Goal: Information Seeking & Learning: Find contact information

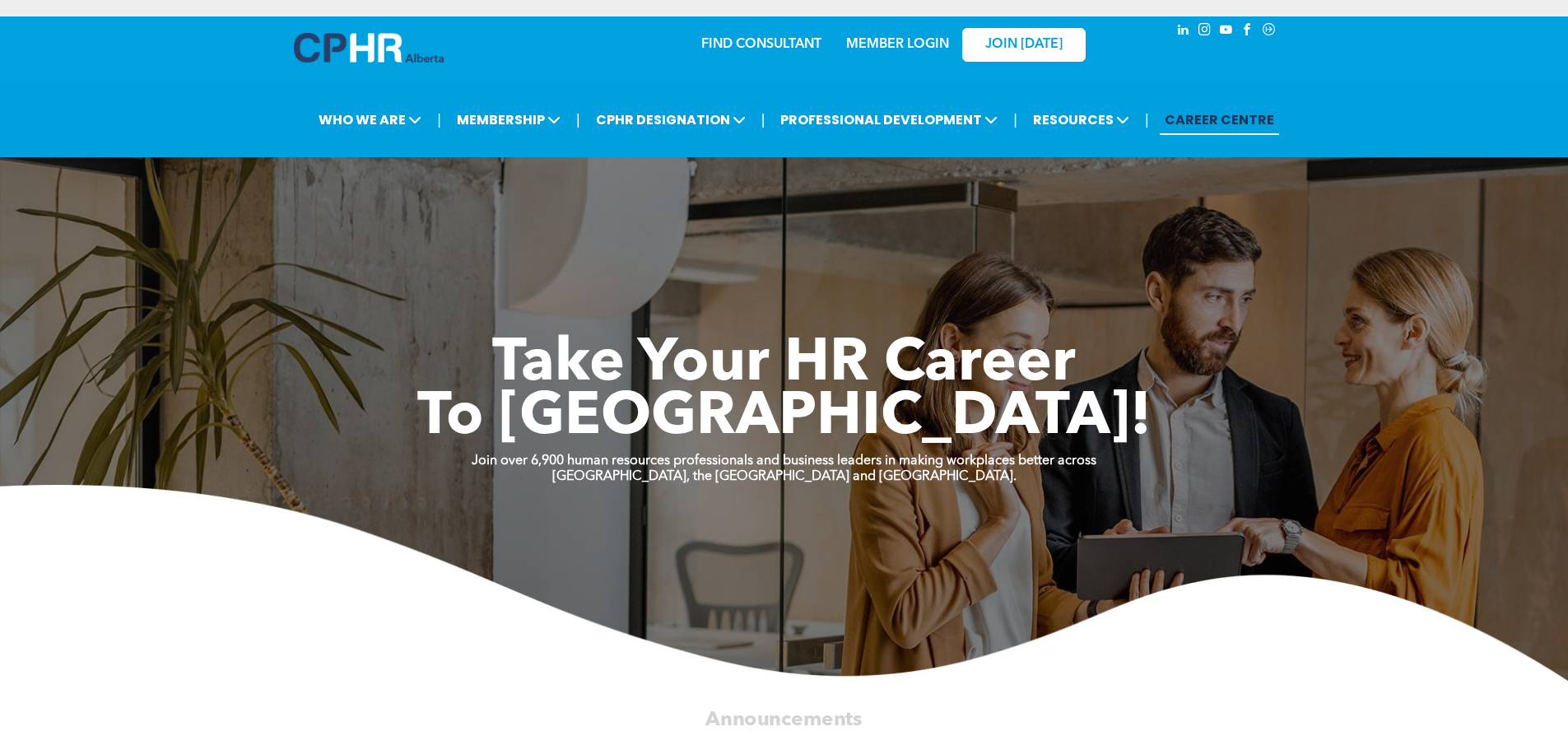
click at [875, 44] on link "MEMBER LOGIN" at bounding box center [898, 44] width 103 height 13
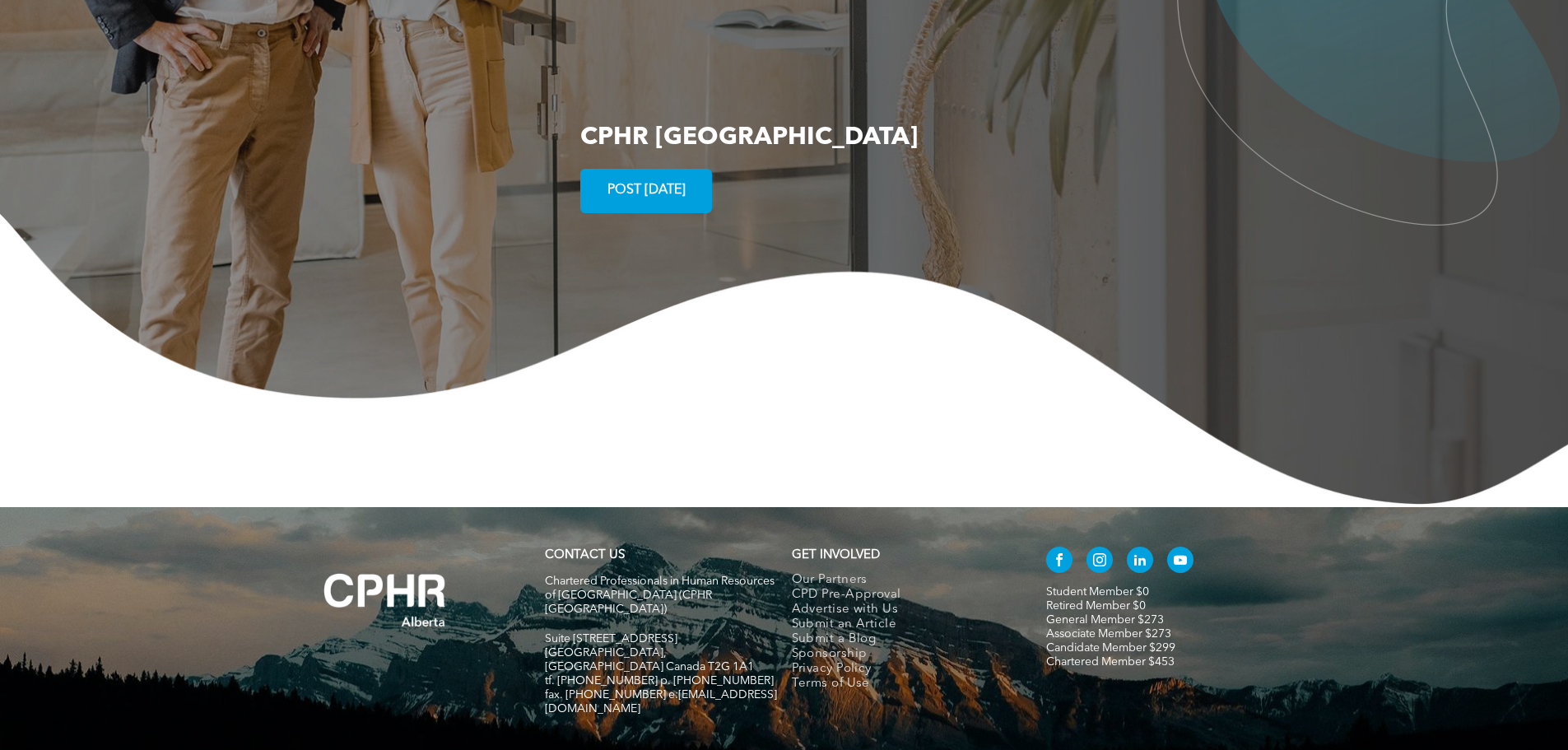
scroll to position [3023, 0]
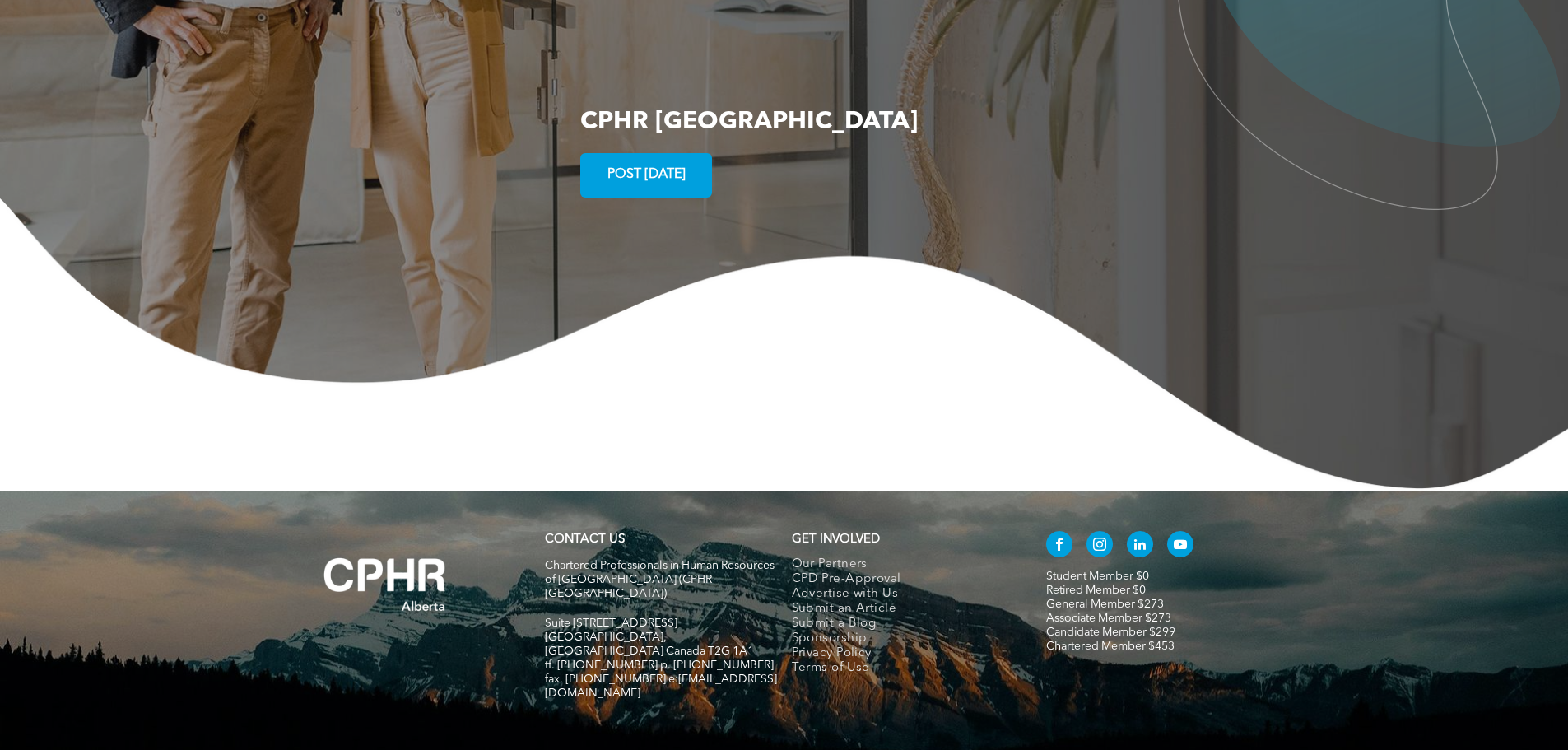
click at [699, 153] on link "POST TODAY" at bounding box center [646, 174] width 132 height 44
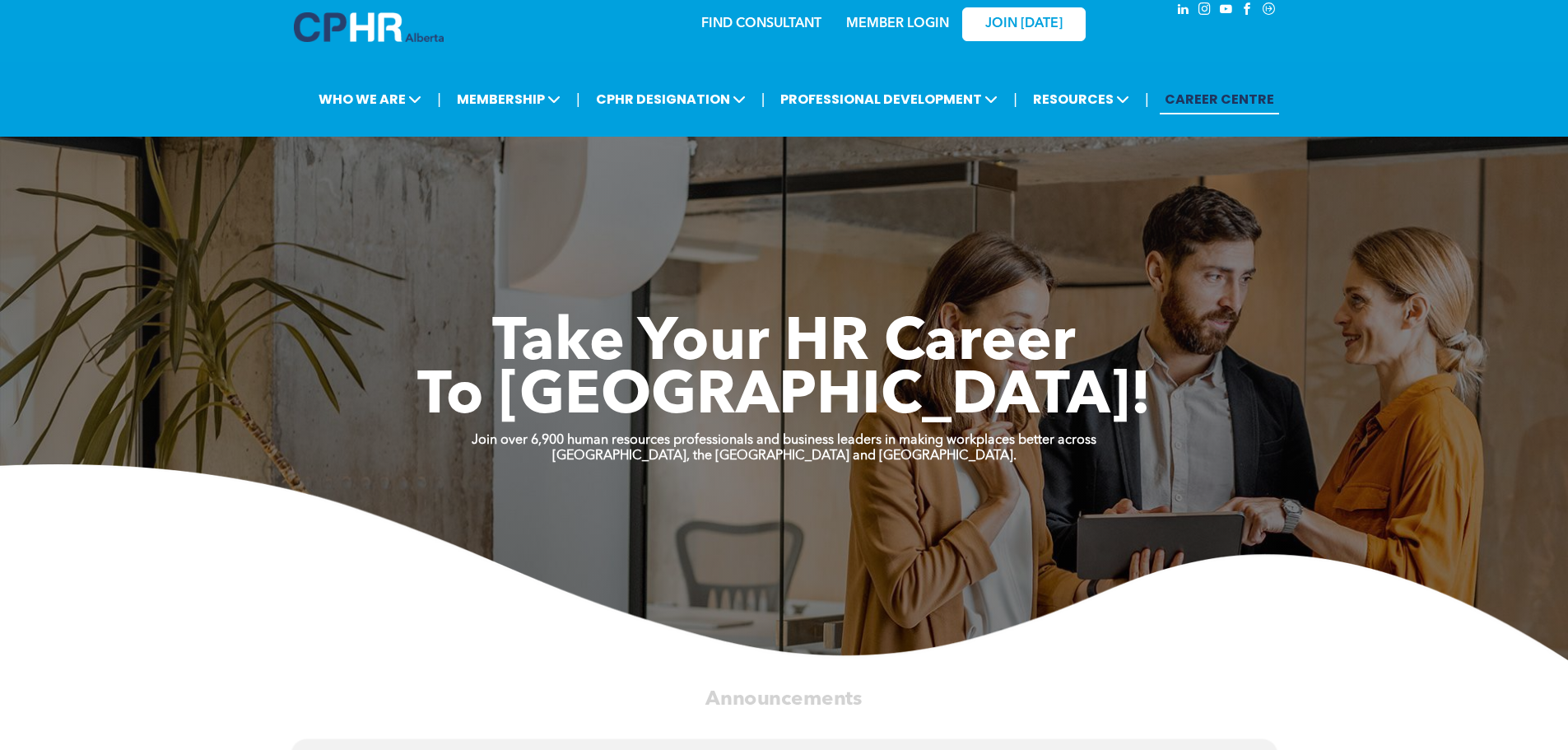
scroll to position [0, 0]
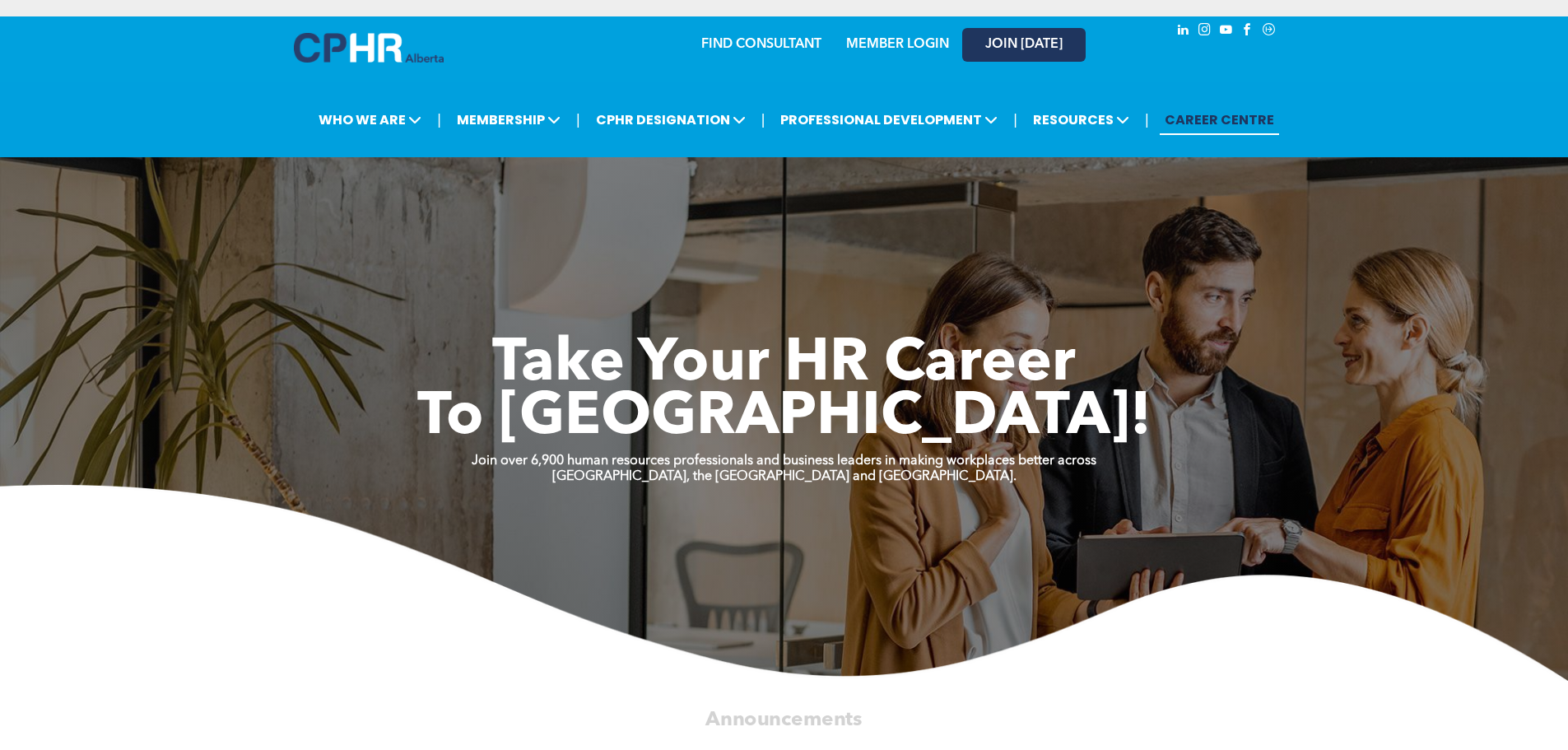
click at [980, 47] on link "JOIN [DATE]" at bounding box center [1024, 45] width 123 height 33
click at [741, 44] on link "FIND CONSULTANT" at bounding box center [761, 44] width 120 height 13
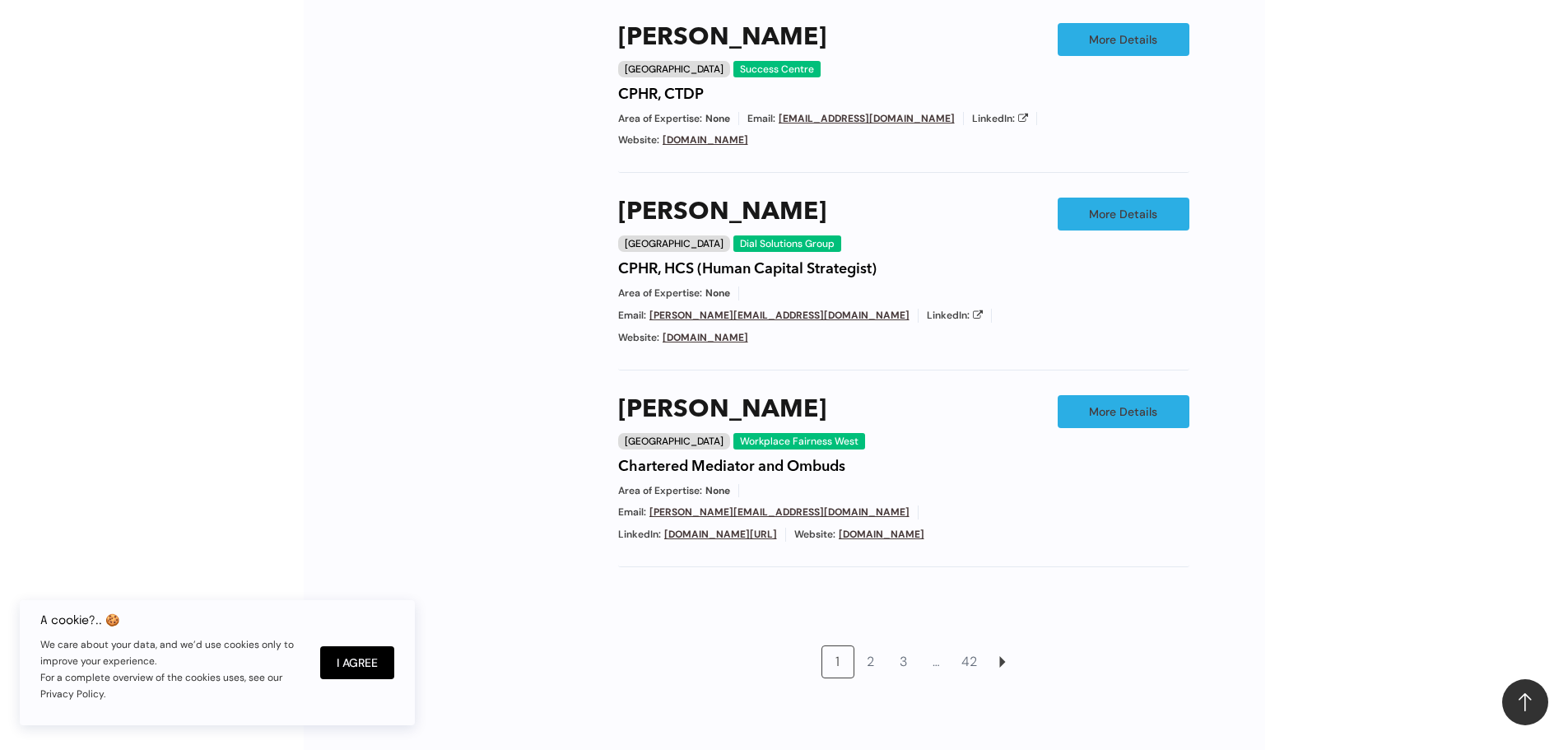
scroll to position [1400, 0]
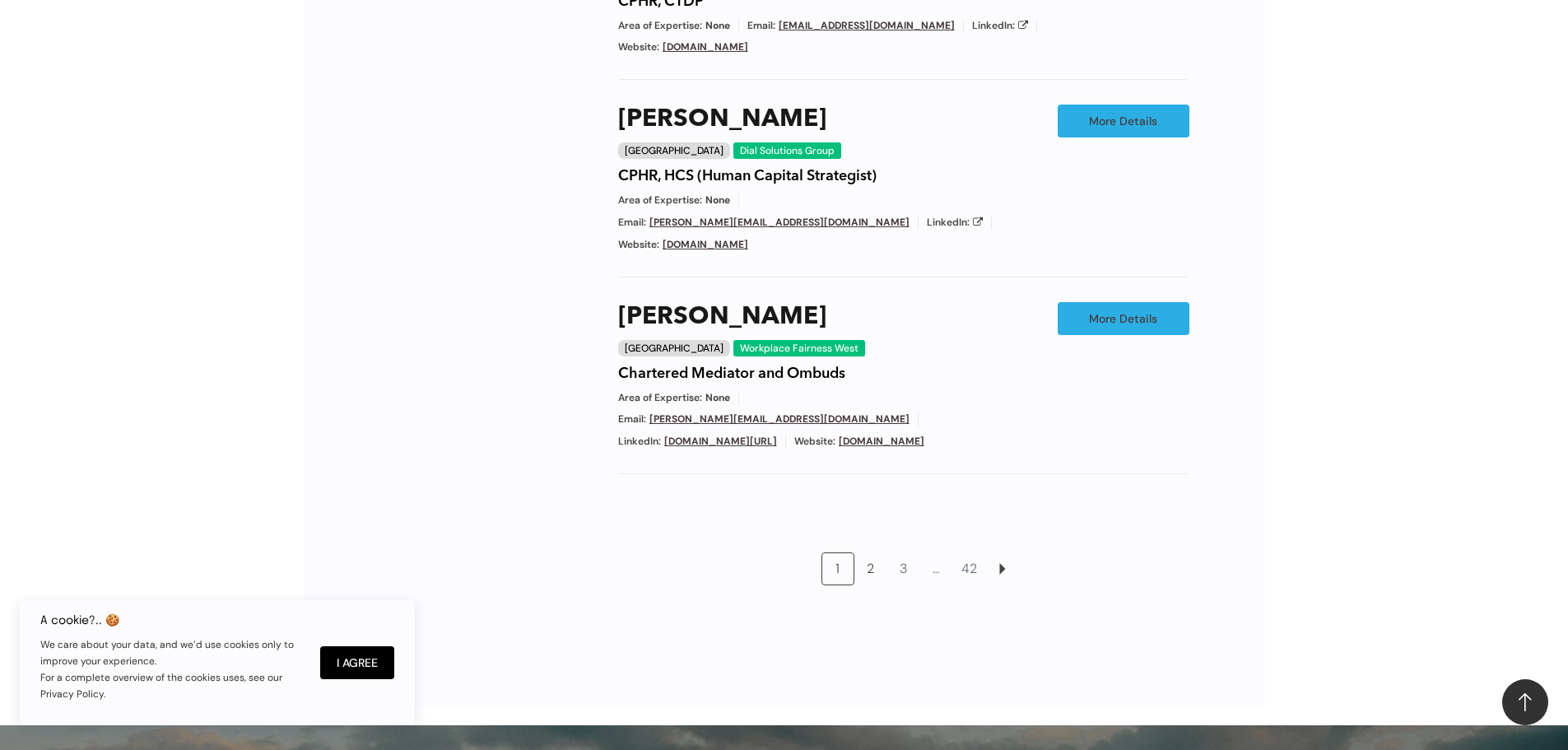
click at [871, 553] on link "2" at bounding box center [871, 569] width 31 height 31
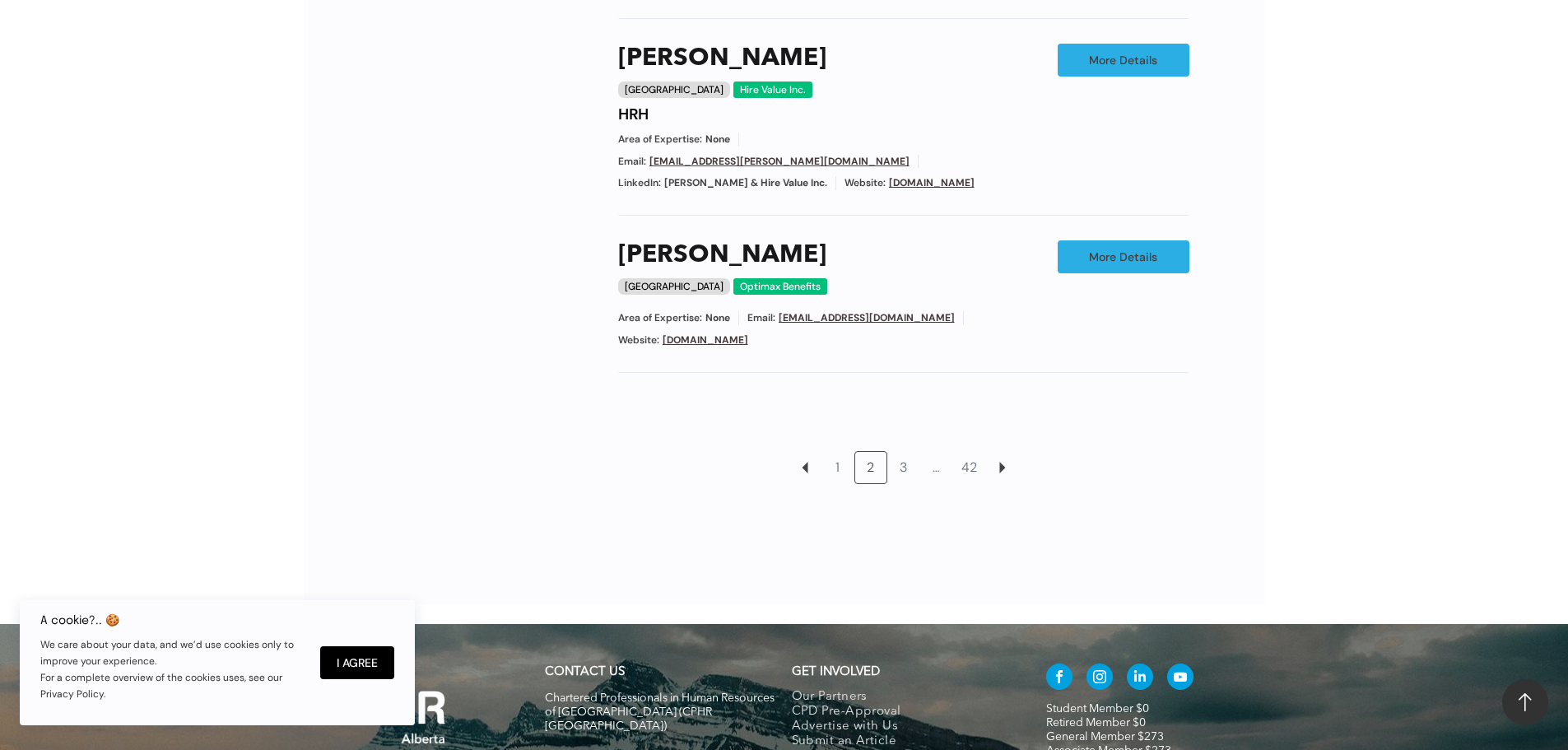
scroll to position [1510, 0]
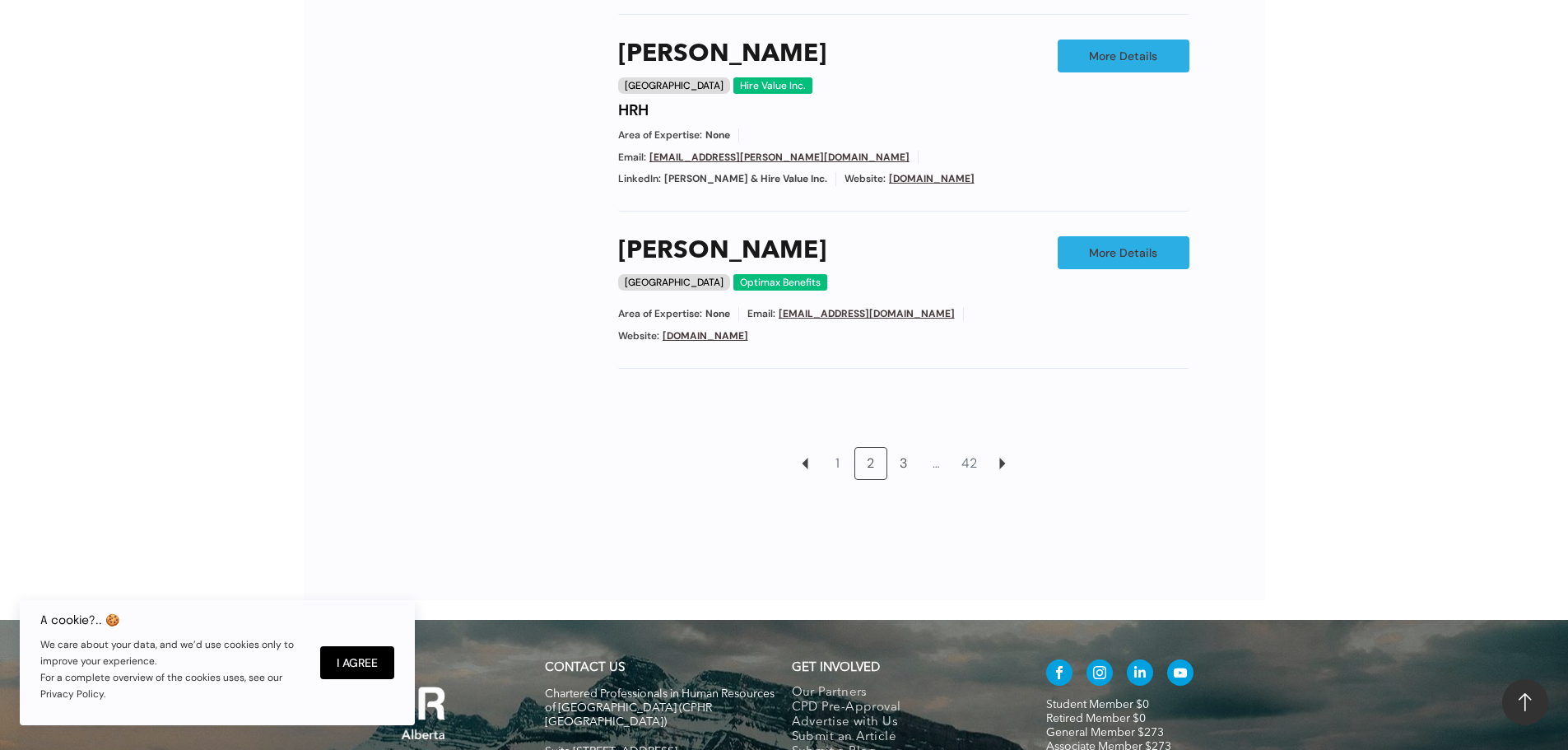
click at [904, 448] on link "3" at bounding box center [904, 464] width 31 height 31
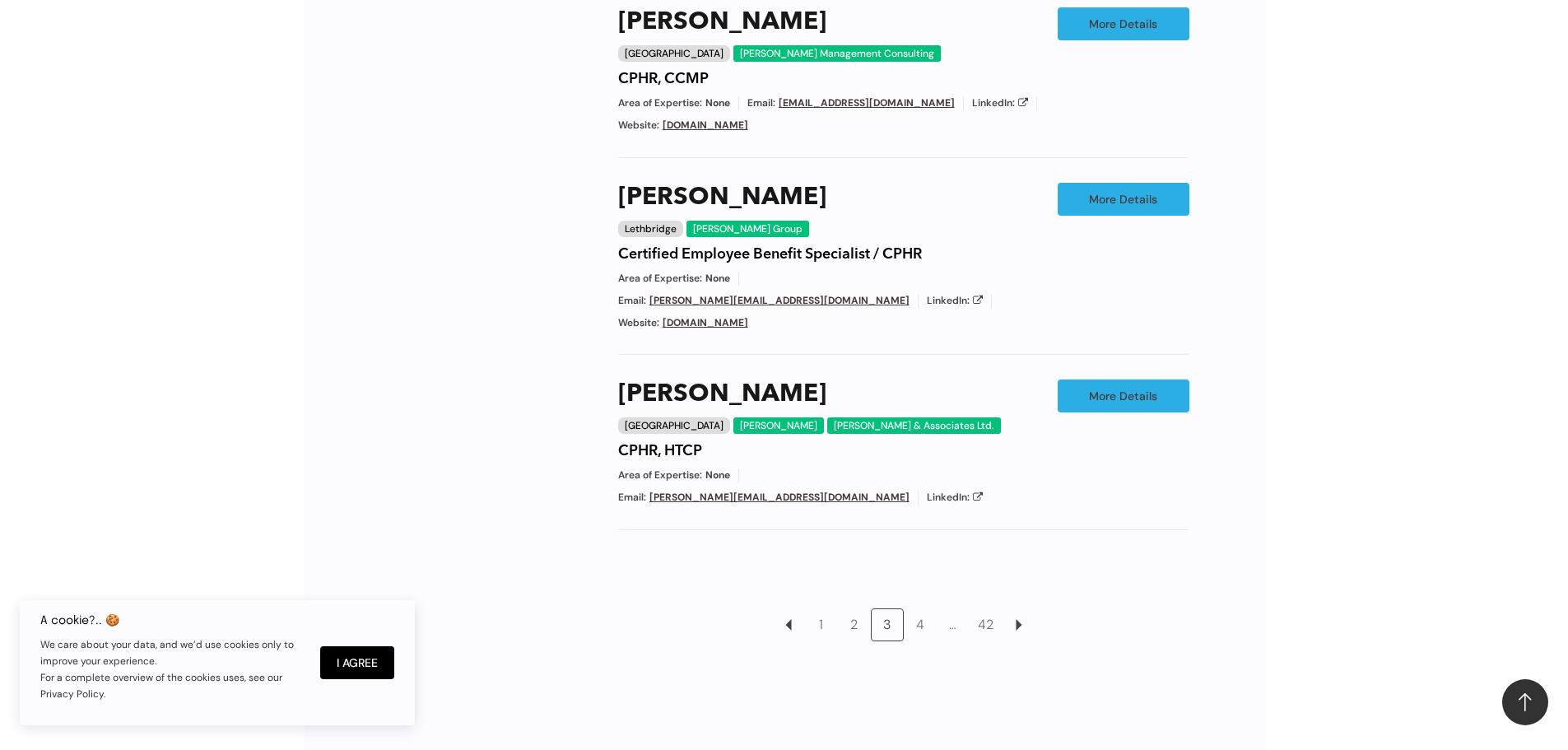
scroll to position [1345, 0]
click at [921, 609] on link "4" at bounding box center [920, 625] width 31 height 31
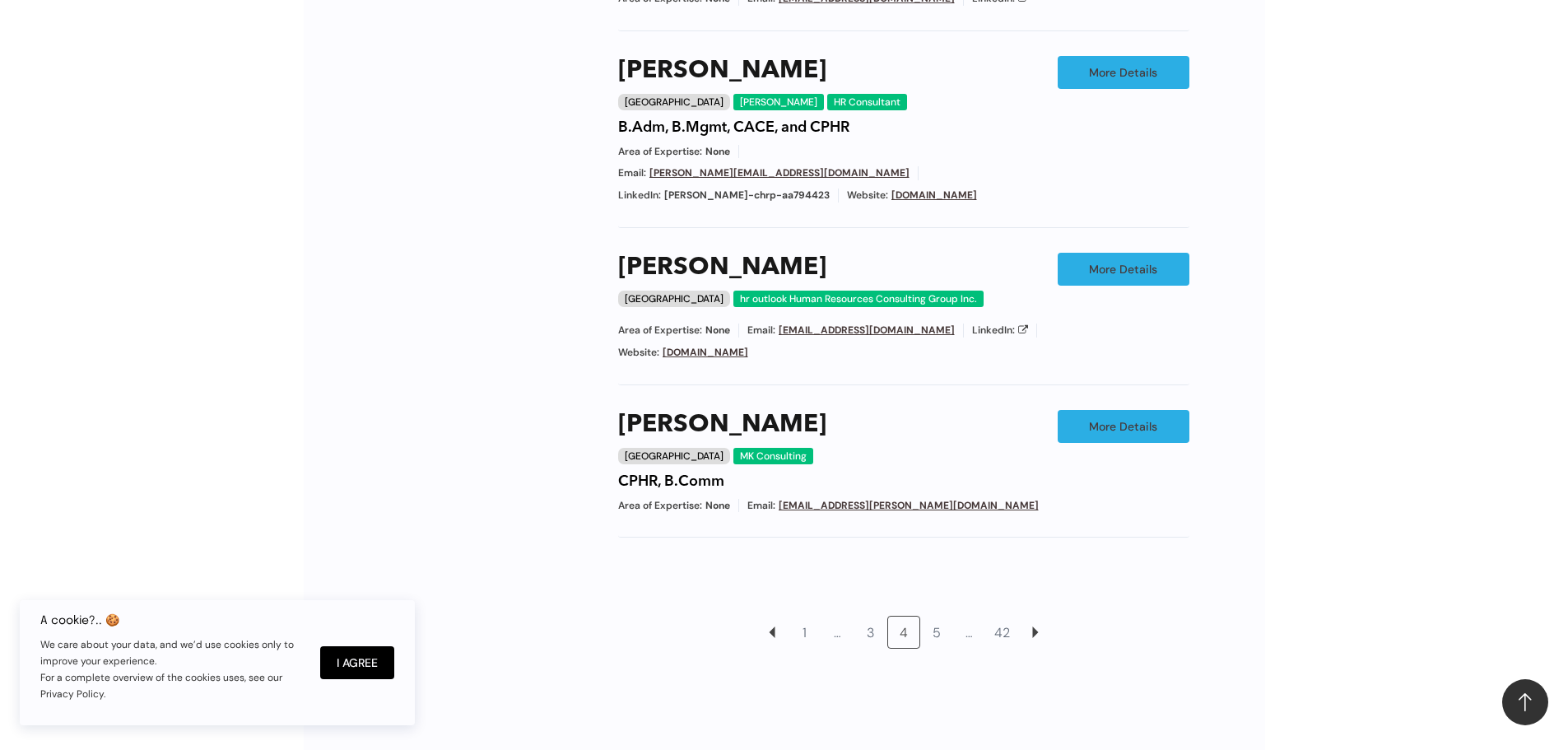
scroll to position [1262, 0]
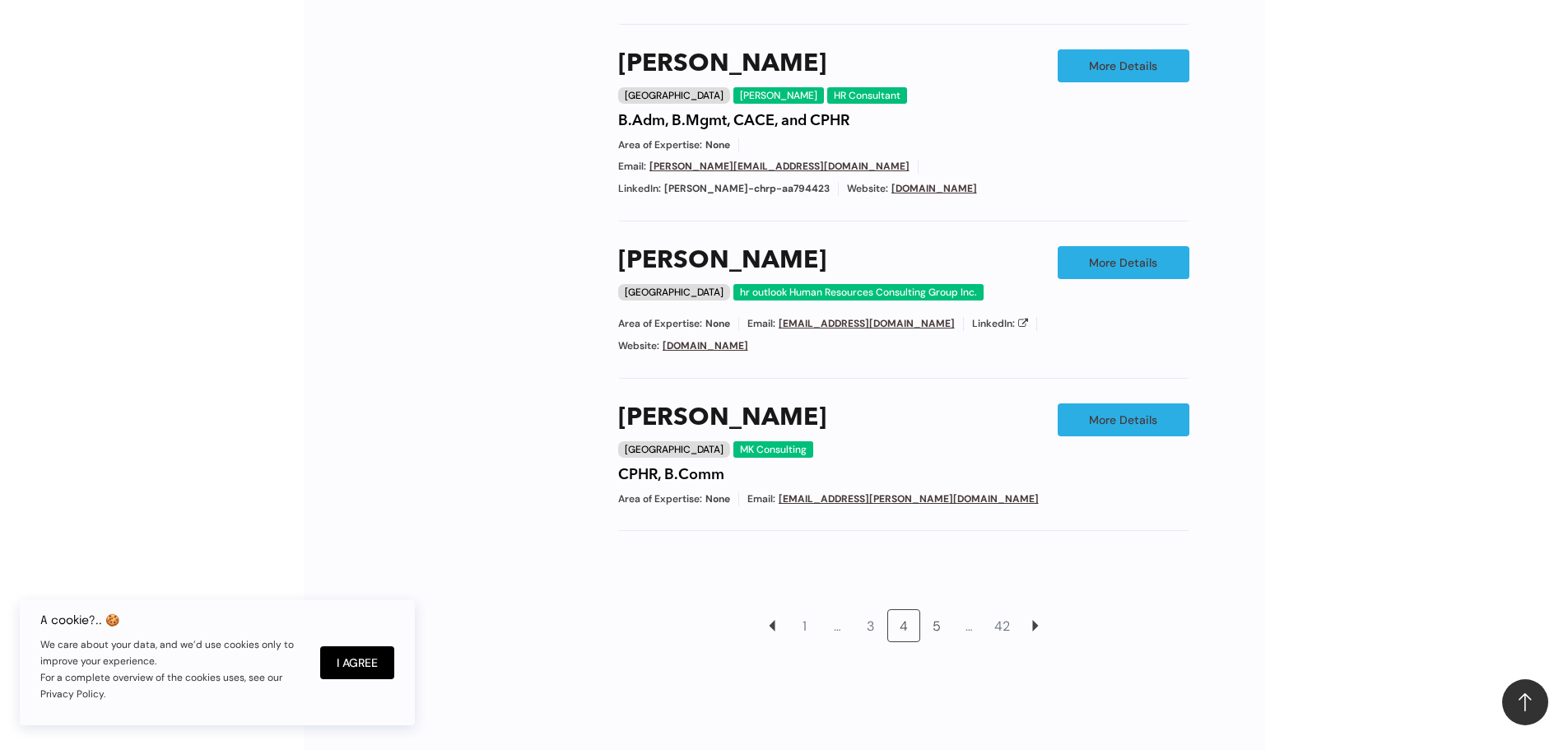
click at [941, 610] on link "5" at bounding box center [937, 626] width 31 height 31
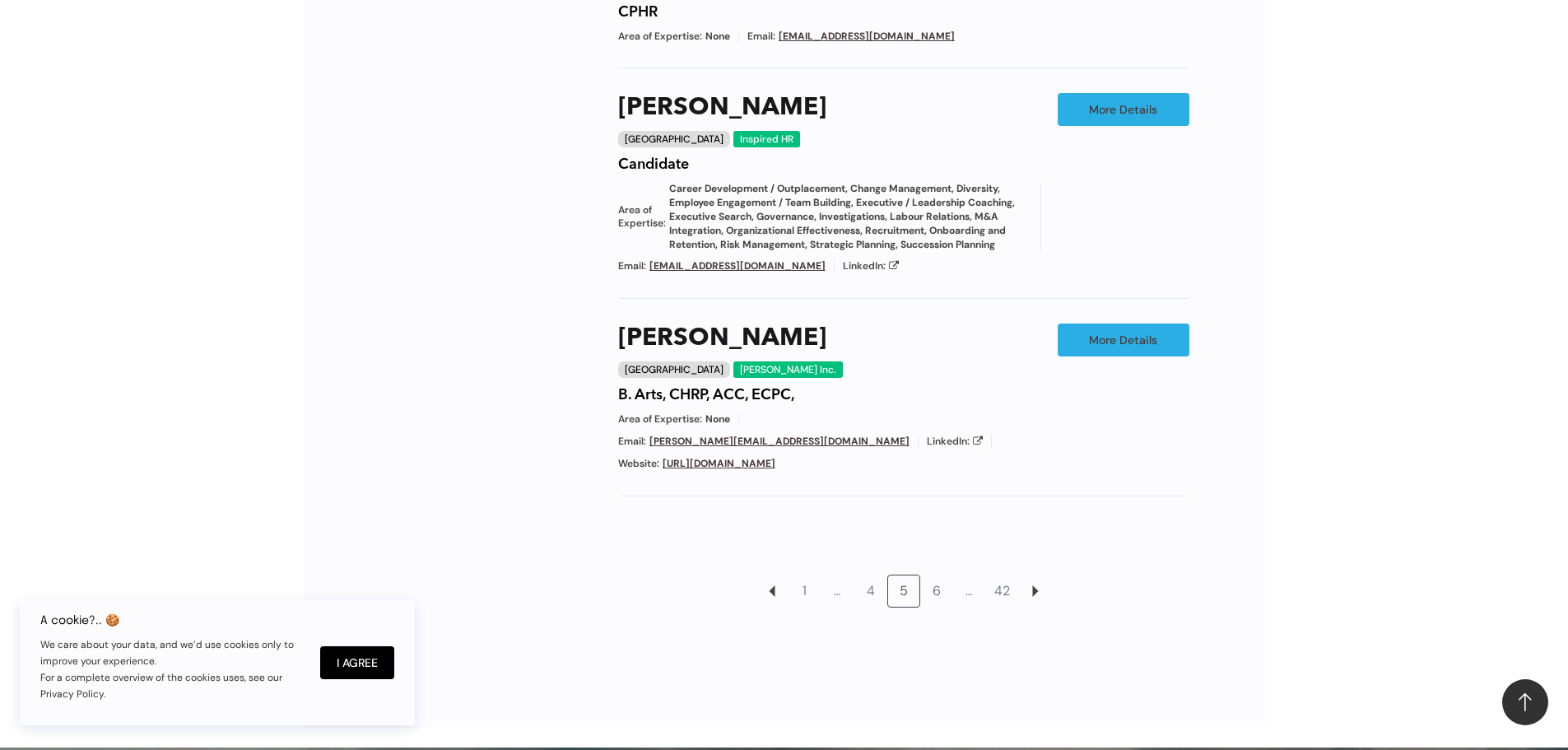
scroll to position [1592, 0]
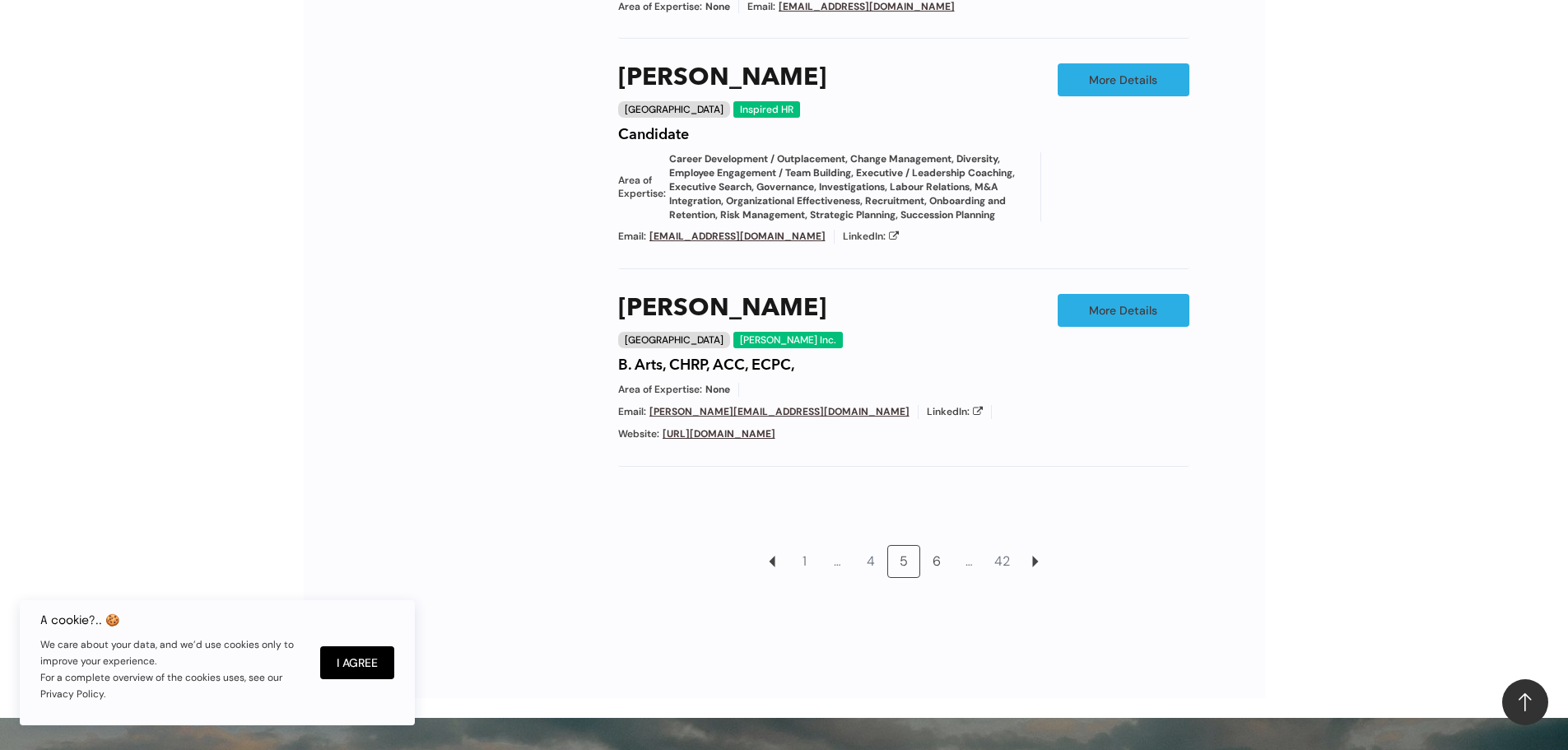
click at [933, 557] on link "6" at bounding box center [937, 562] width 31 height 31
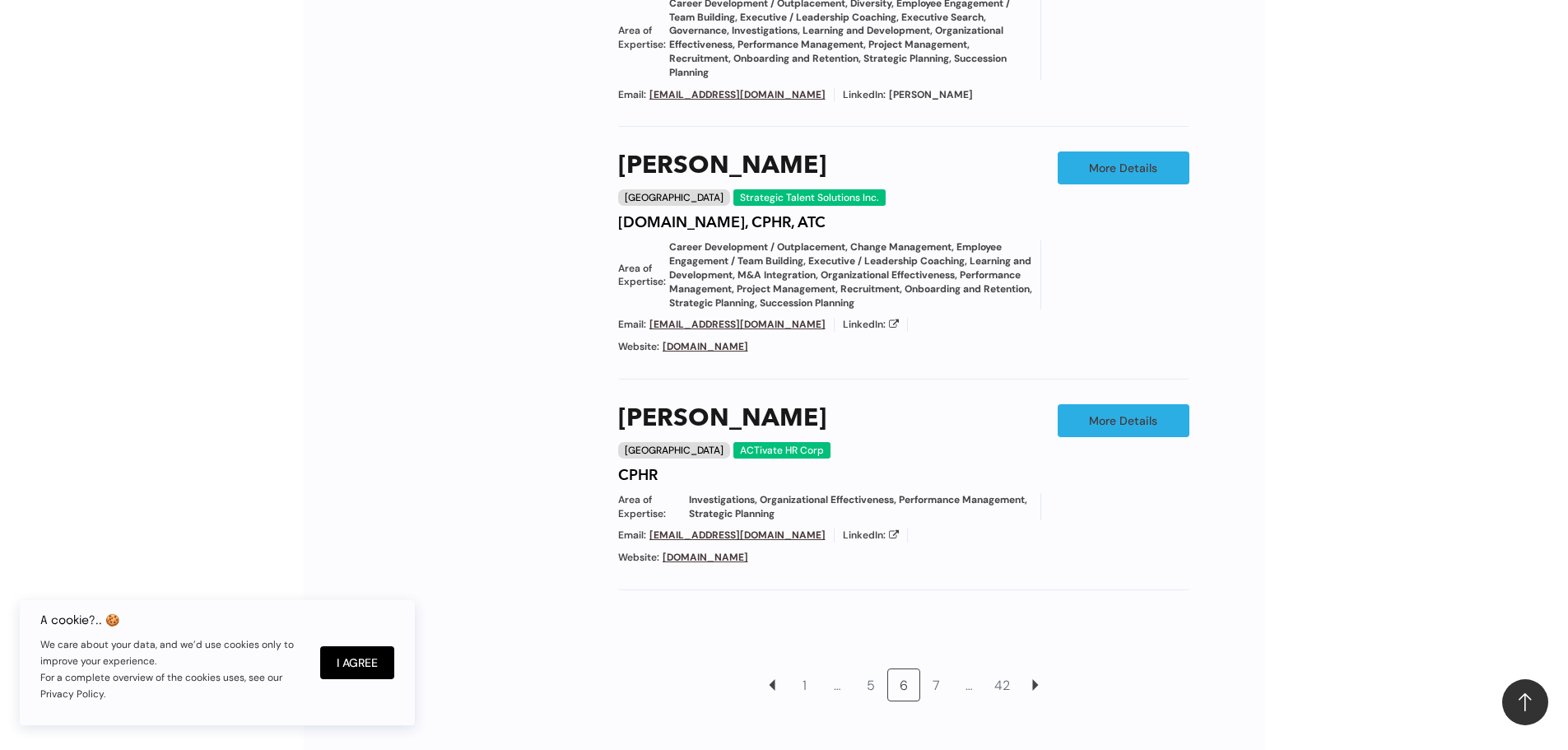
scroll to position [1592, 0]
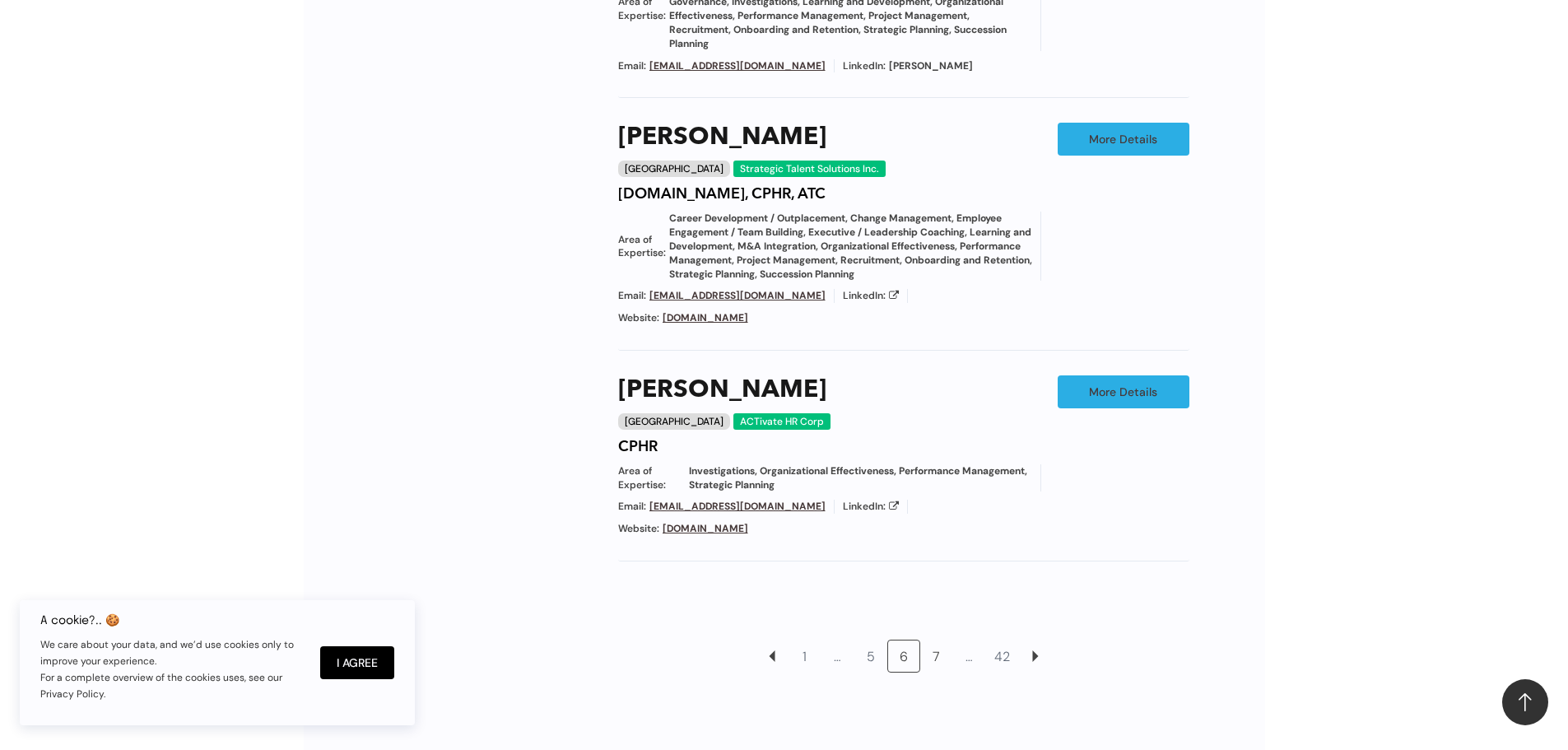
click at [936, 640] on link "7" at bounding box center [937, 656] width 31 height 31
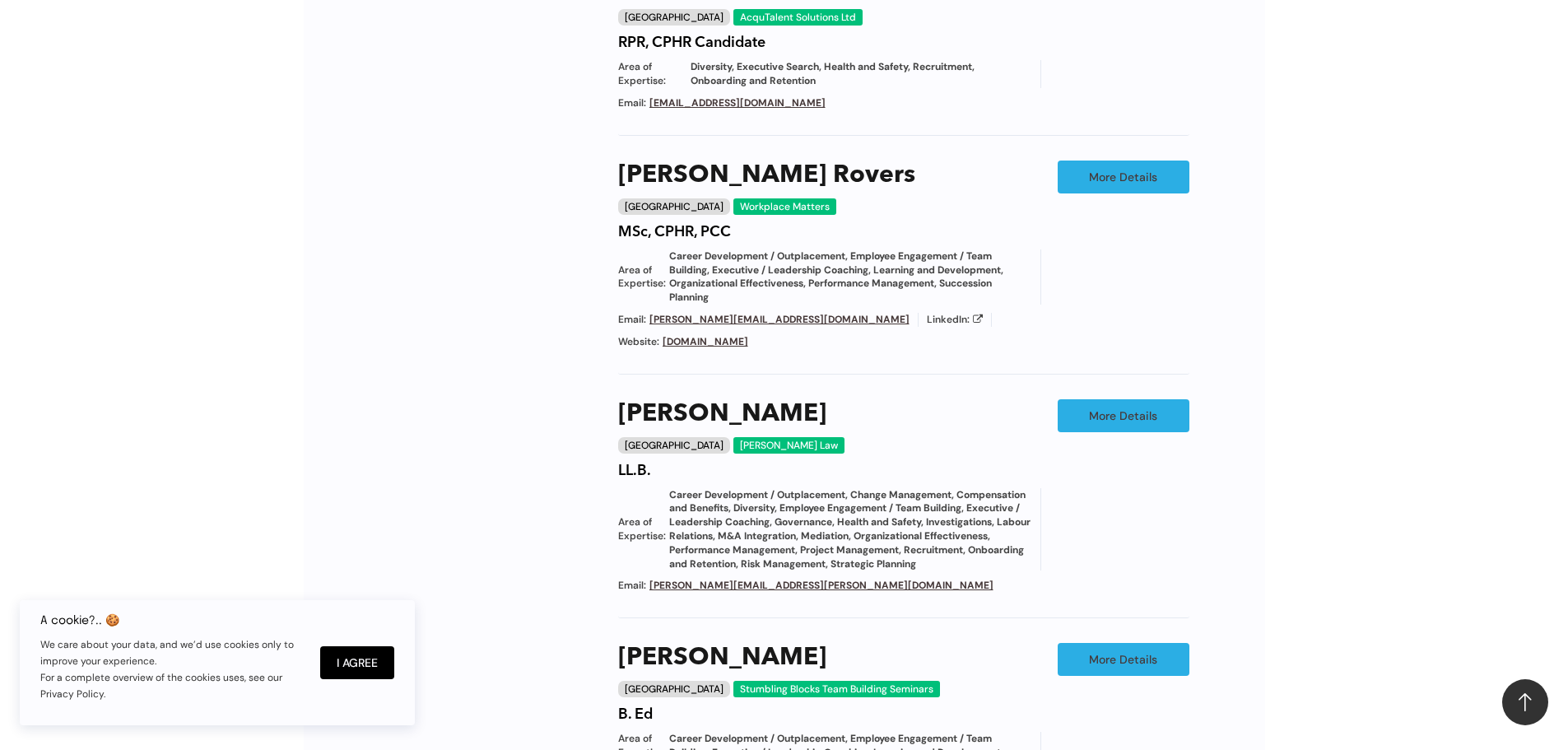
scroll to position [1428, 0]
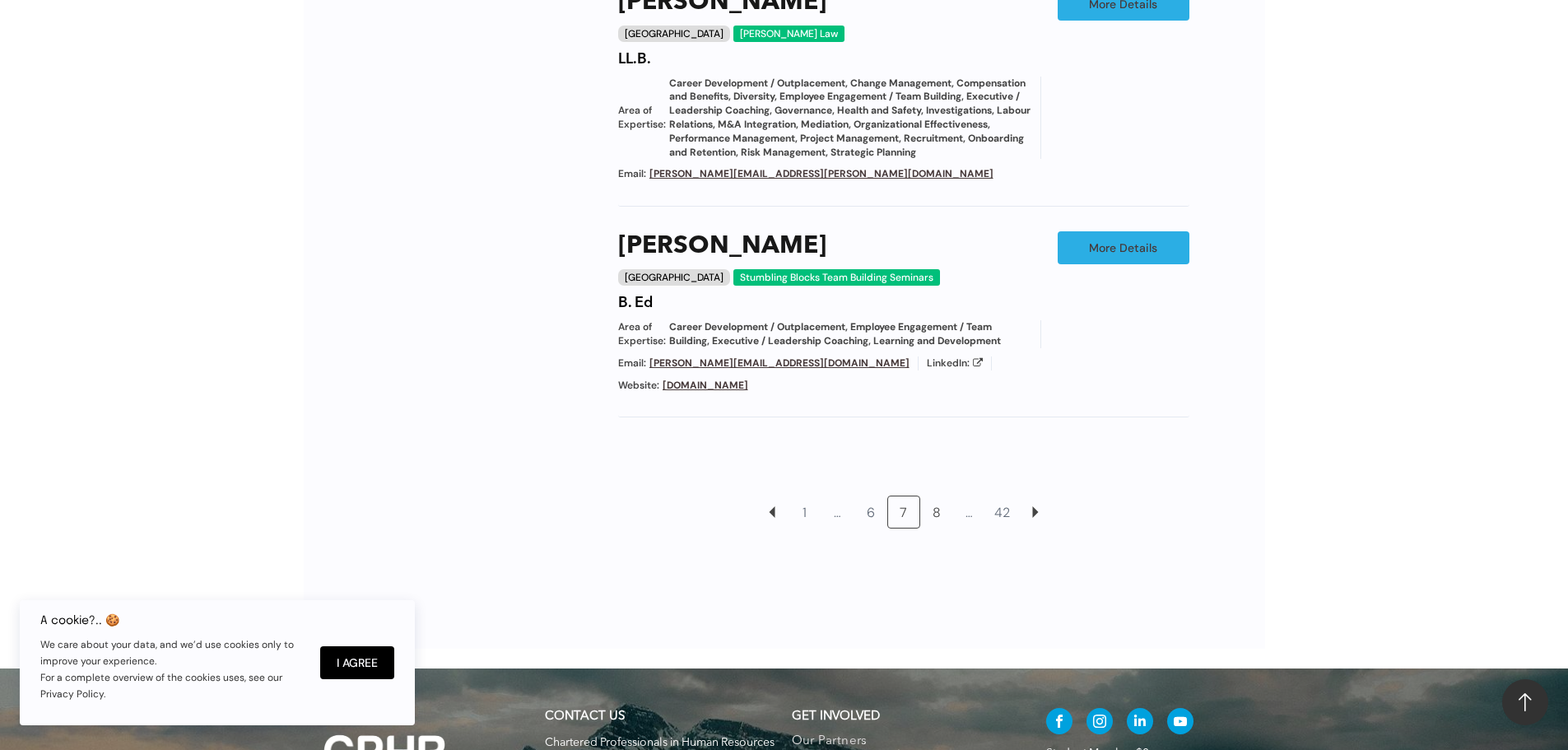
click at [937, 496] on link "8" at bounding box center [937, 512] width 31 height 31
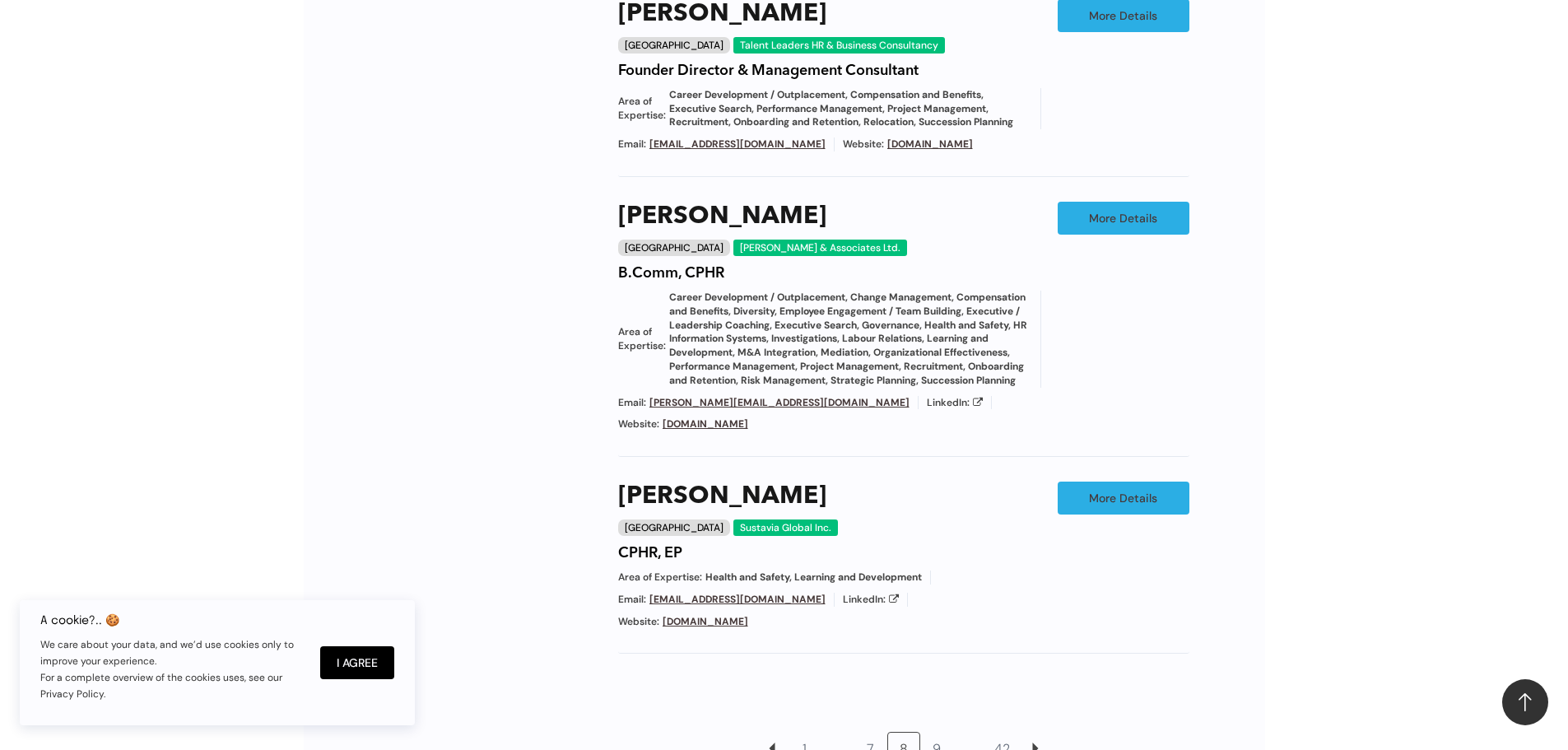
scroll to position [1510, 0]
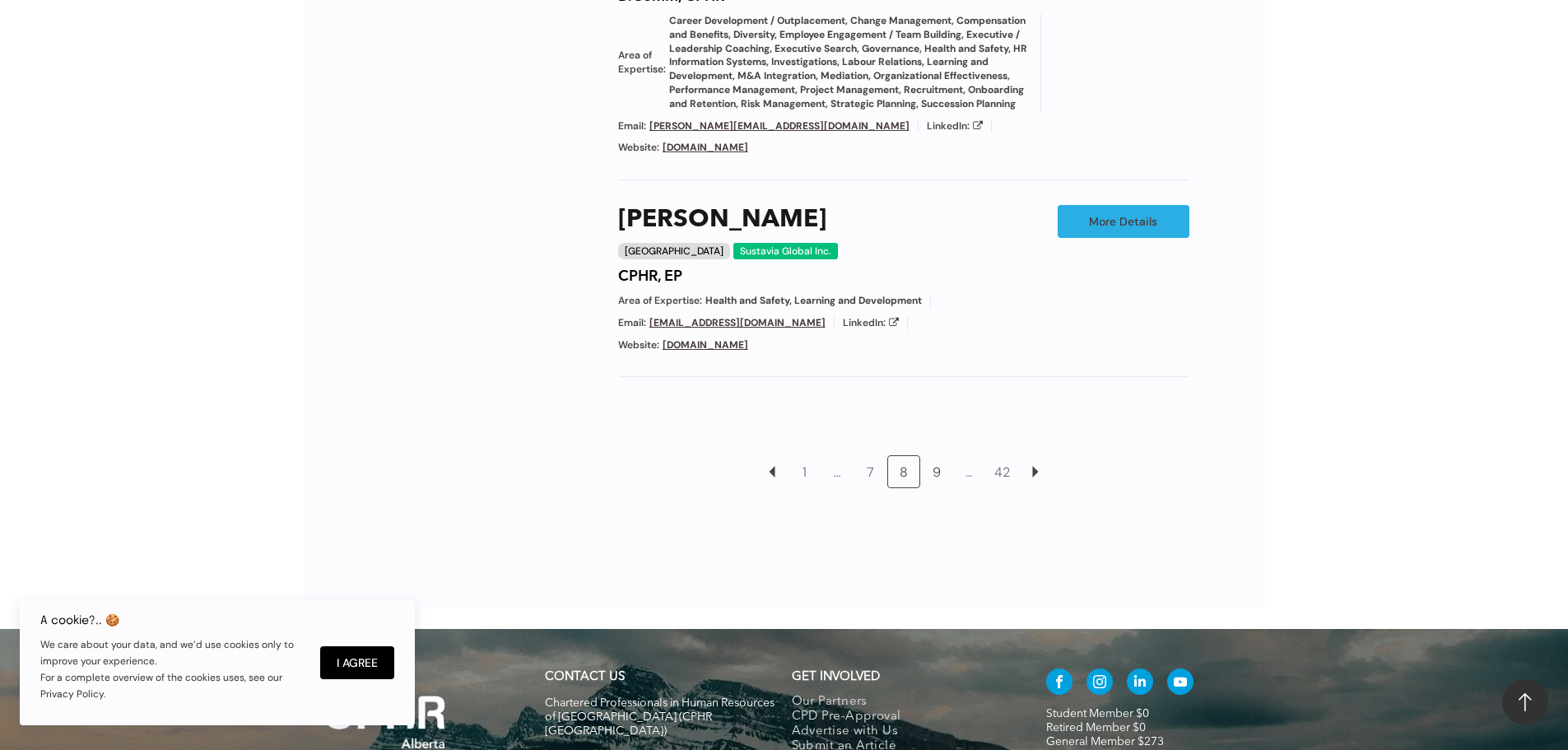
click at [940, 456] on link "9" at bounding box center [937, 472] width 31 height 31
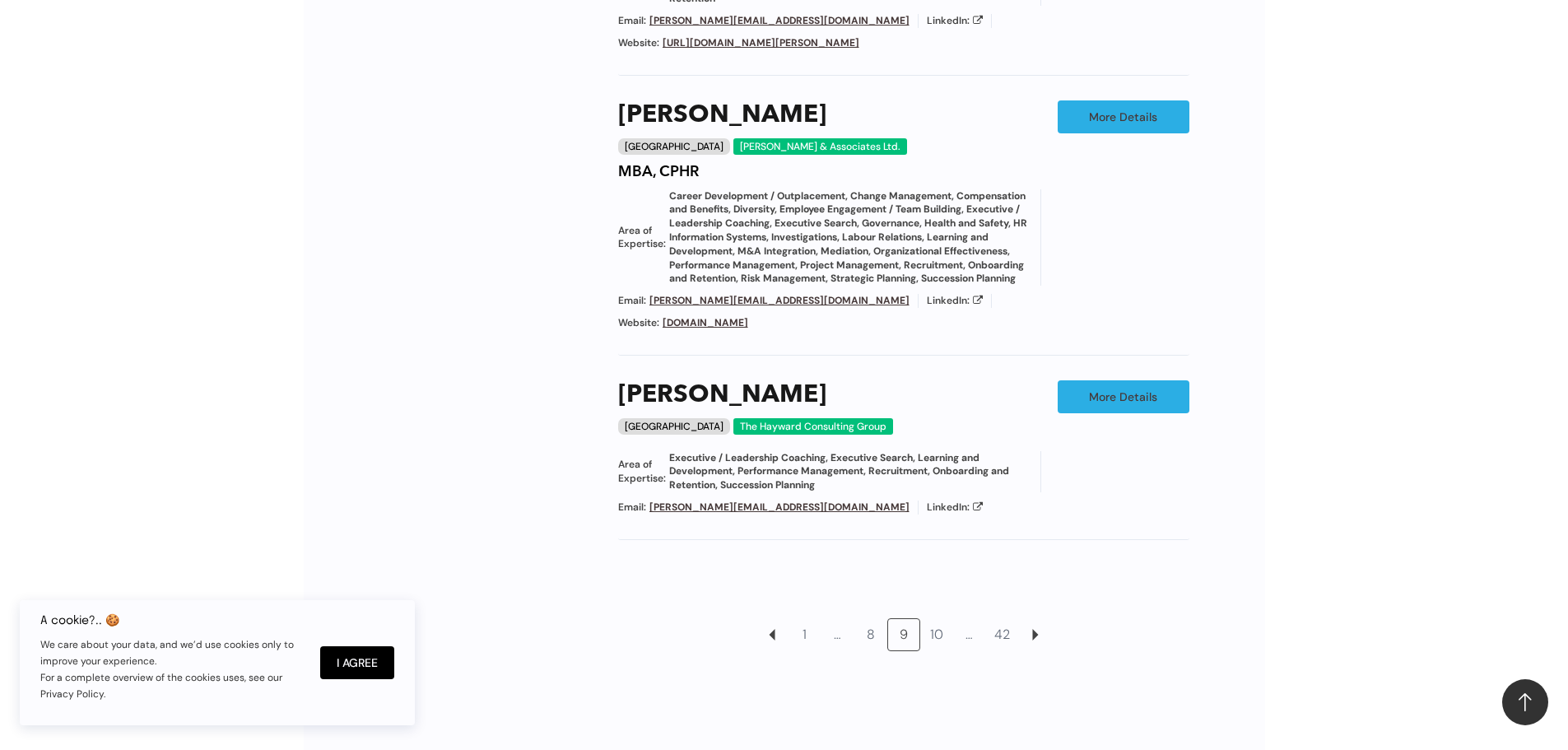
scroll to position [1674, 0]
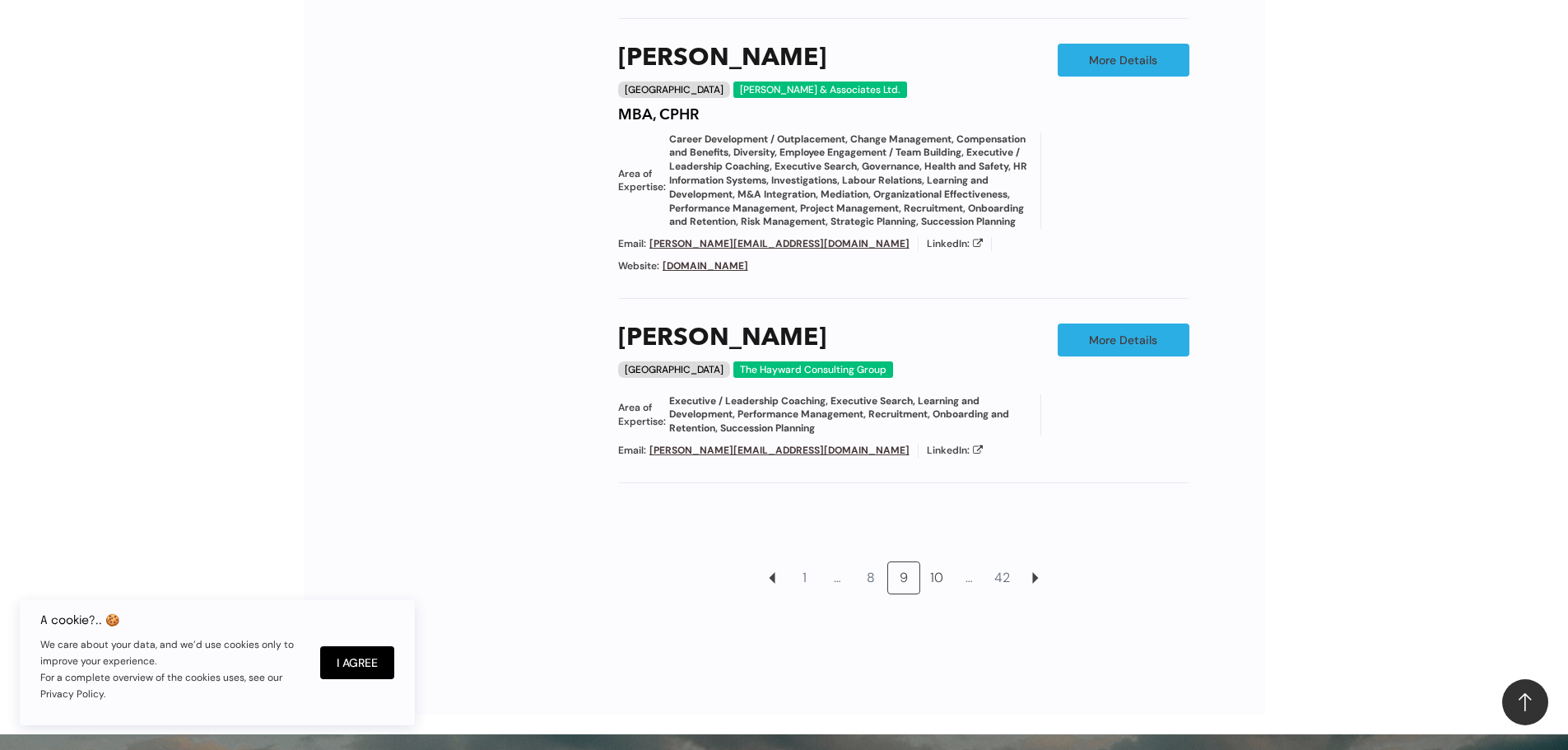
click at [938, 565] on link "10" at bounding box center [937, 578] width 31 height 31
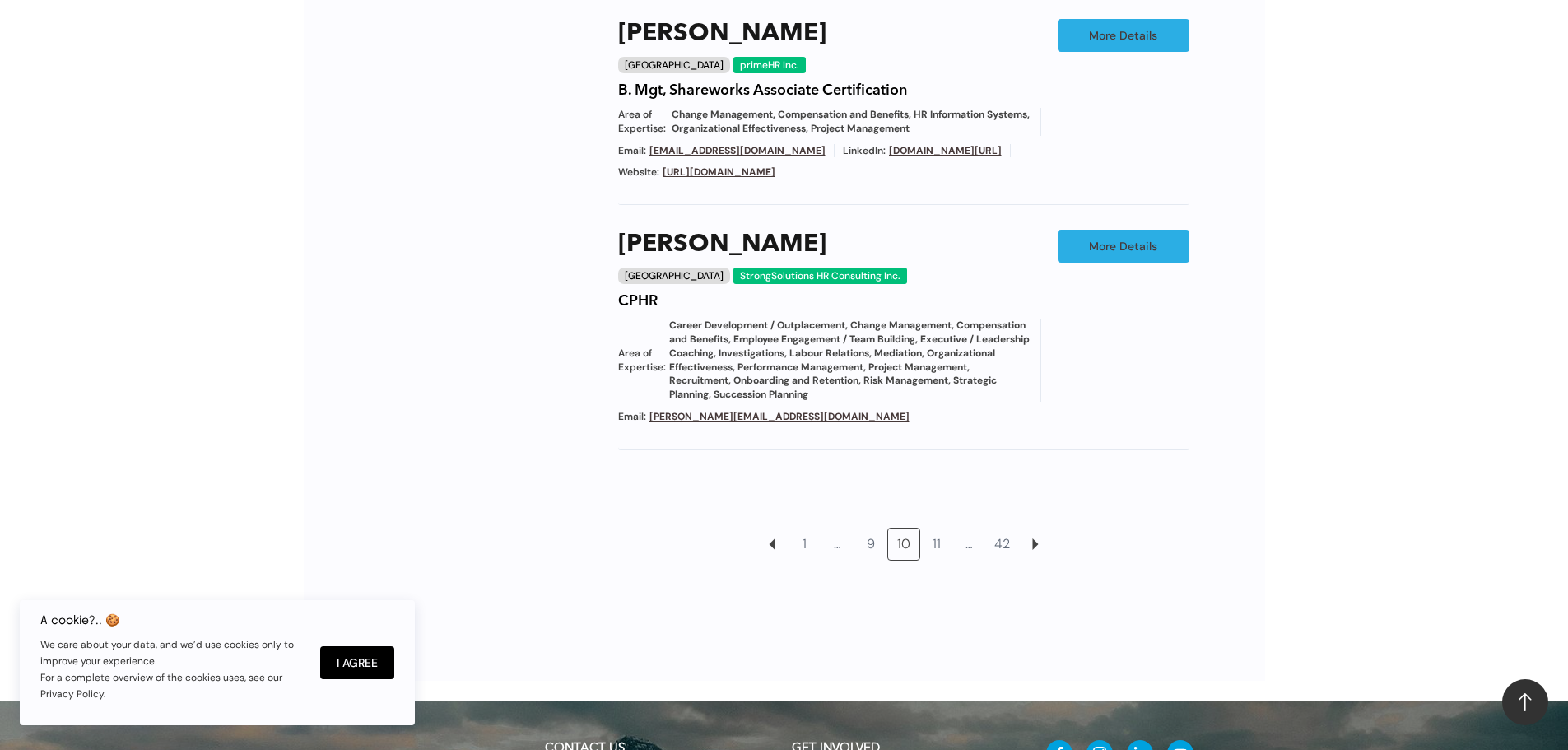
scroll to position [1674, 0]
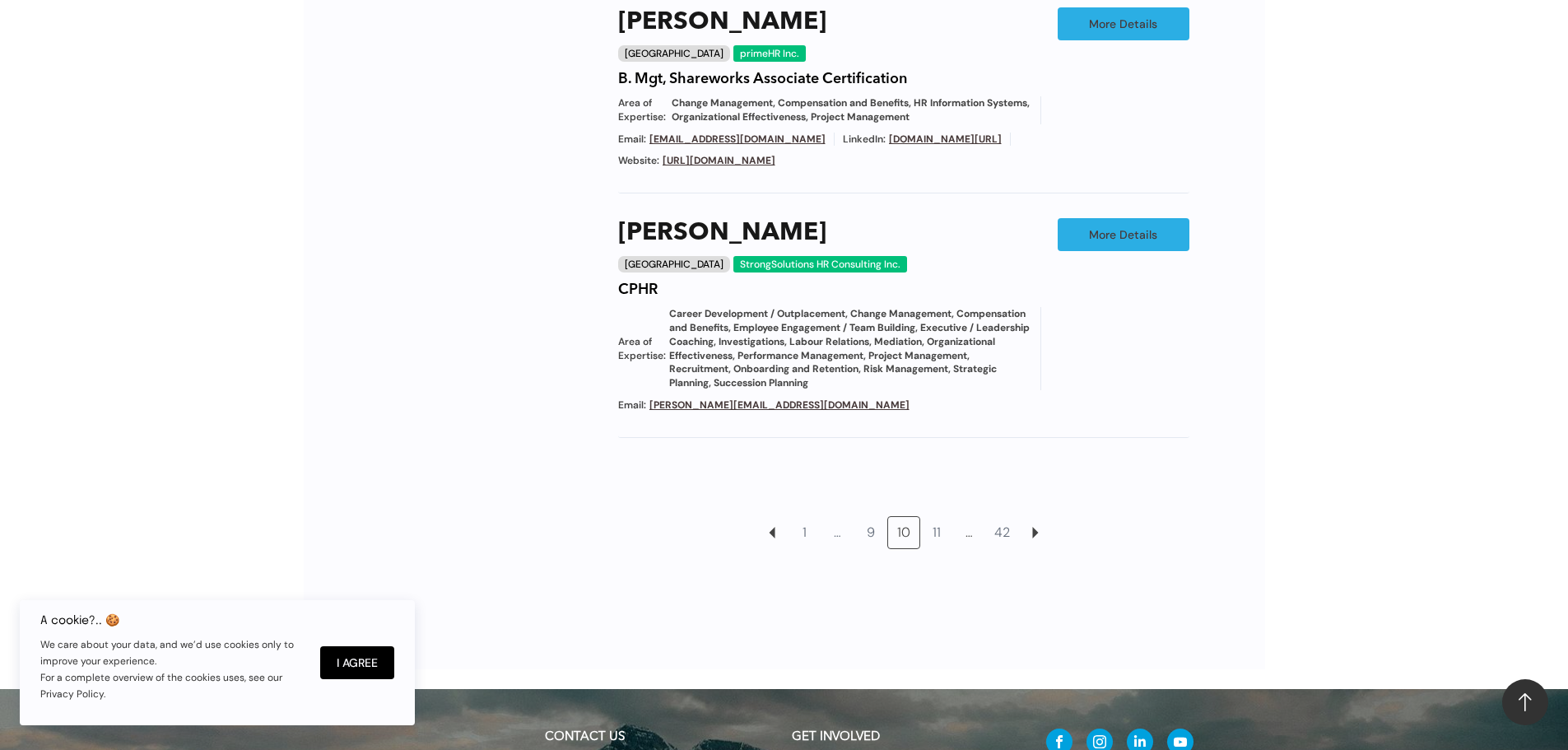
click at [941, 542] on link "11" at bounding box center [937, 533] width 31 height 31
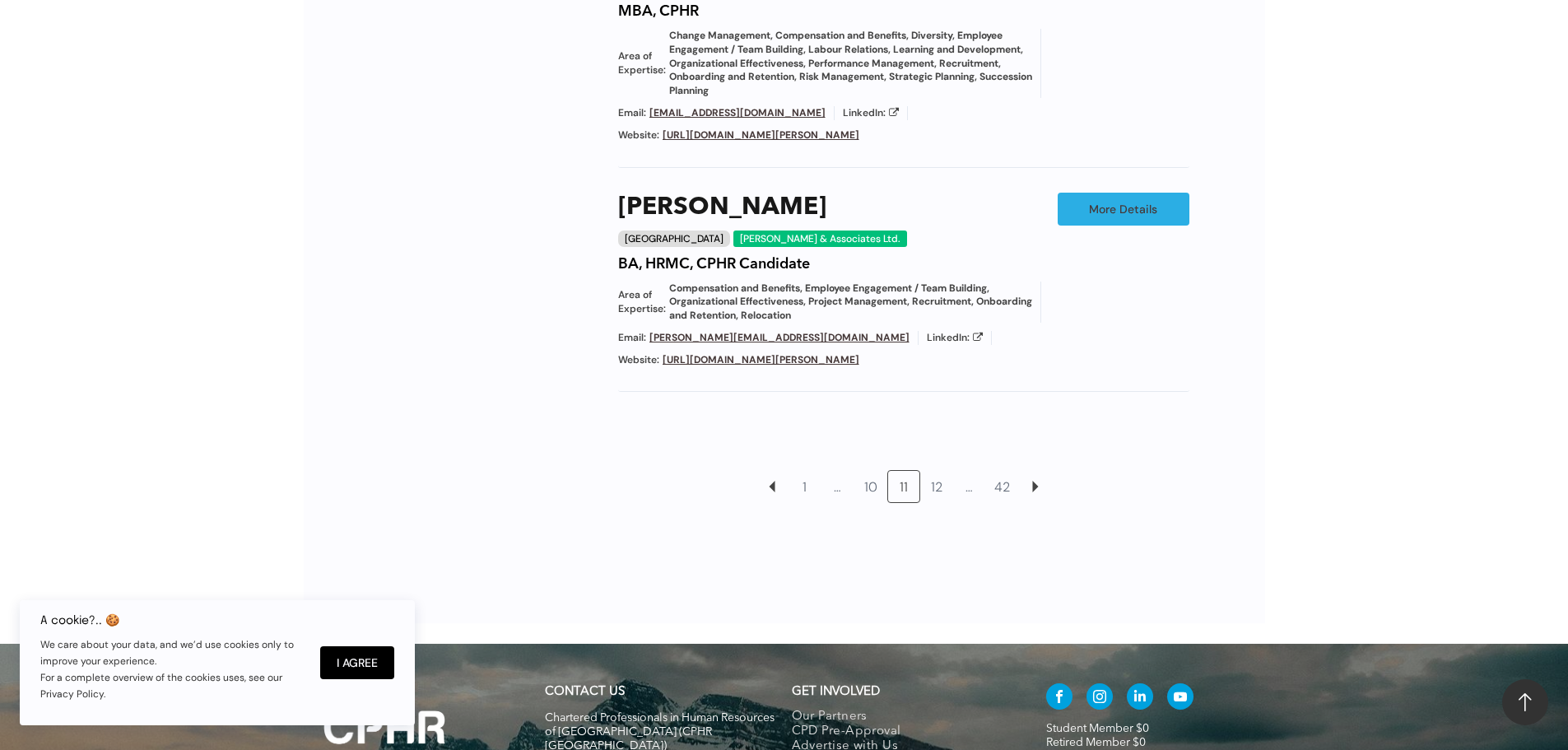
scroll to position [1757, 0]
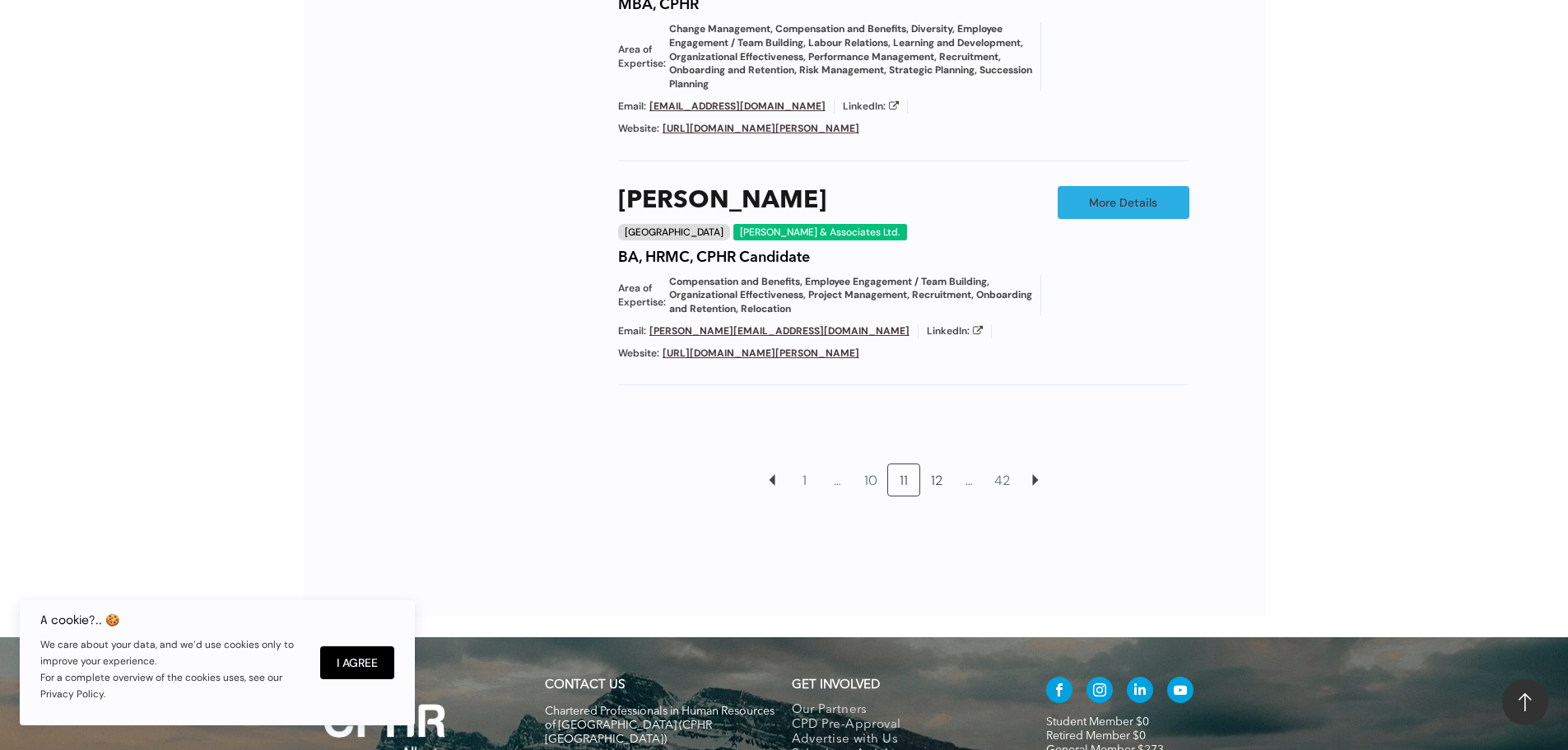
click at [941, 464] on link "12" at bounding box center [937, 480] width 31 height 31
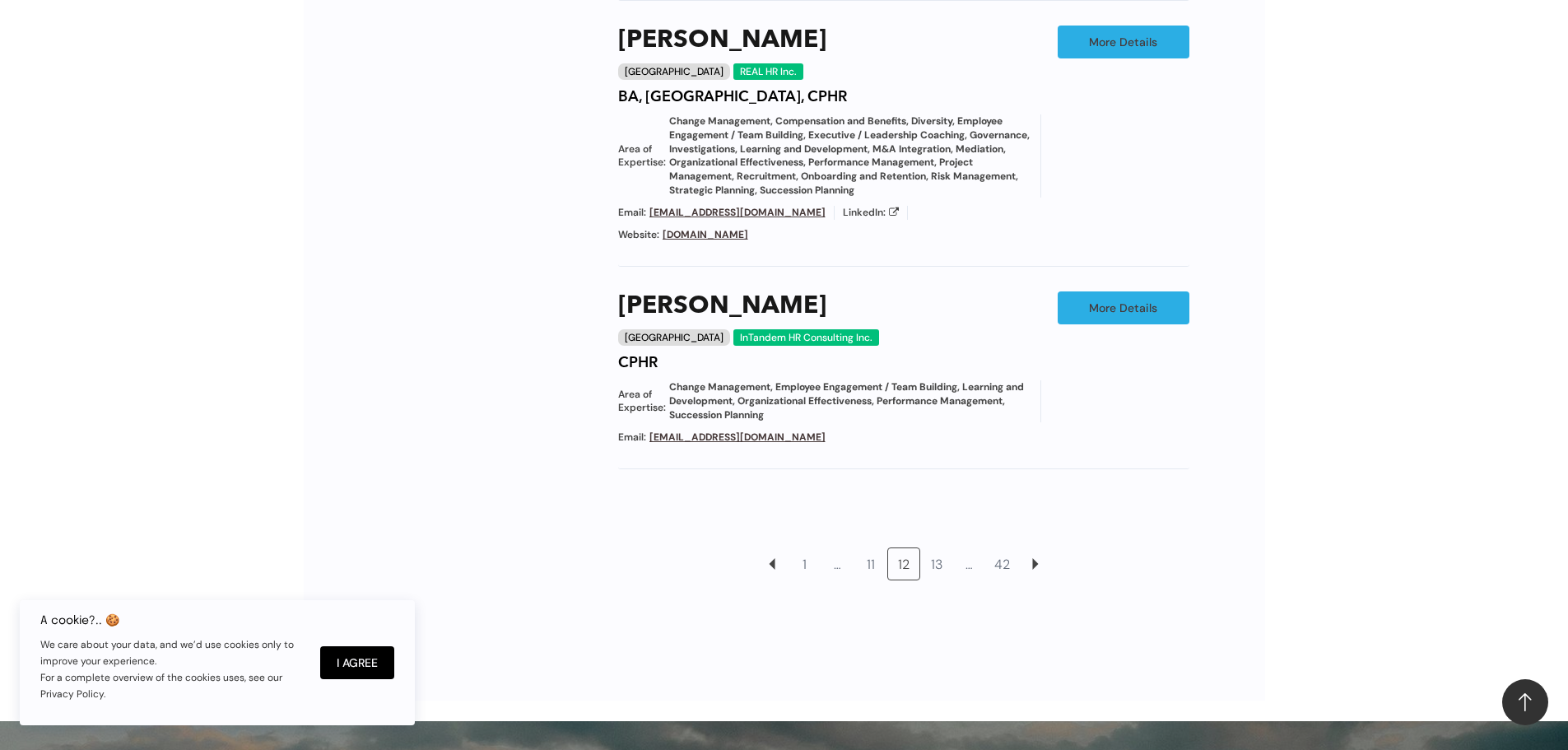
scroll to position [1674, 0]
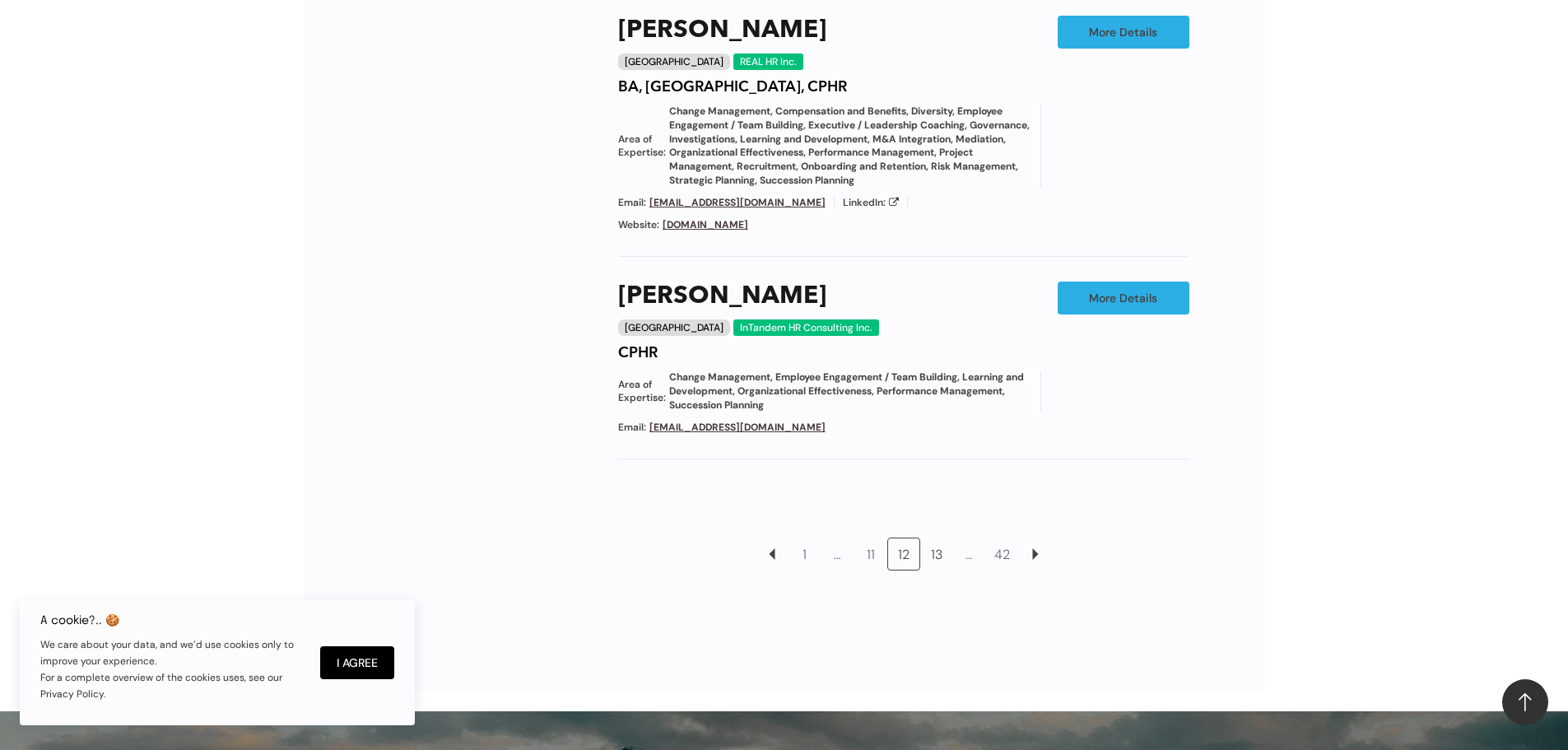
click at [941, 539] on link "13" at bounding box center [937, 554] width 31 height 31
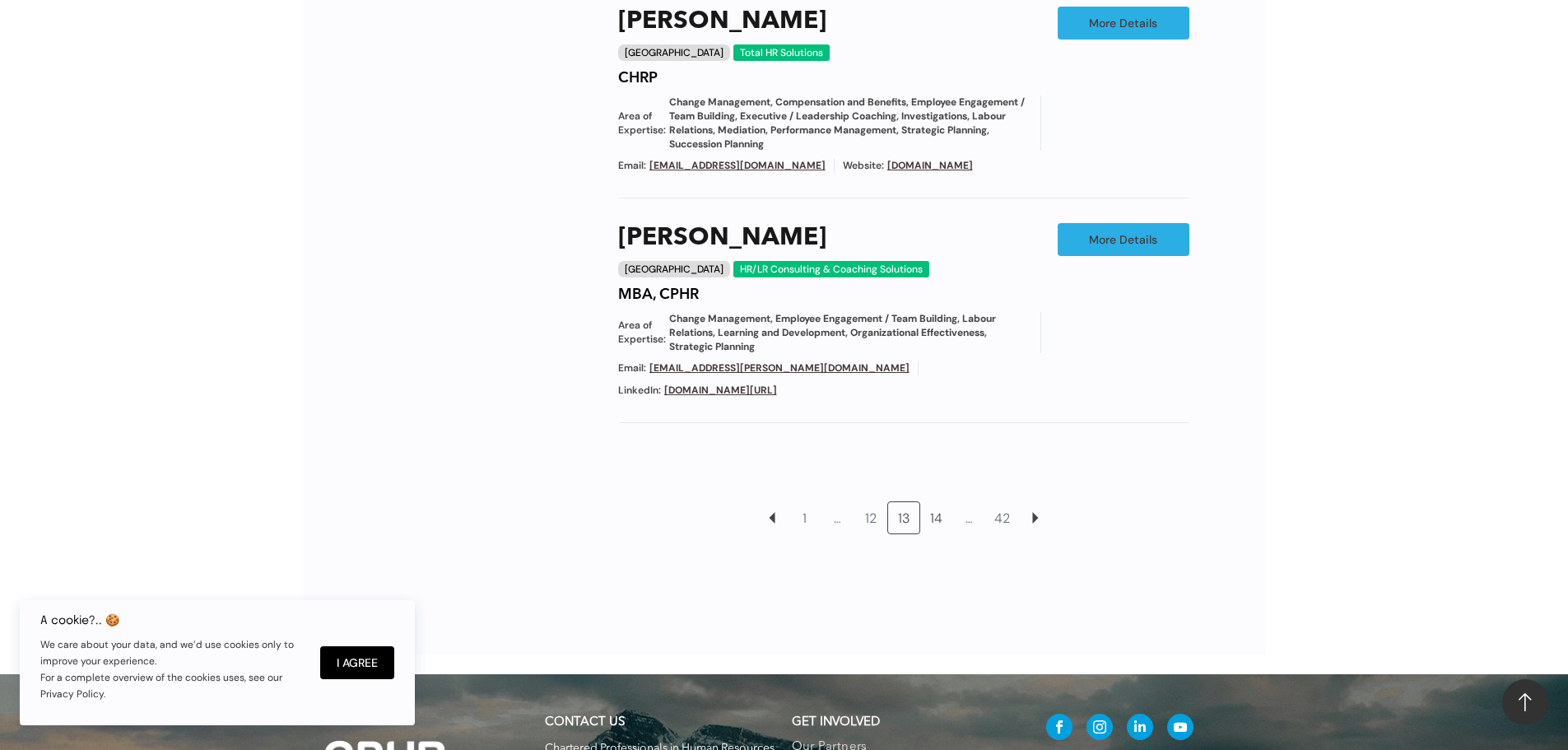
click at [940, 502] on link "14" at bounding box center [937, 518] width 31 height 31
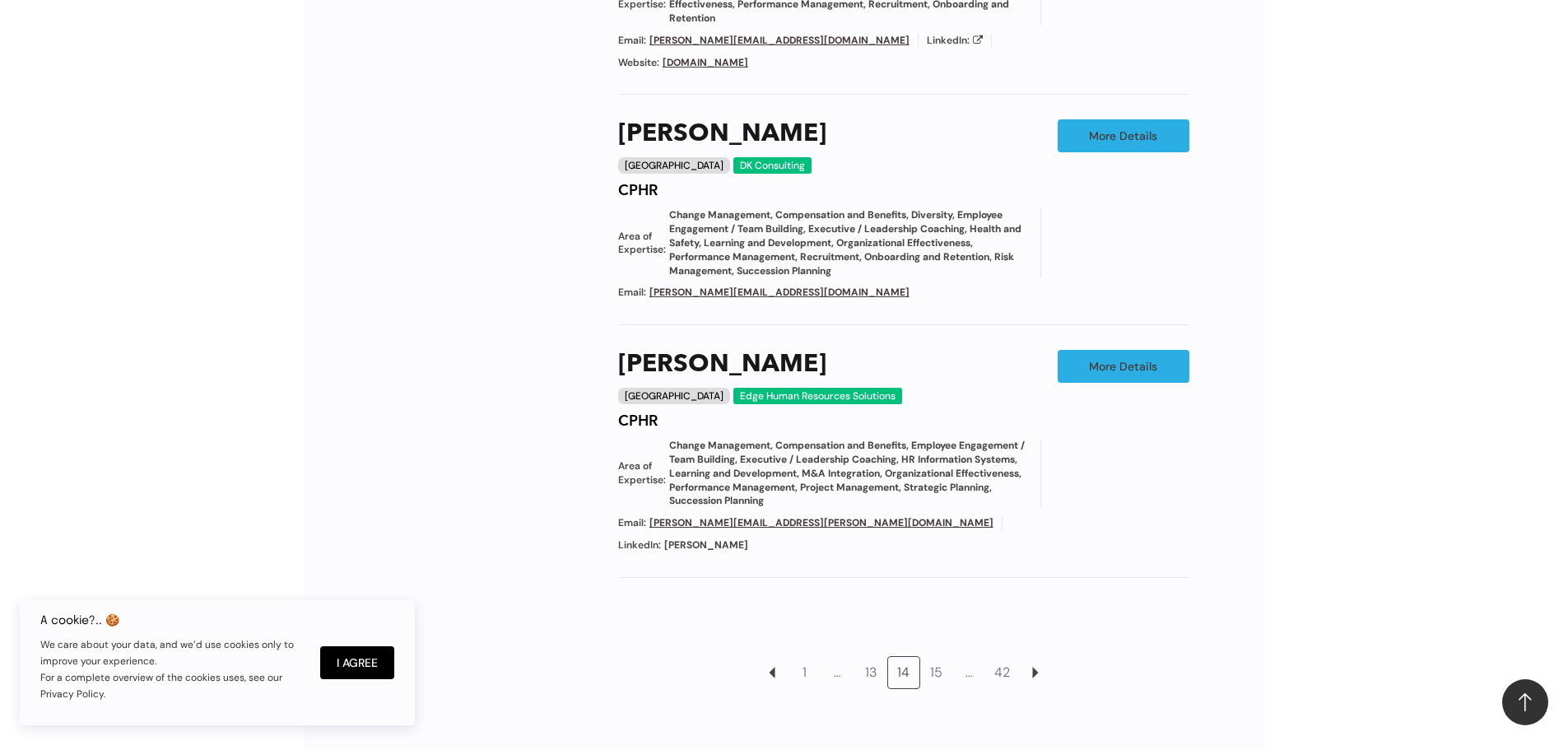
scroll to position [1592, 0]
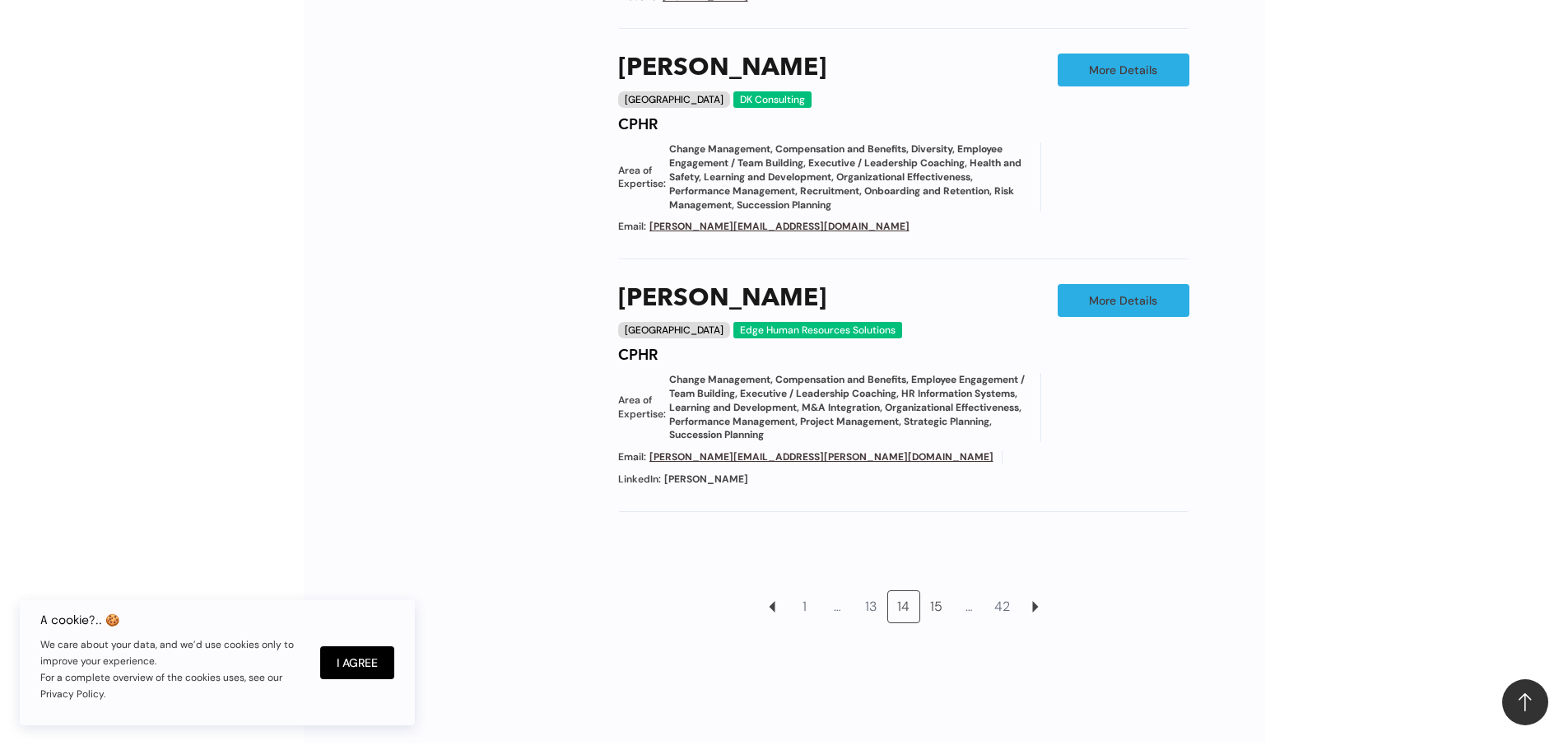
click at [941, 591] on link "15" at bounding box center [937, 607] width 31 height 31
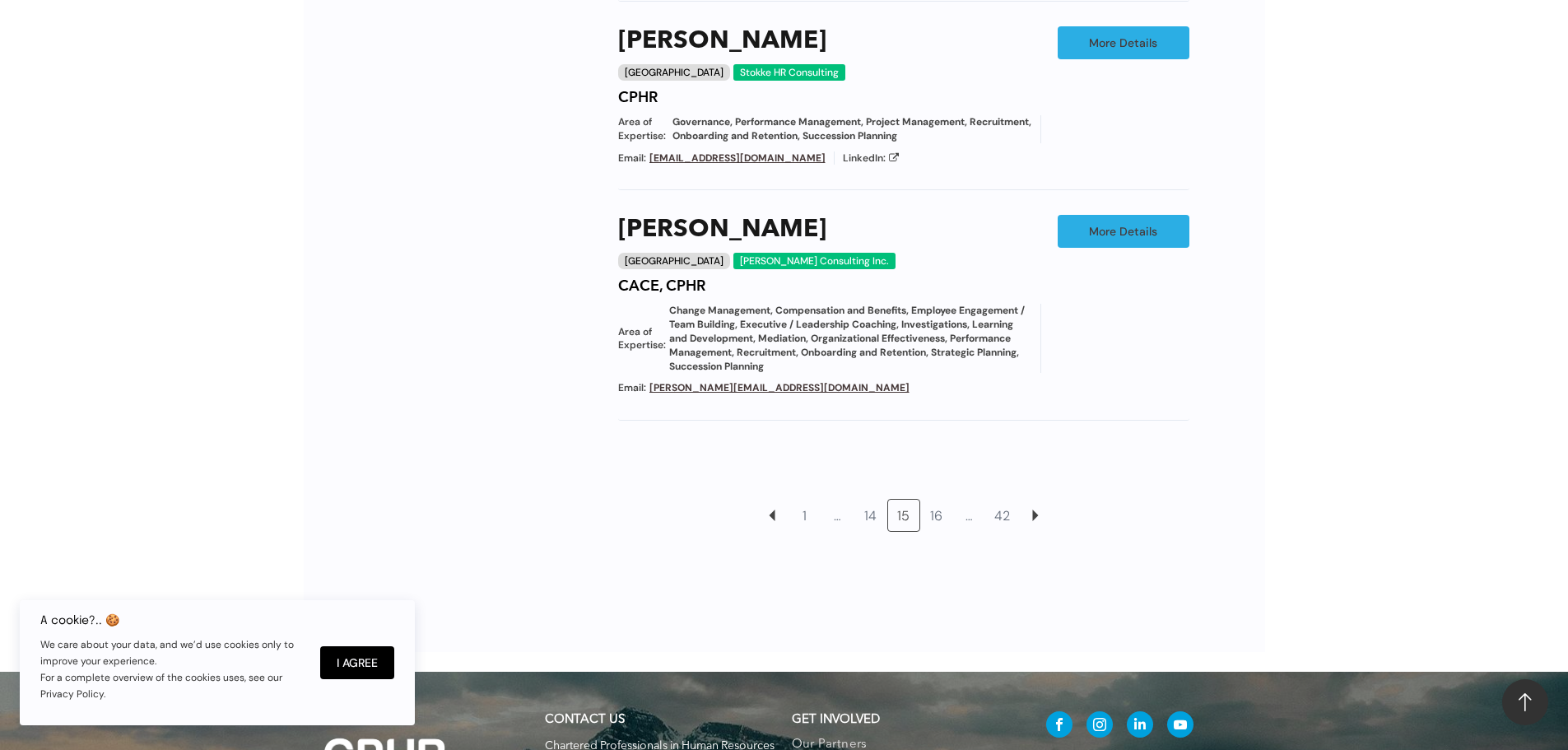
scroll to position [1592, 0]
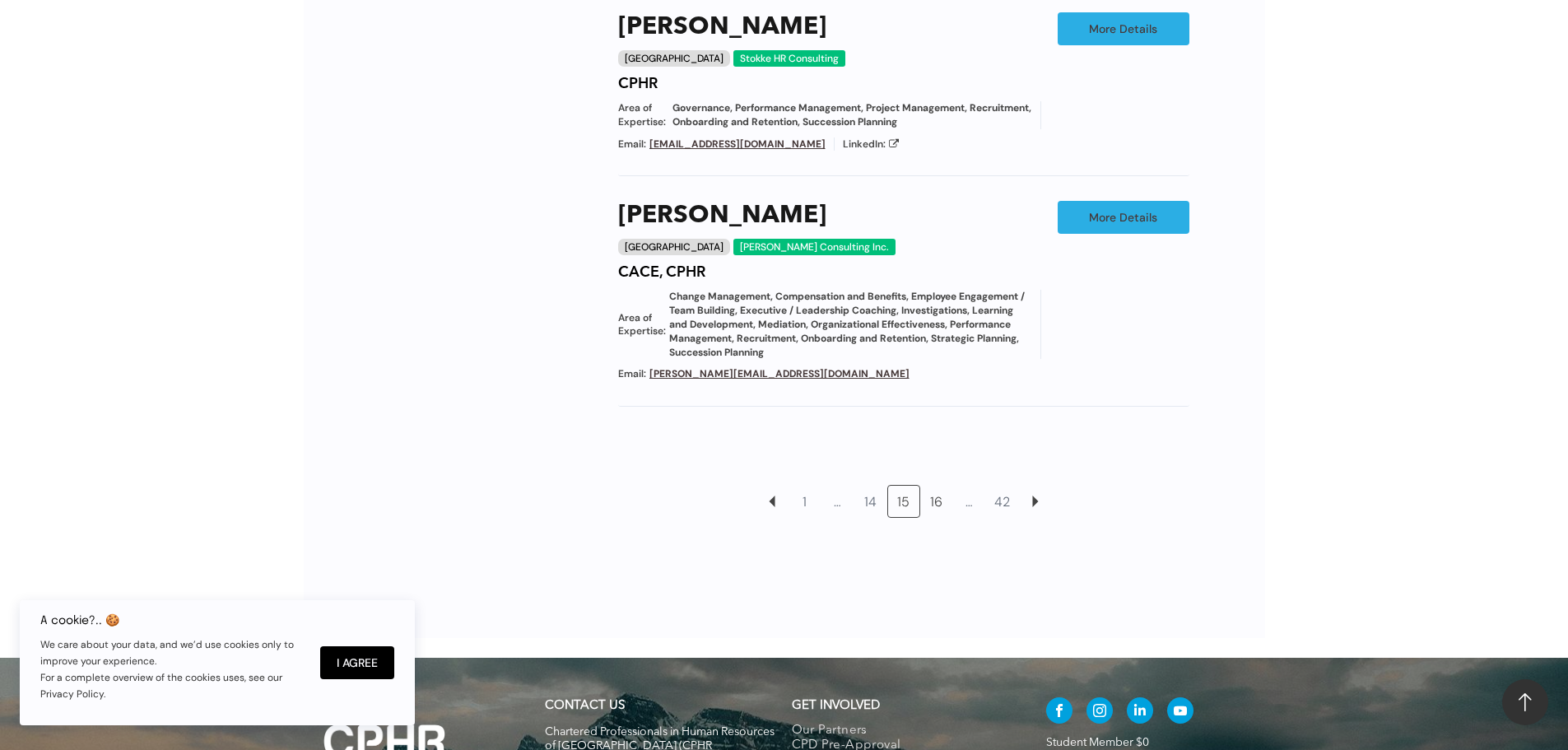
click at [939, 494] on link "16" at bounding box center [937, 501] width 31 height 31
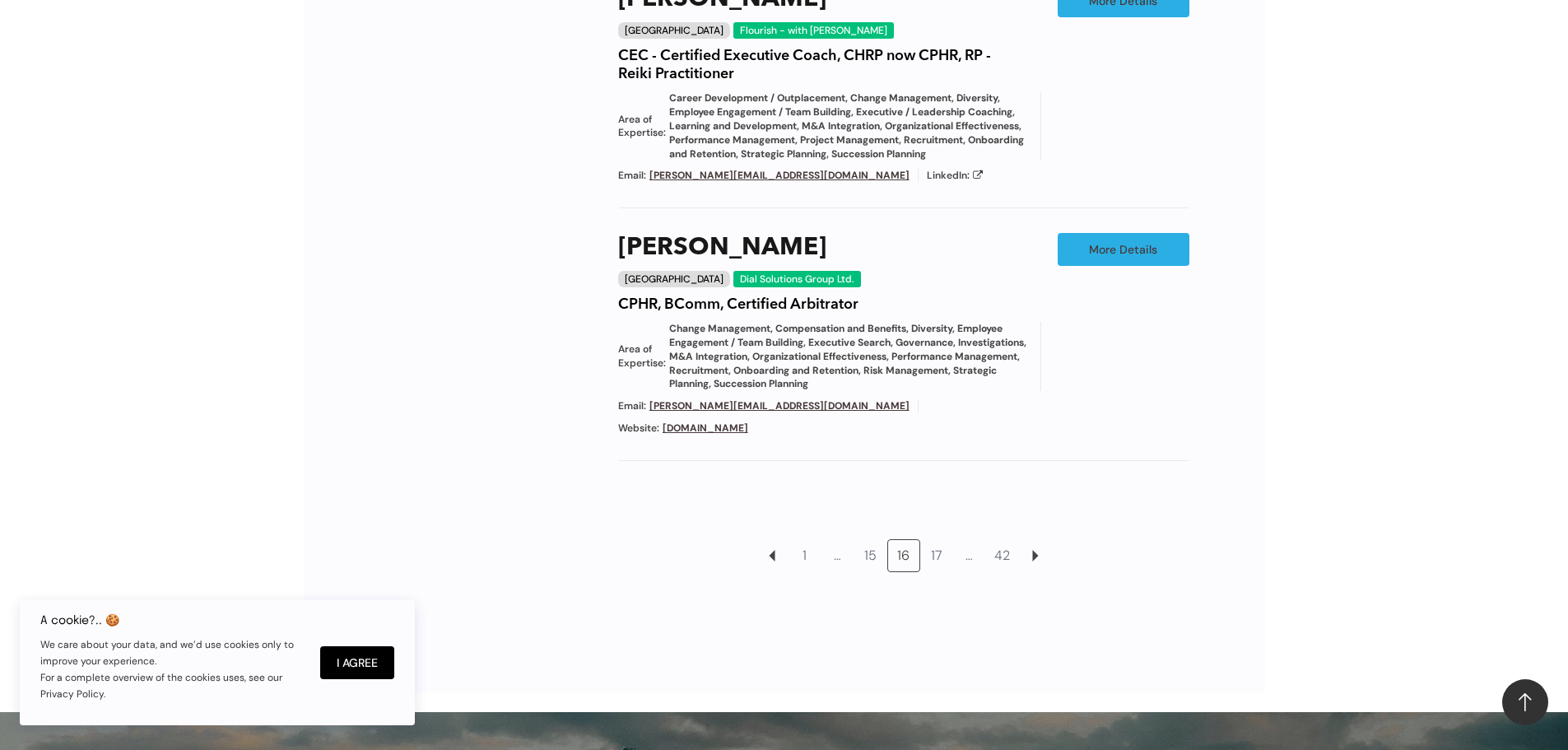
scroll to position [1674, 0]
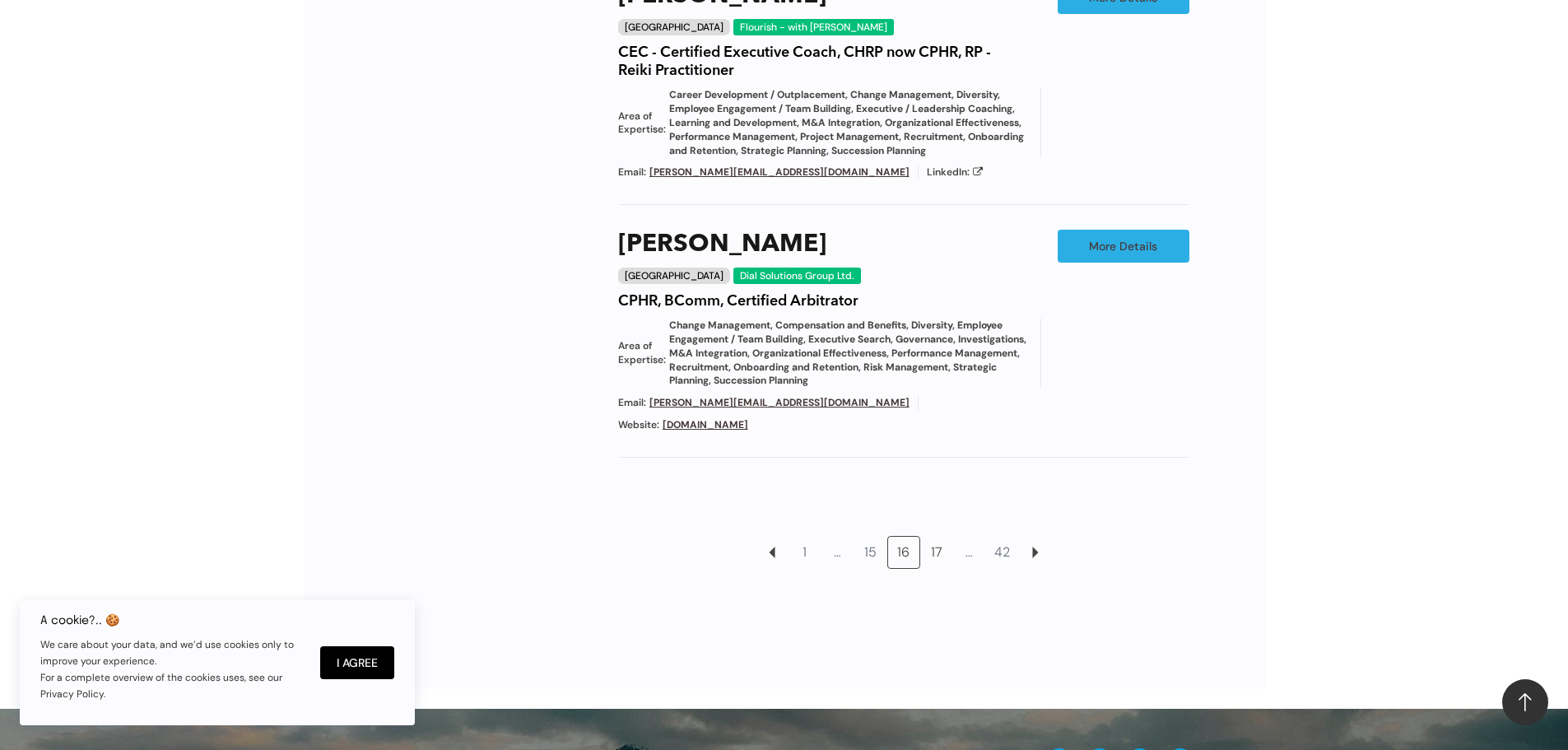
click at [937, 537] on link "17" at bounding box center [937, 552] width 31 height 31
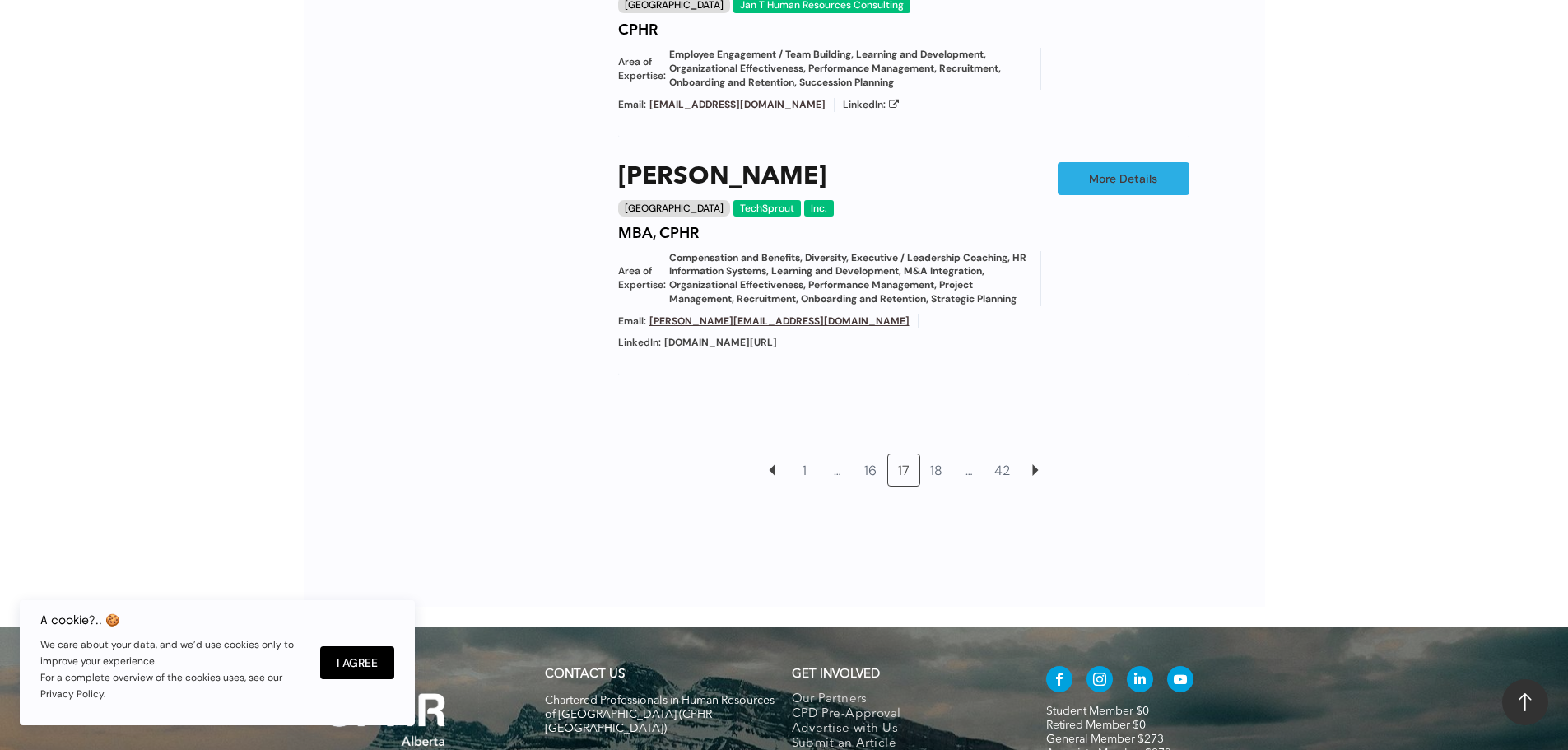
scroll to position [1757, 0]
click at [936, 453] on link "18" at bounding box center [937, 469] width 31 height 31
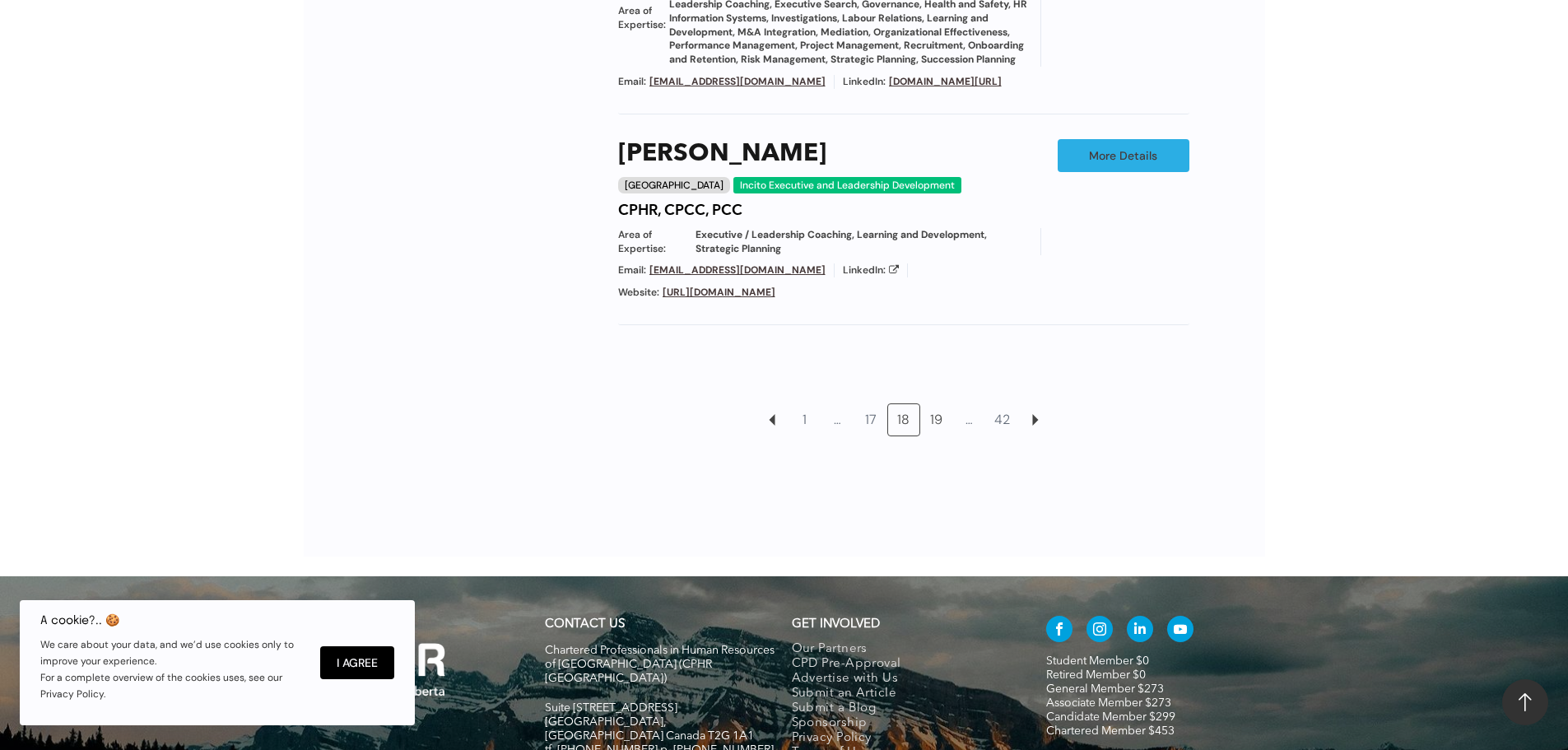
click at [943, 436] on link "19" at bounding box center [937, 420] width 31 height 31
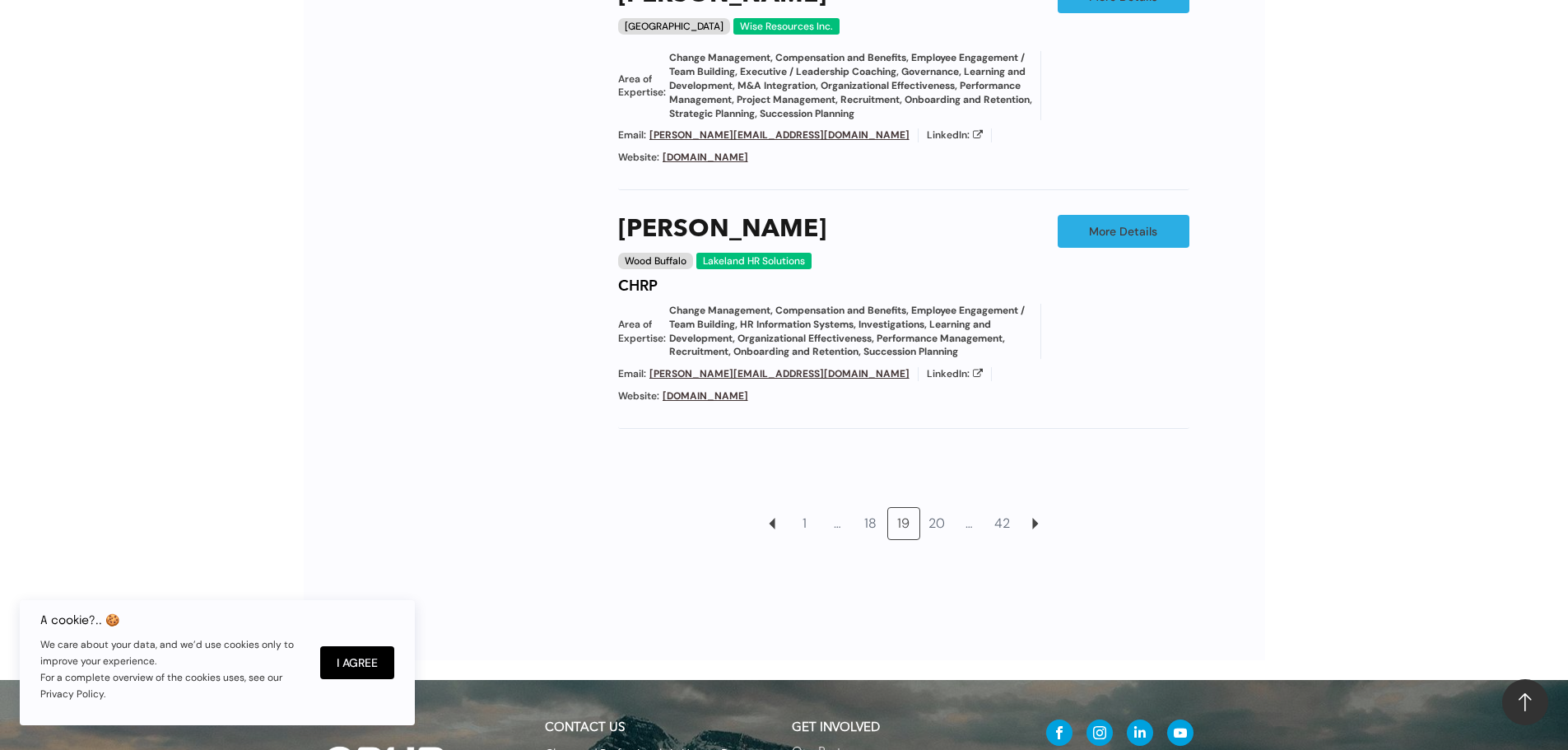
scroll to position [1674, 0]
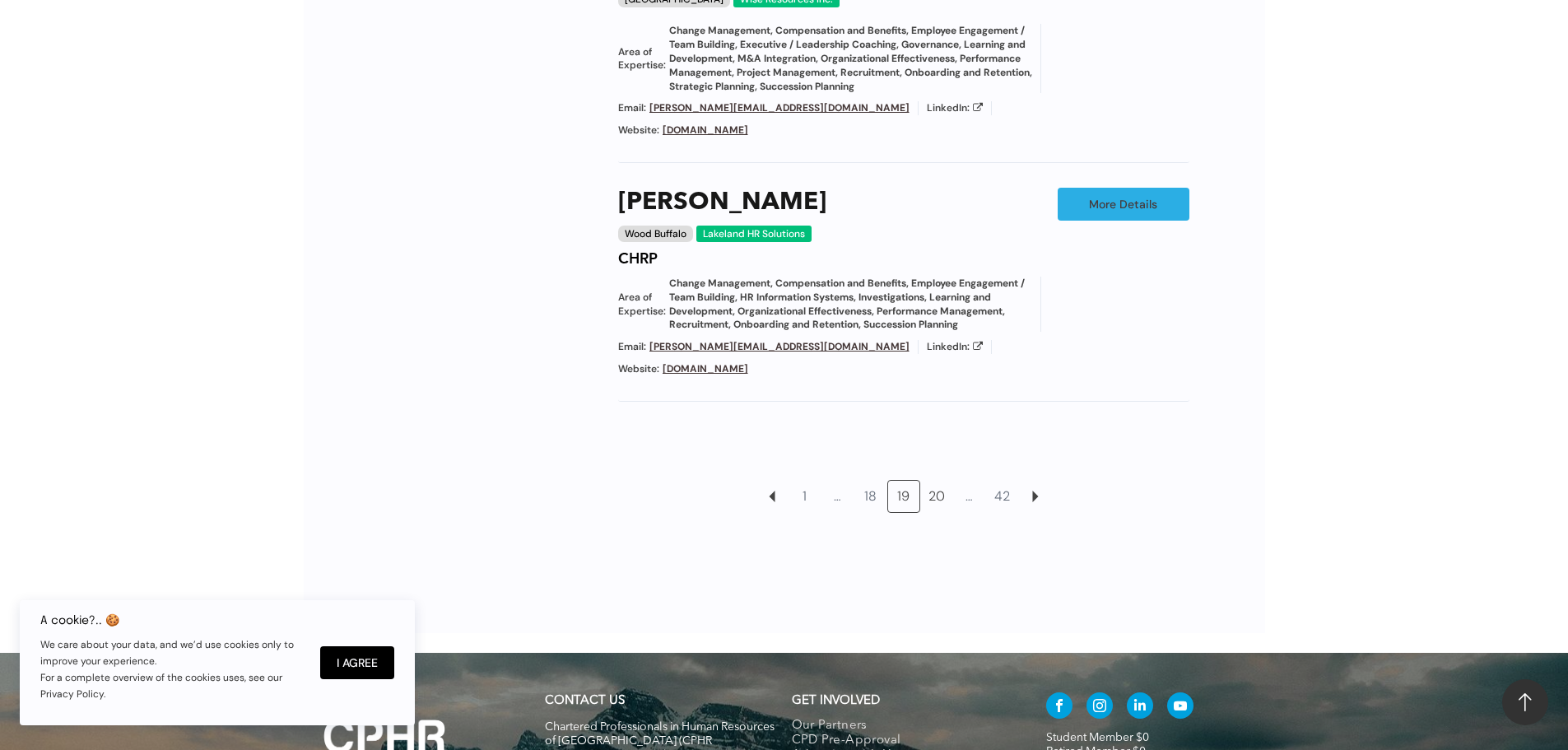
click at [930, 481] on link "20" at bounding box center [937, 496] width 31 height 31
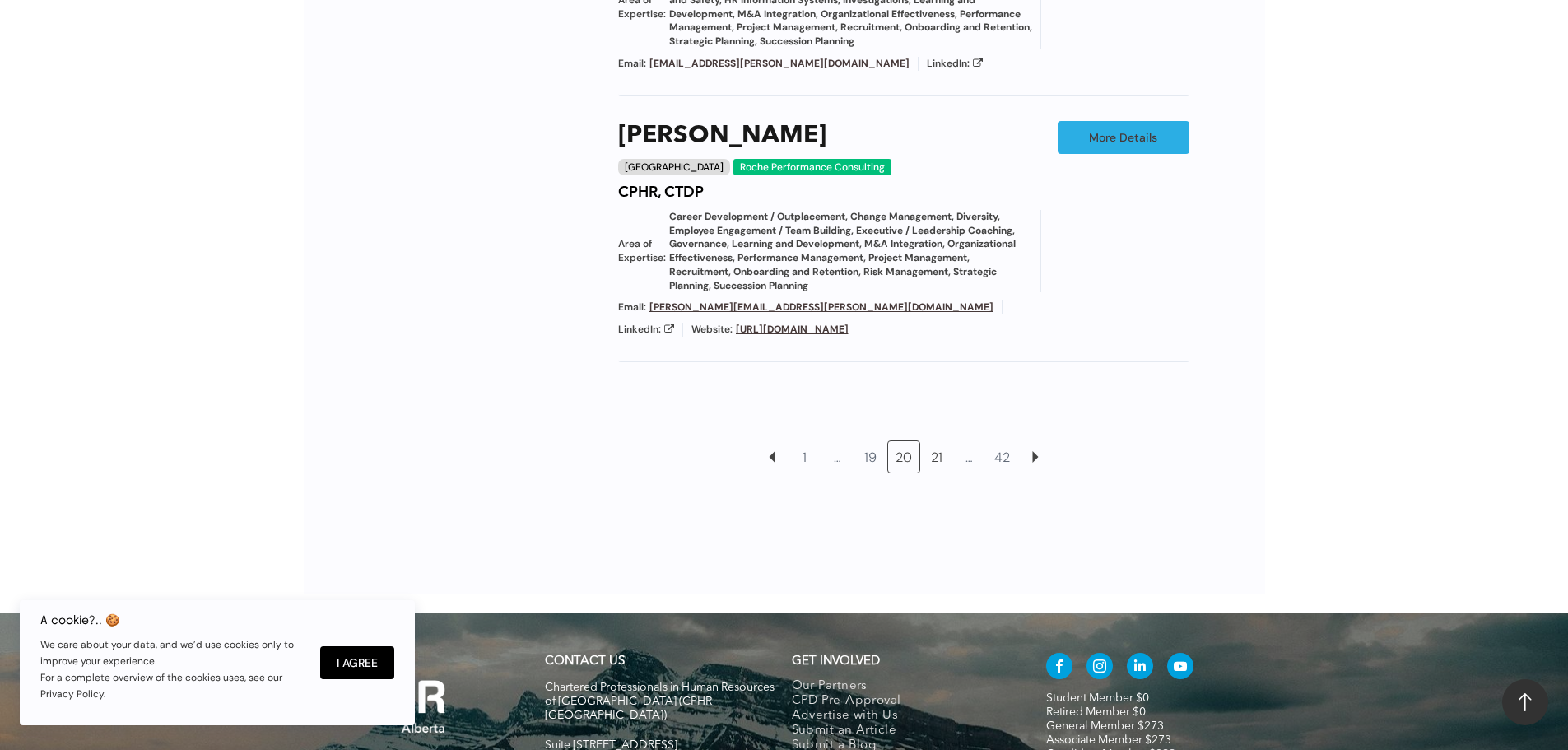
click at [945, 453] on link "21" at bounding box center [937, 457] width 31 height 31
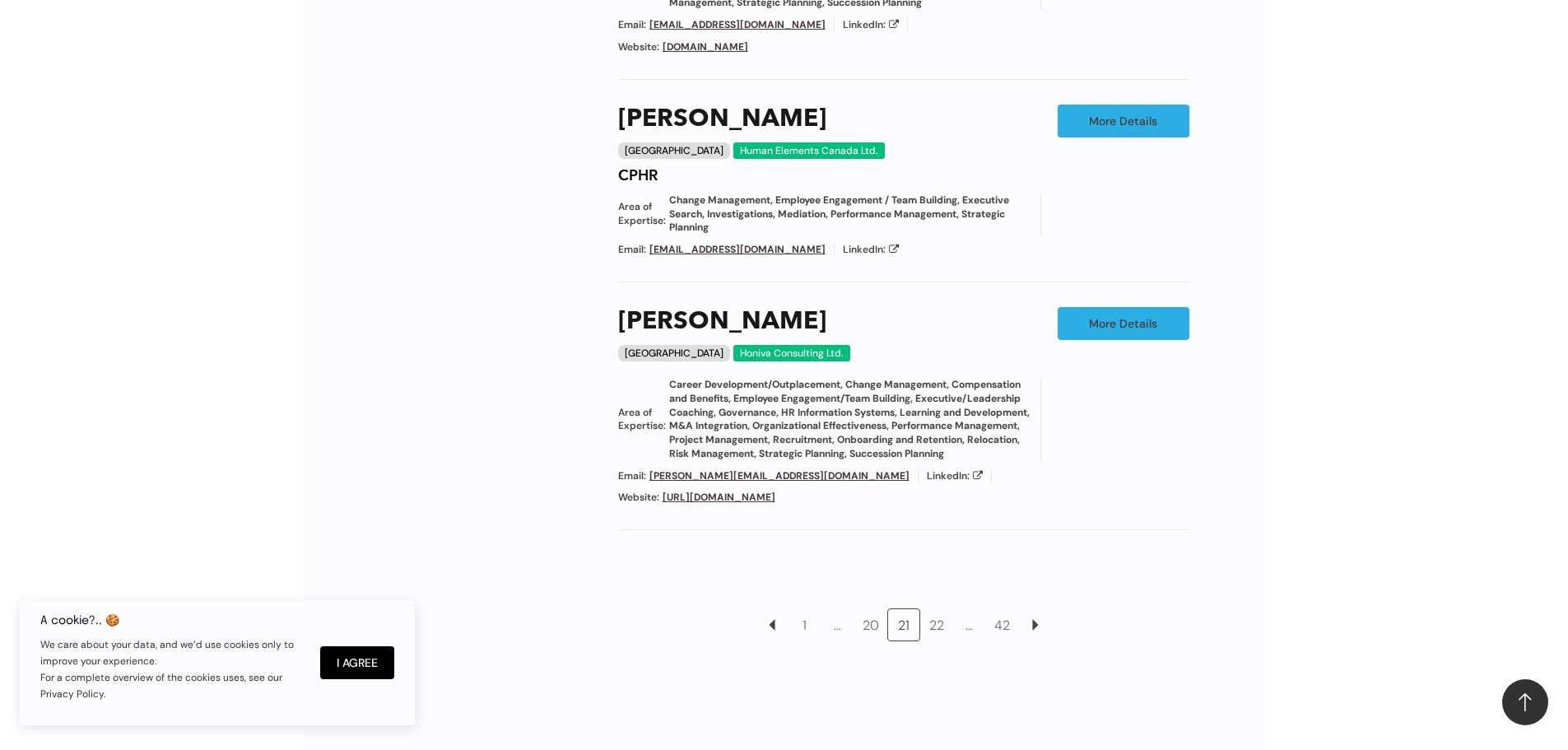
scroll to position [1592, 0]
click at [943, 609] on link "22" at bounding box center [937, 625] width 31 height 31
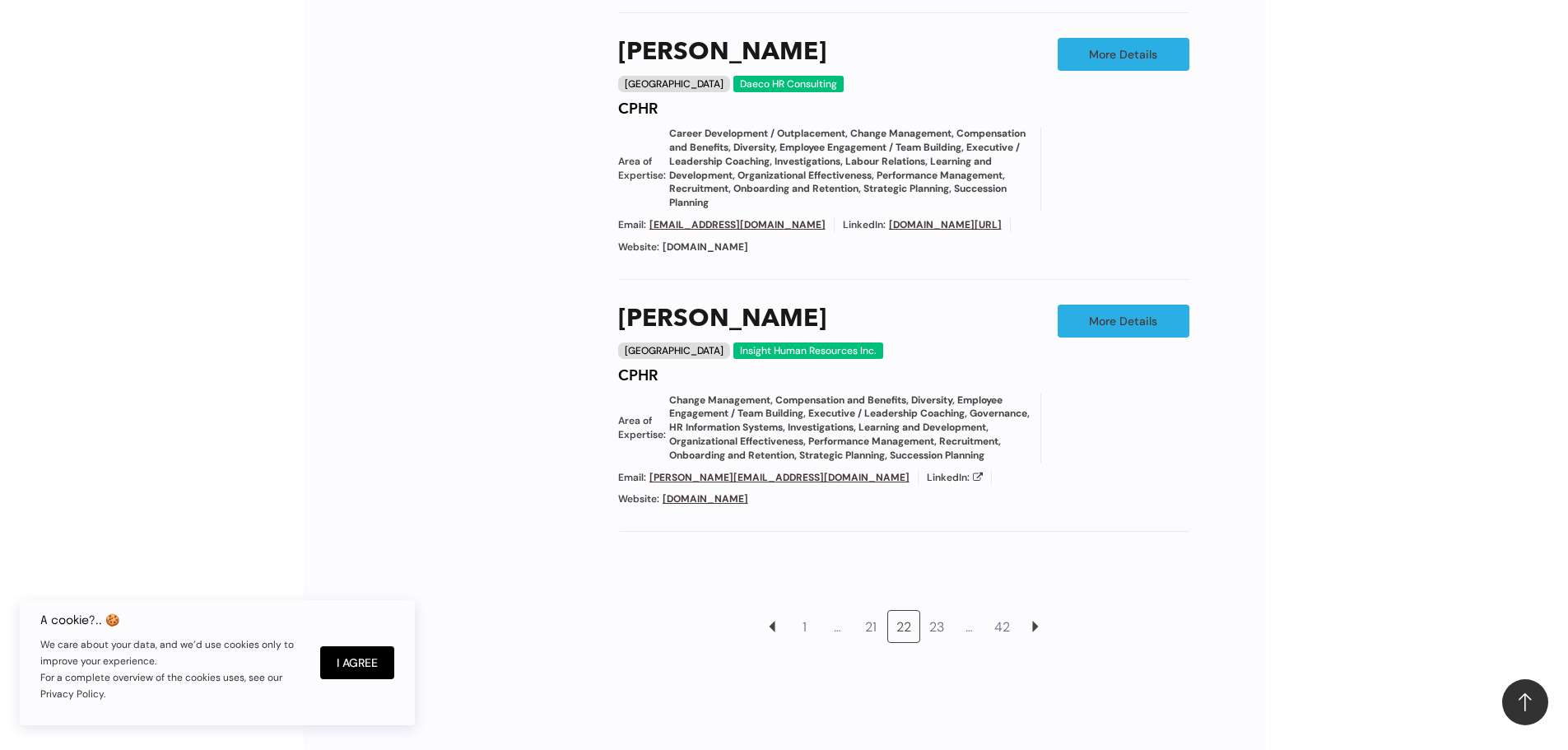
scroll to position [1757, 0]
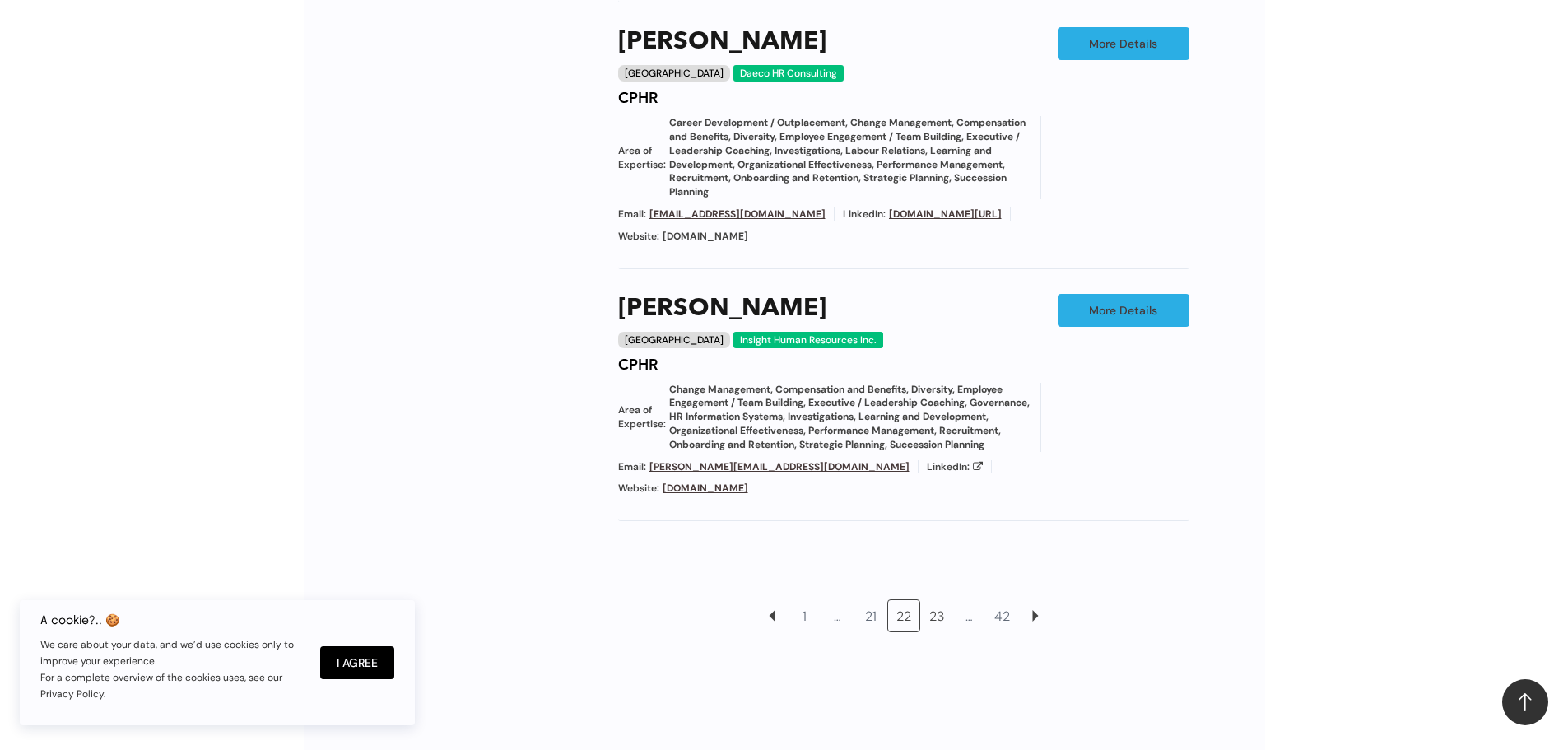
click at [932, 600] on link "23" at bounding box center [937, 616] width 31 height 31
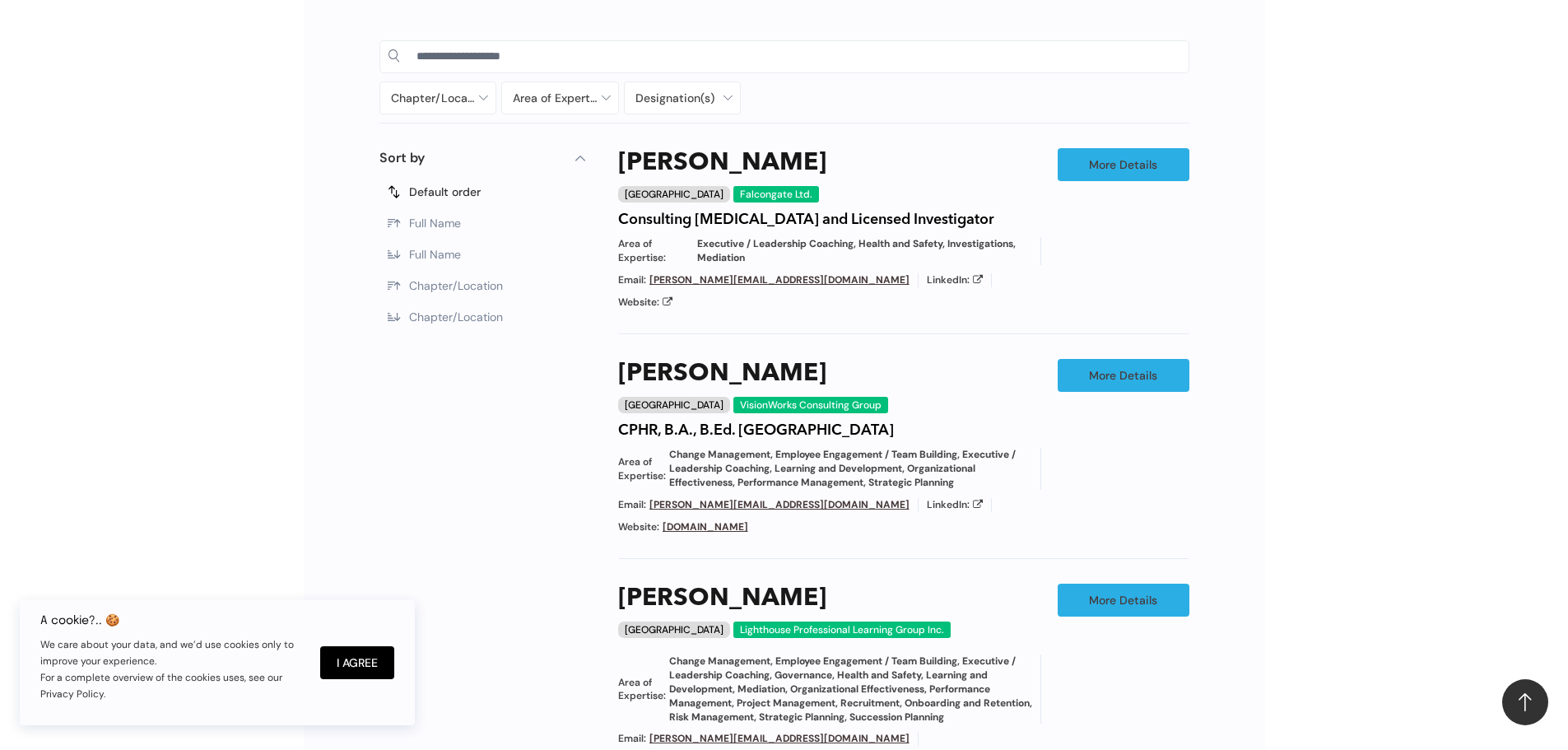
scroll to position [851, 0]
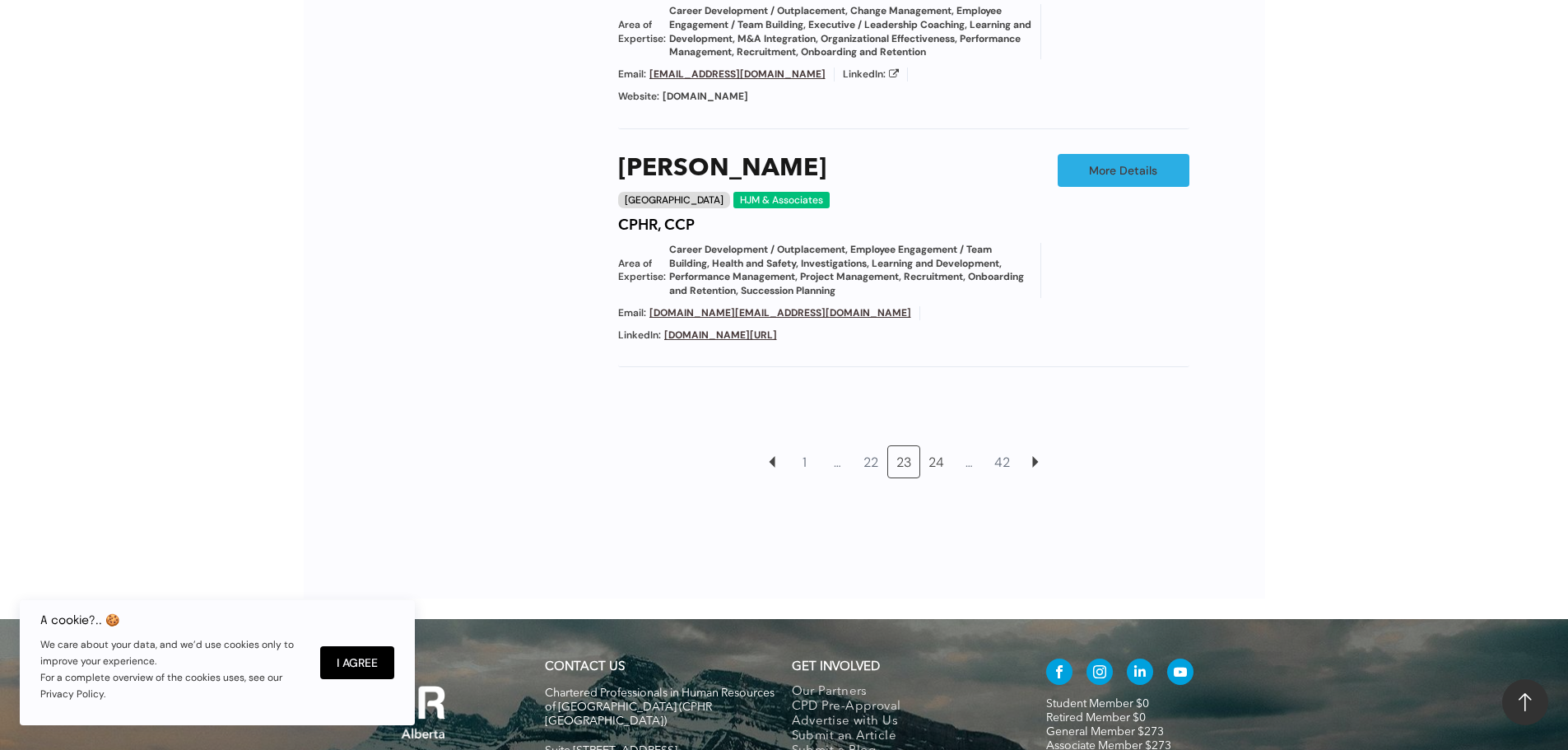
click at [936, 446] on link "24" at bounding box center [937, 462] width 31 height 31
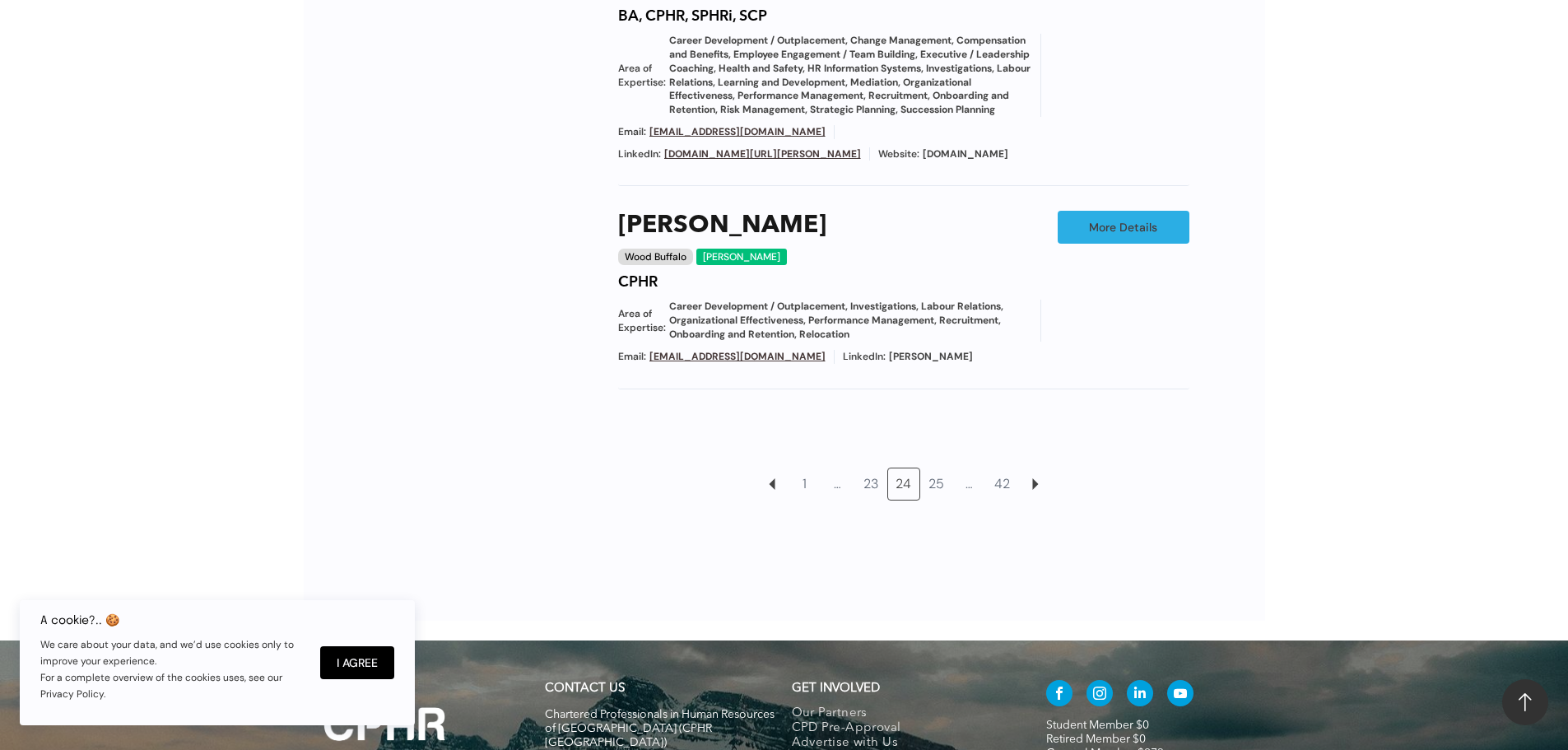
scroll to position [1839, 0]
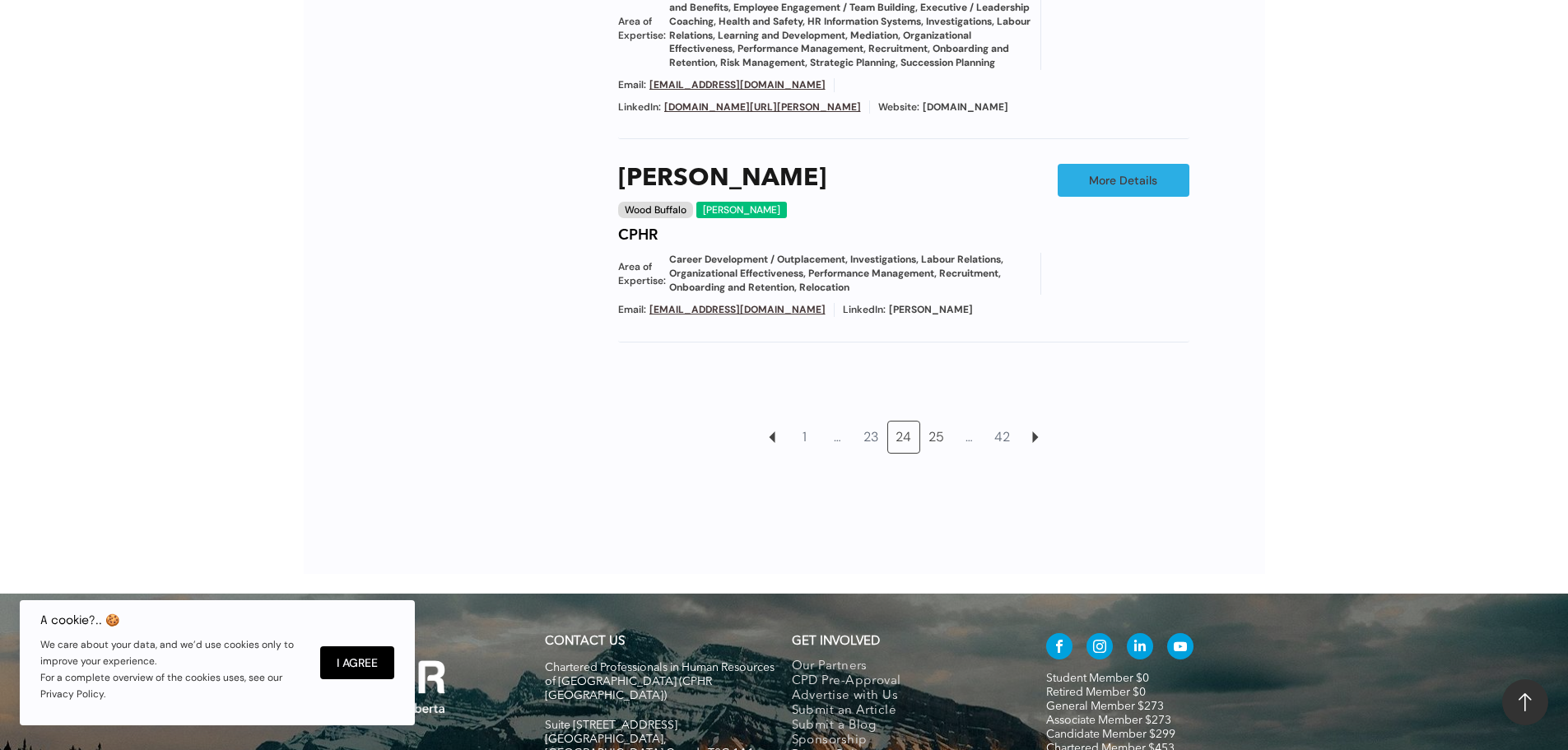
click at [941, 453] on link "25" at bounding box center [937, 438] width 31 height 31
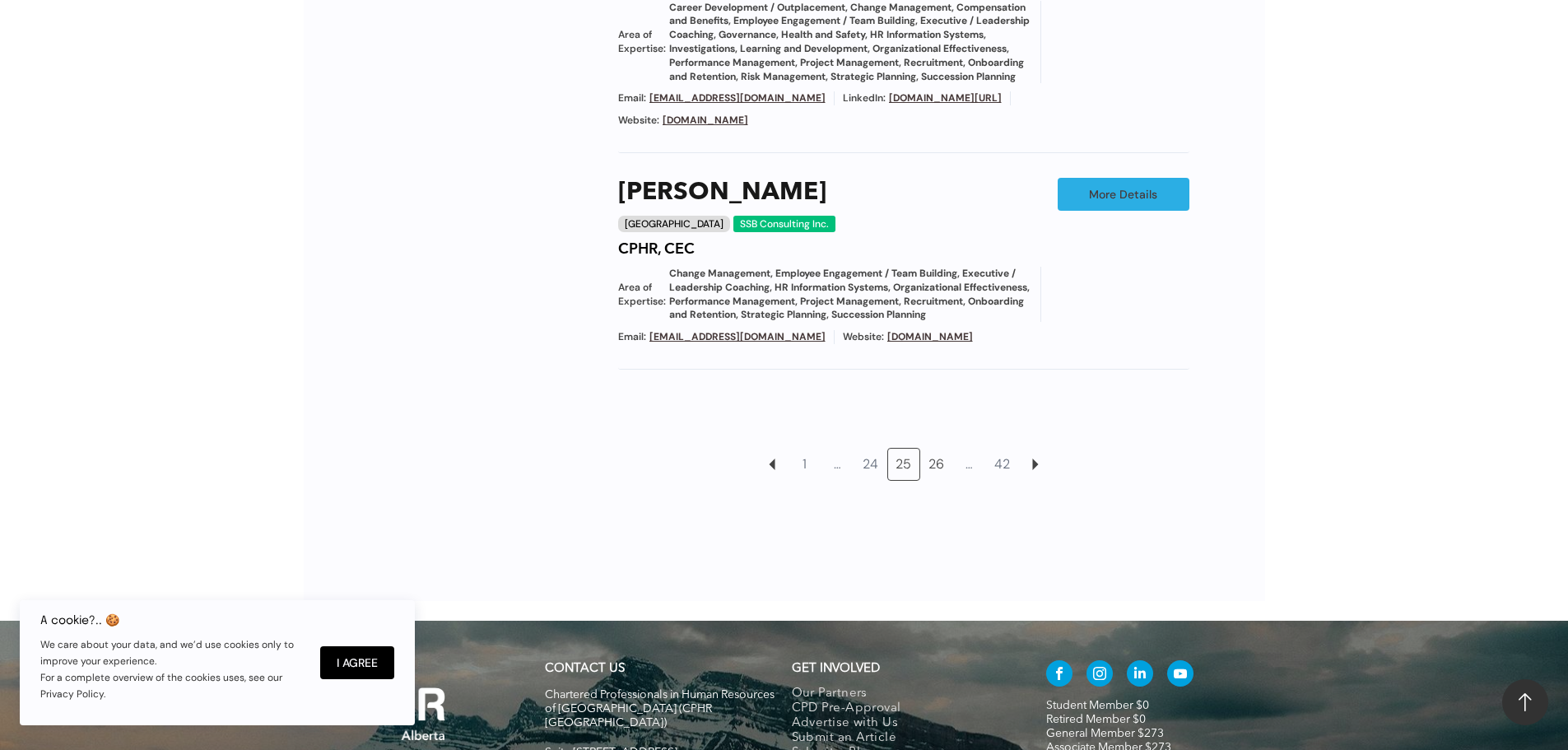
click at [939, 462] on link "26" at bounding box center [937, 464] width 31 height 31
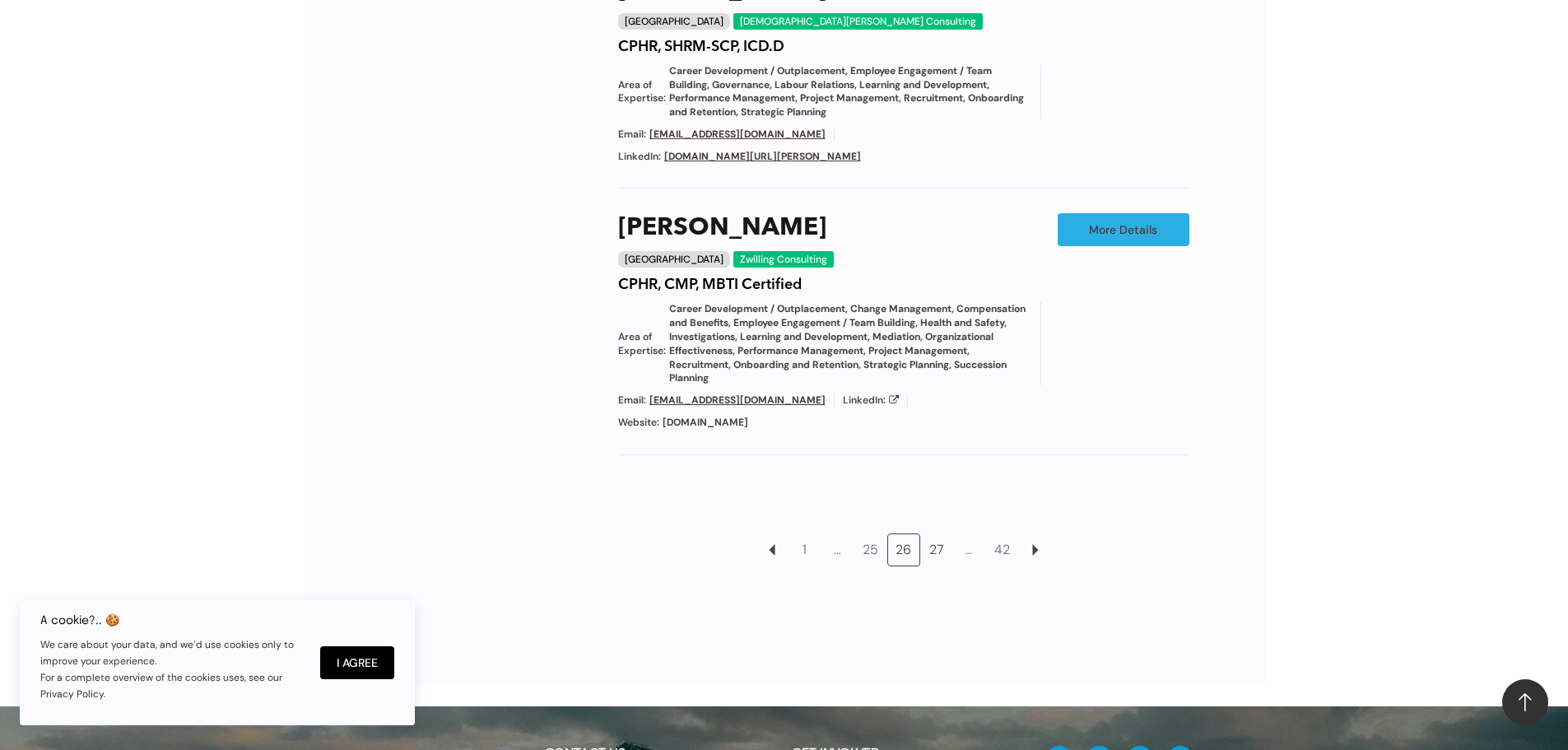
click at [941, 535] on link "27" at bounding box center [937, 550] width 31 height 31
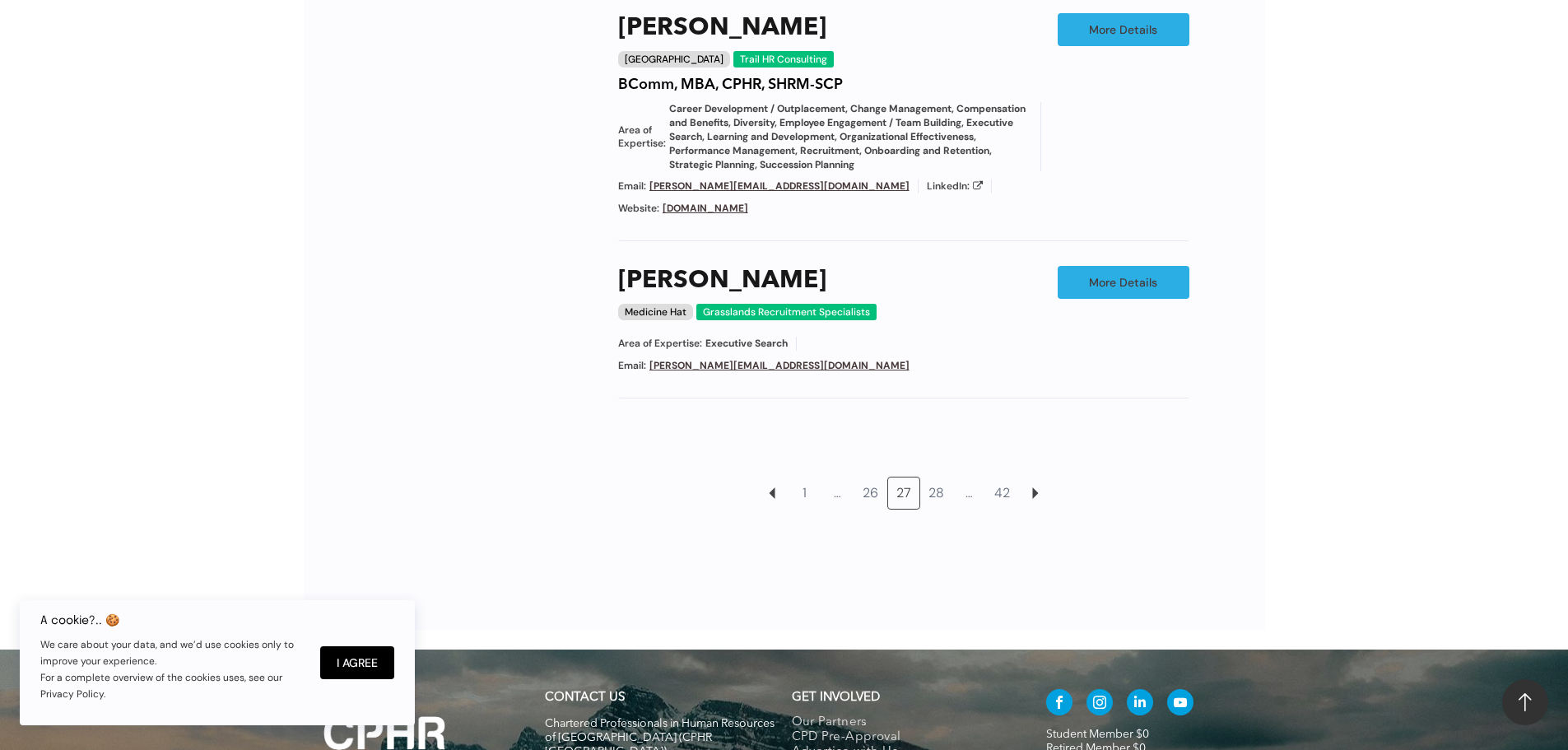
scroll to position [1592, 0]
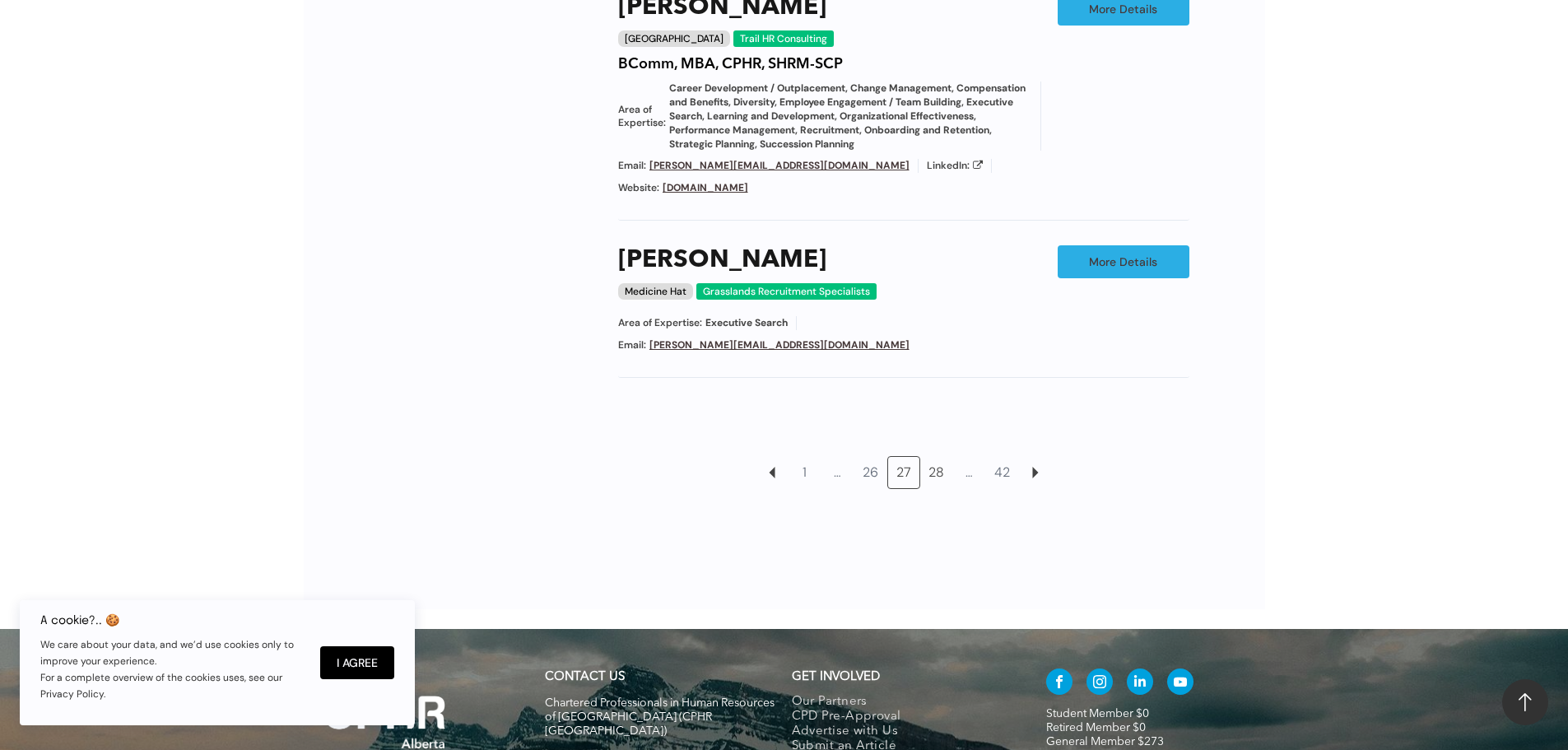
click at [935, 457] on link "28" at bounding box center [937, 473] width 31 height 31
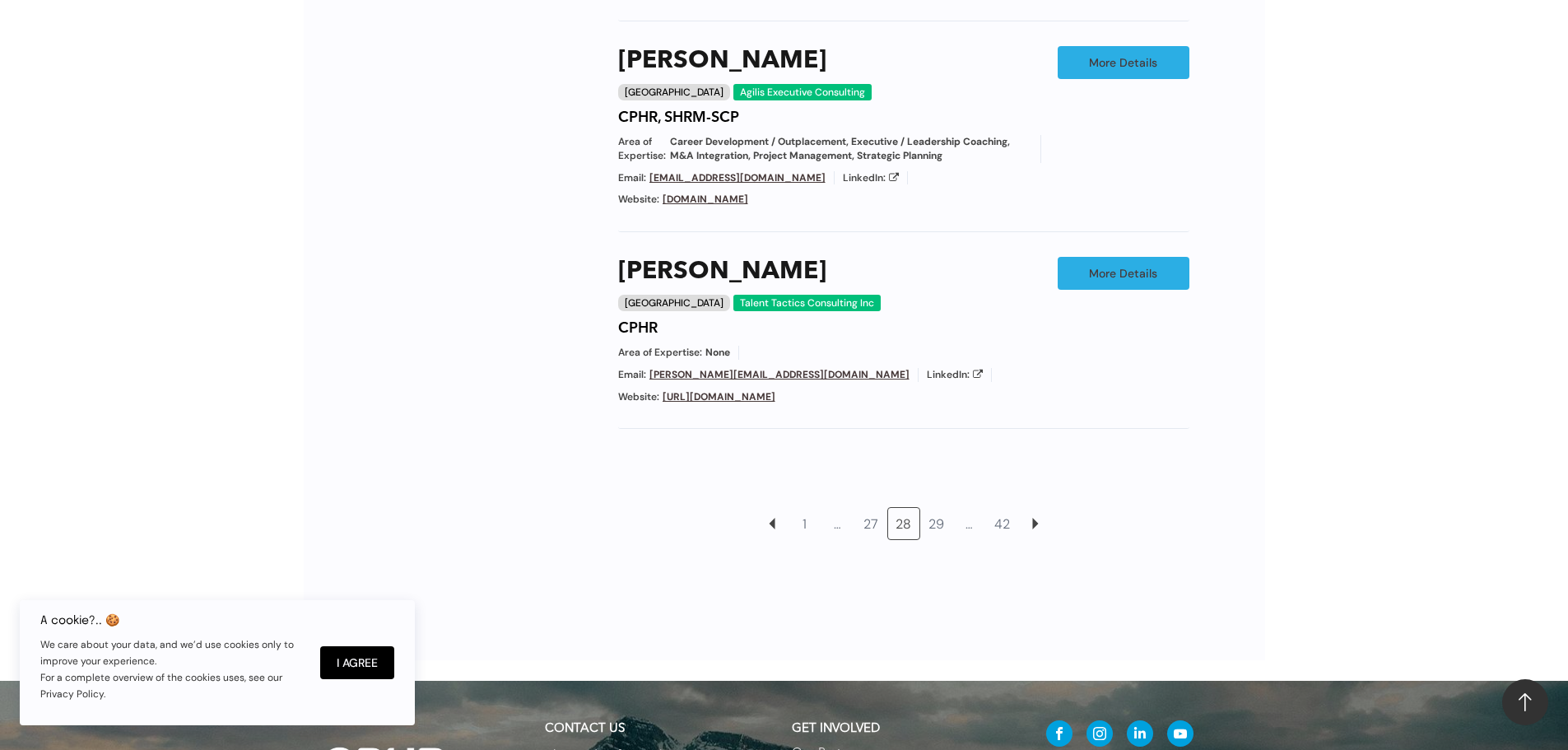
scroll to position [1757, 0]
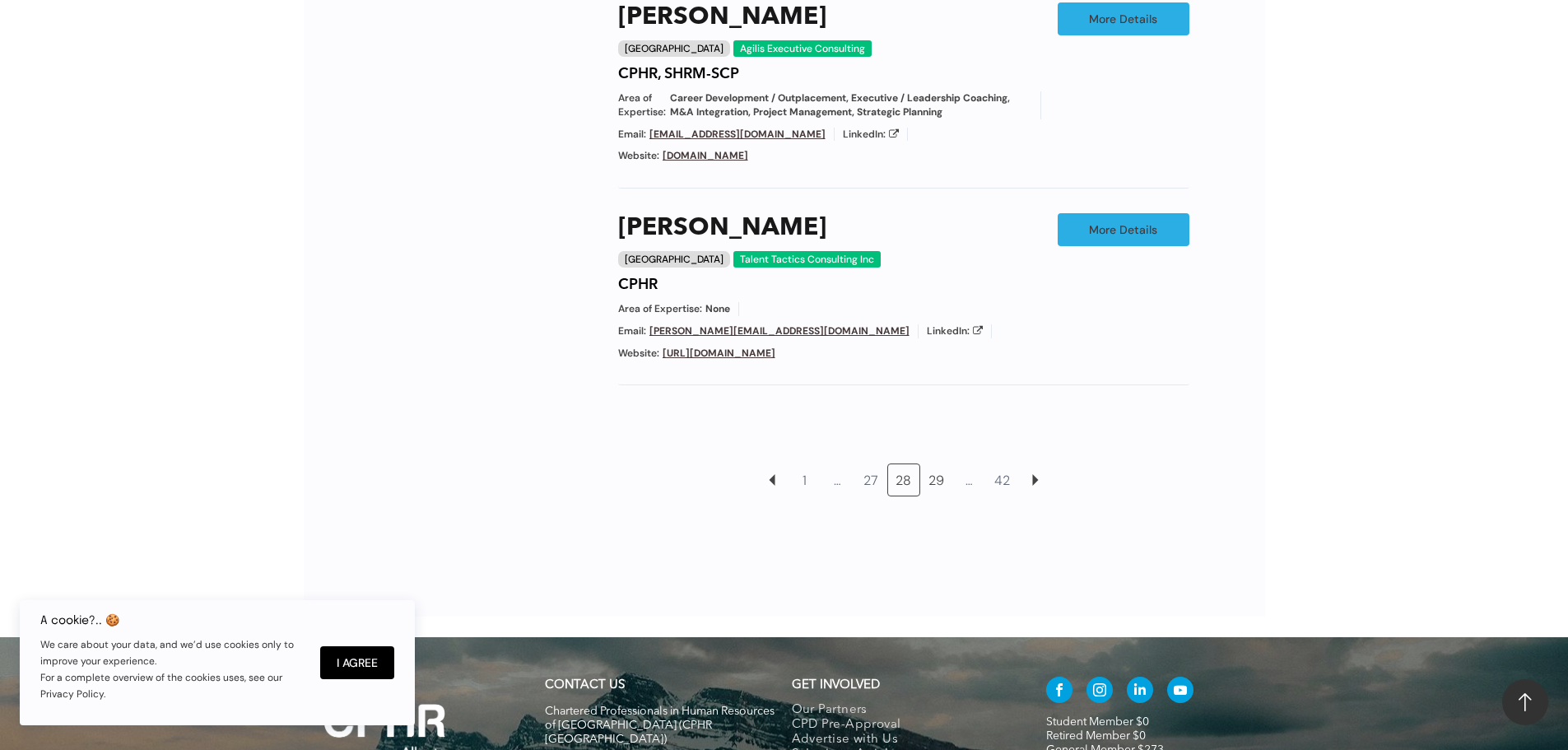
click at [942, 464] on link "29" at bounding box center [937, 480] width 31 height 31
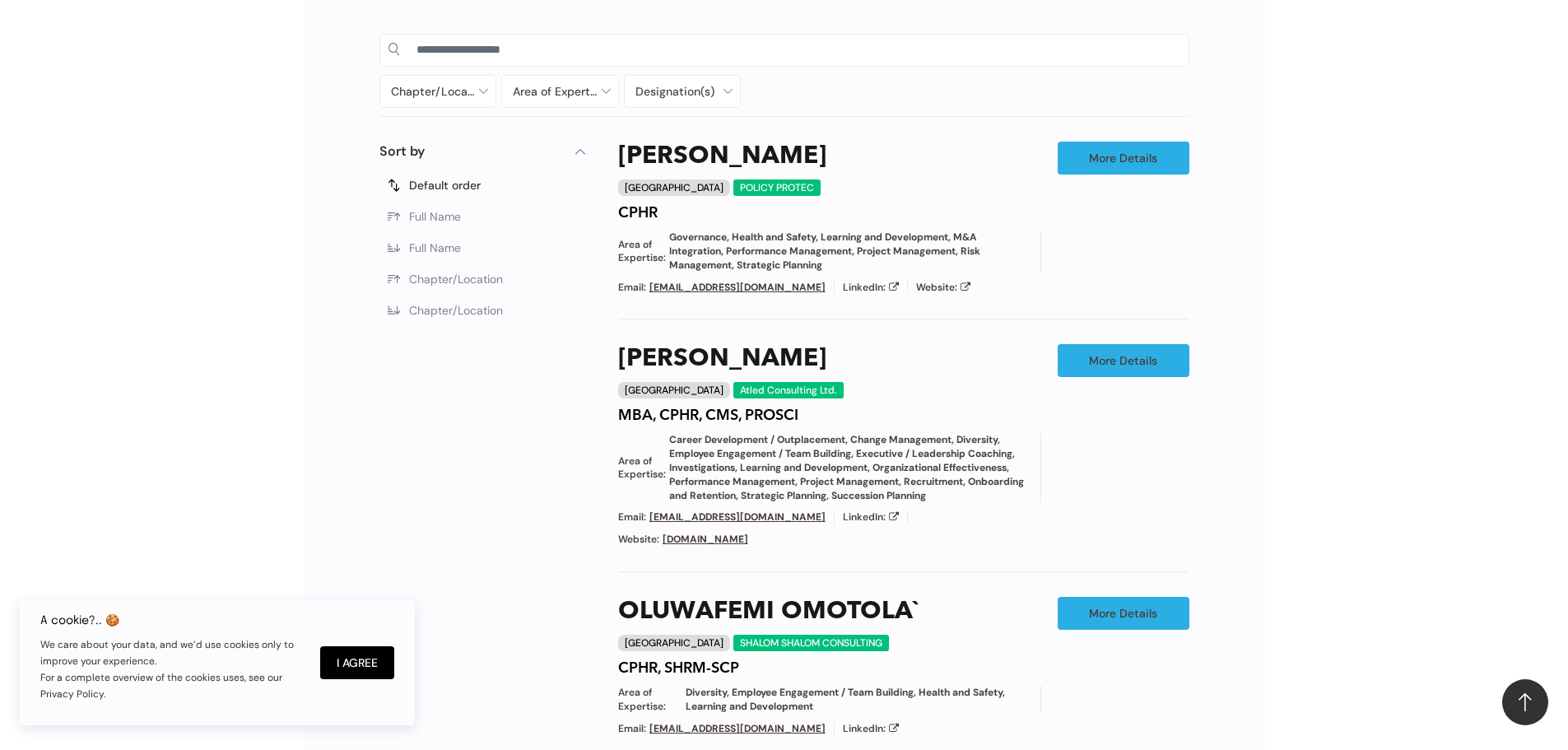
scroll to position [851, 0]
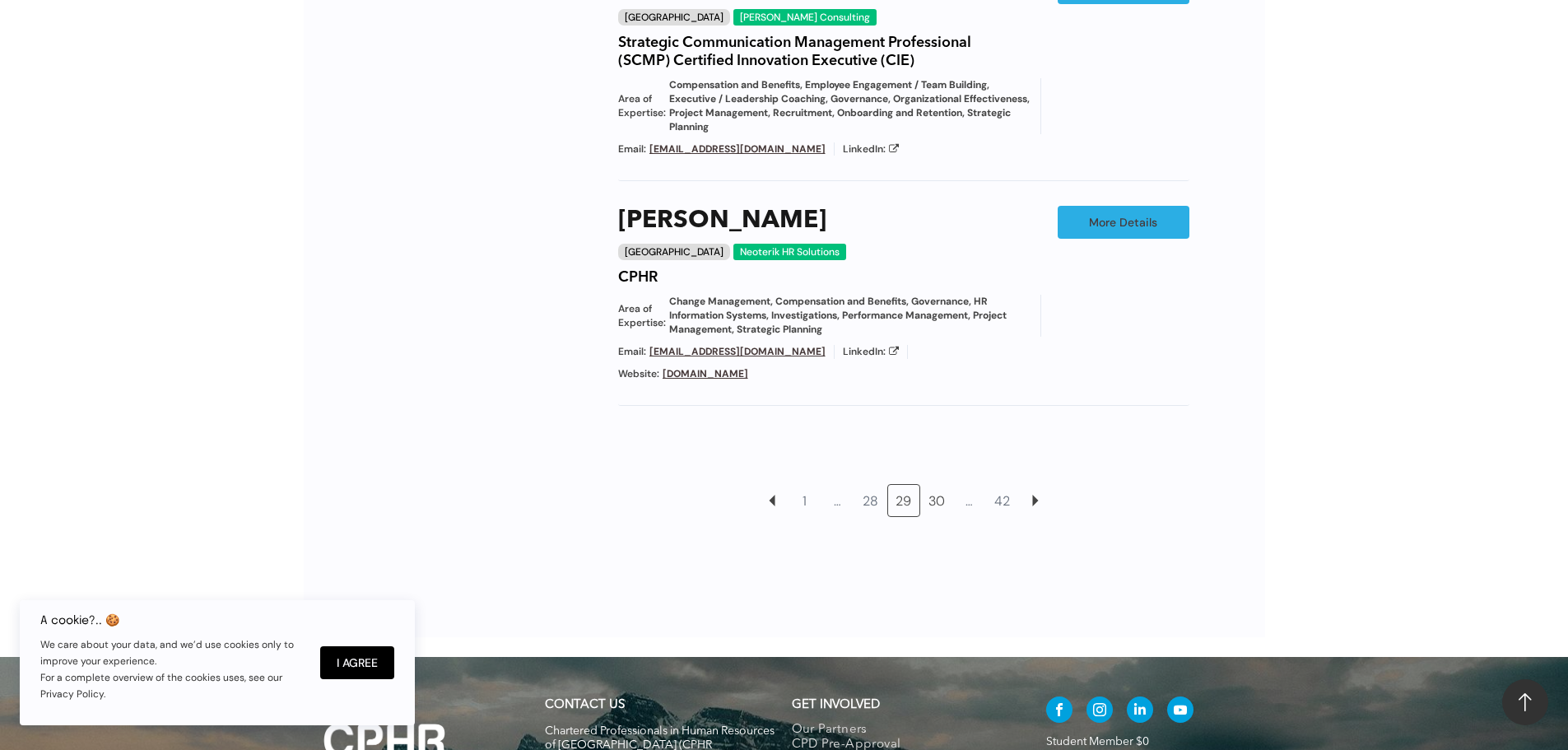
click at [943, 485] on link "30" at bounding box center [937, 500] width 31 height 31
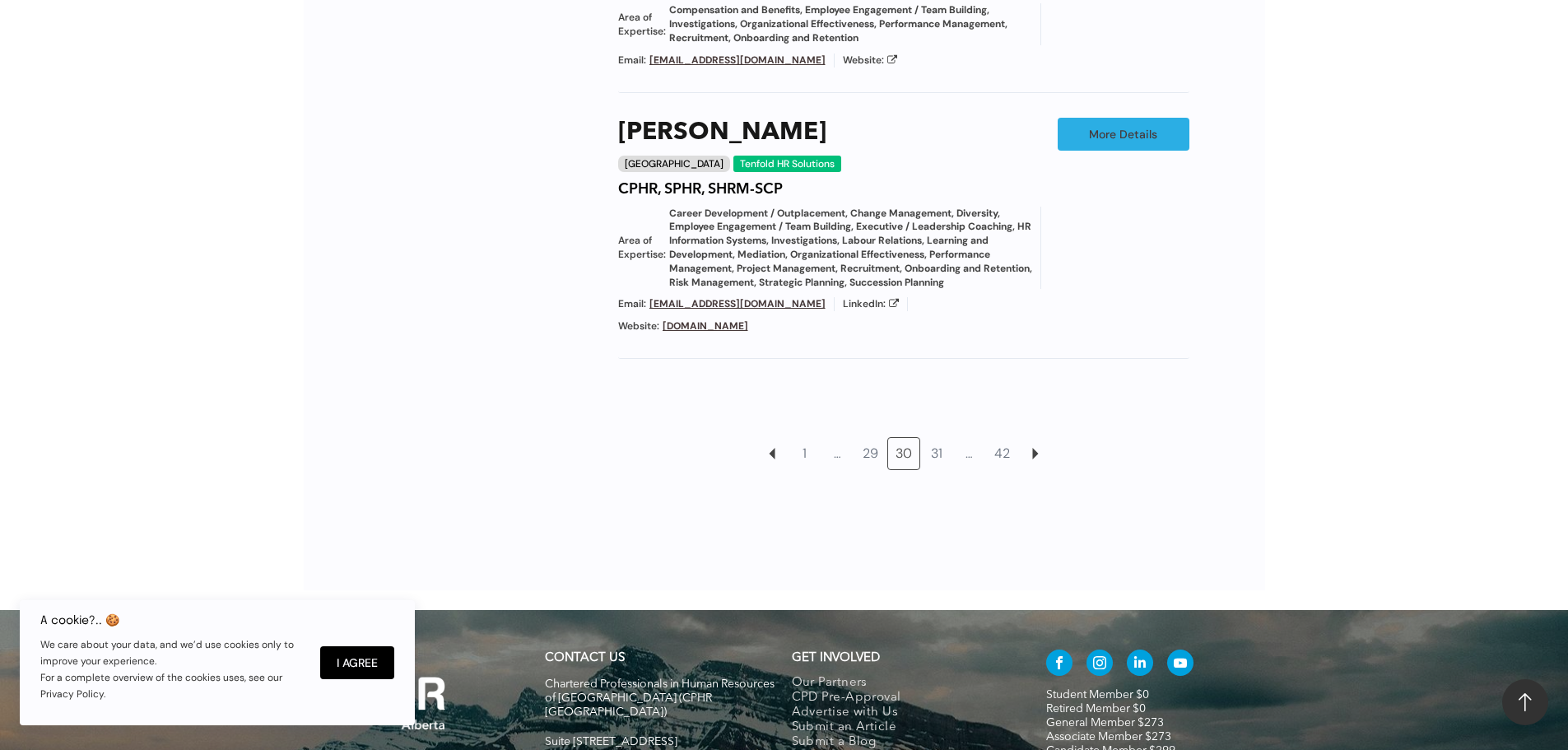
scroll to position [1839, 0]
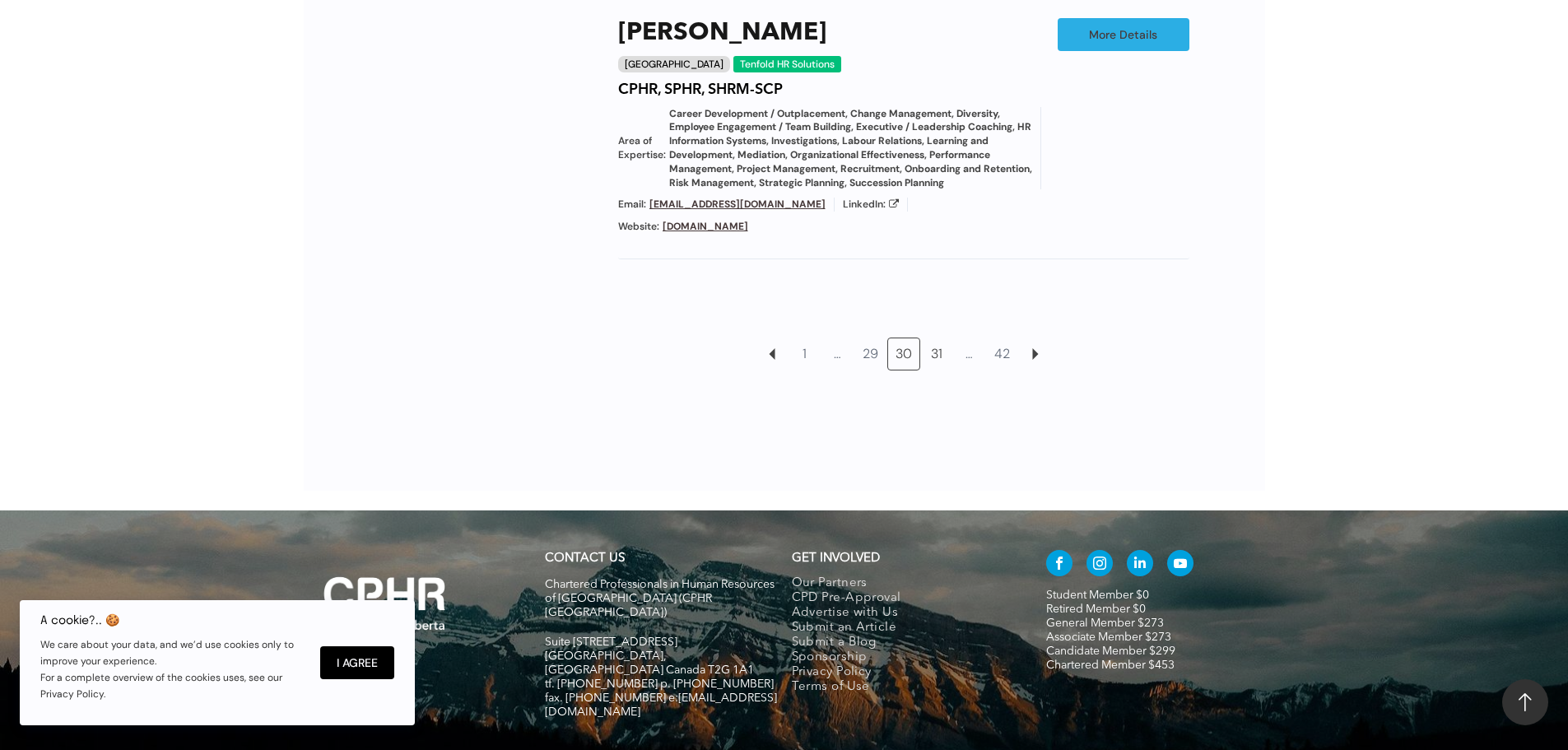
click at [940, 339] on link "31" at bounding box center [937, 354] width 31 height 31
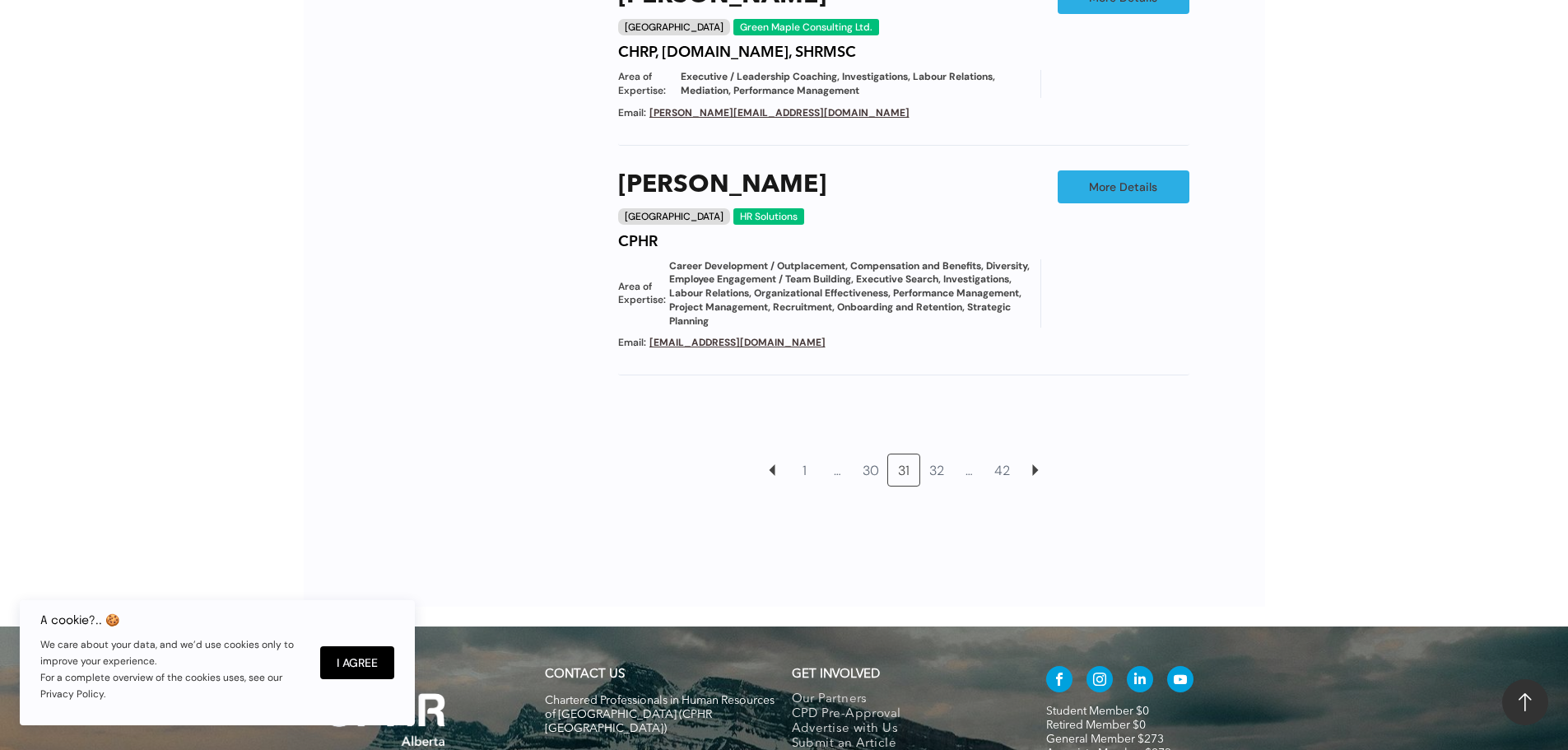
scroll to position [1674, 0]
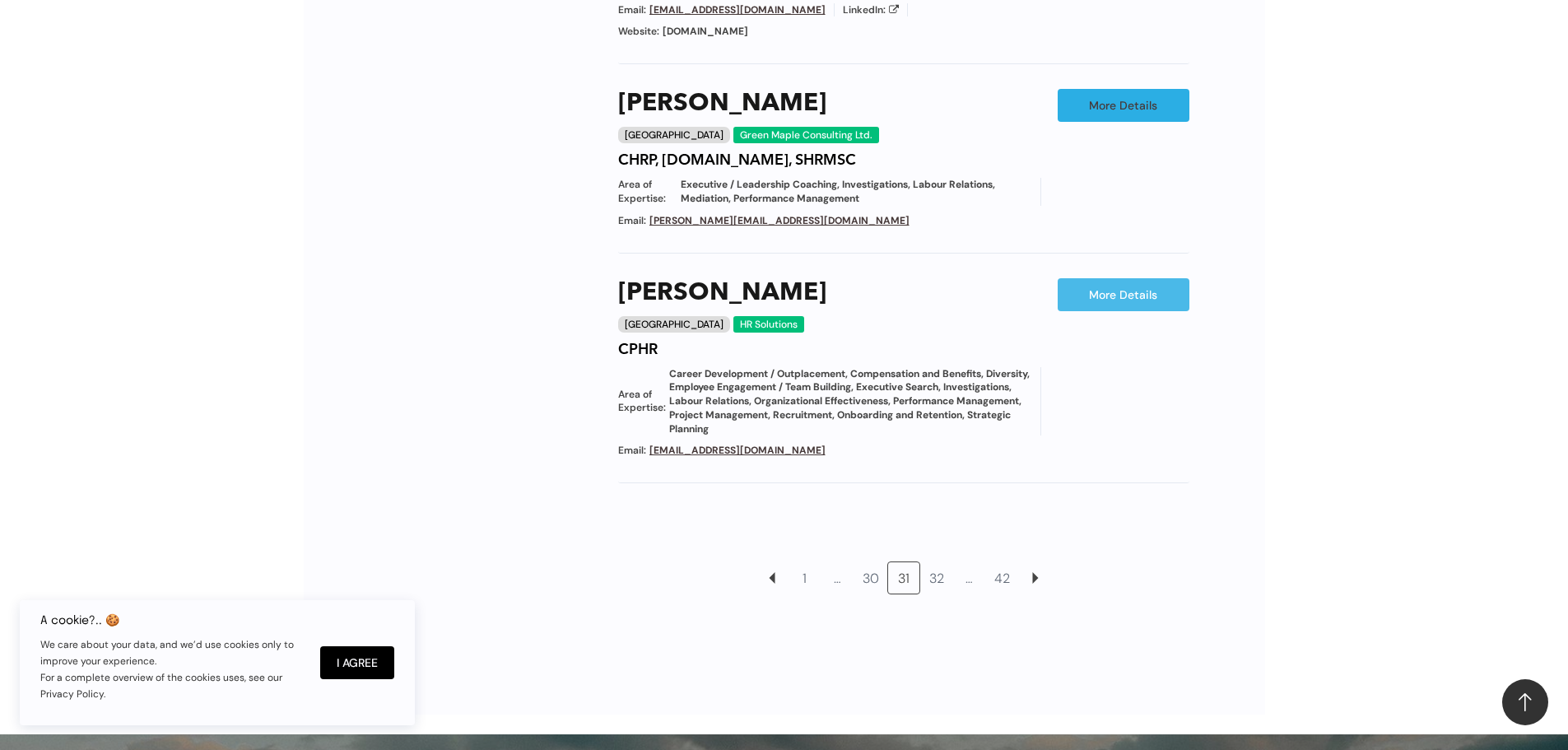
click at [1127, 278] on link "More Details" at bounding box center [1124, 295] width 132 height 33
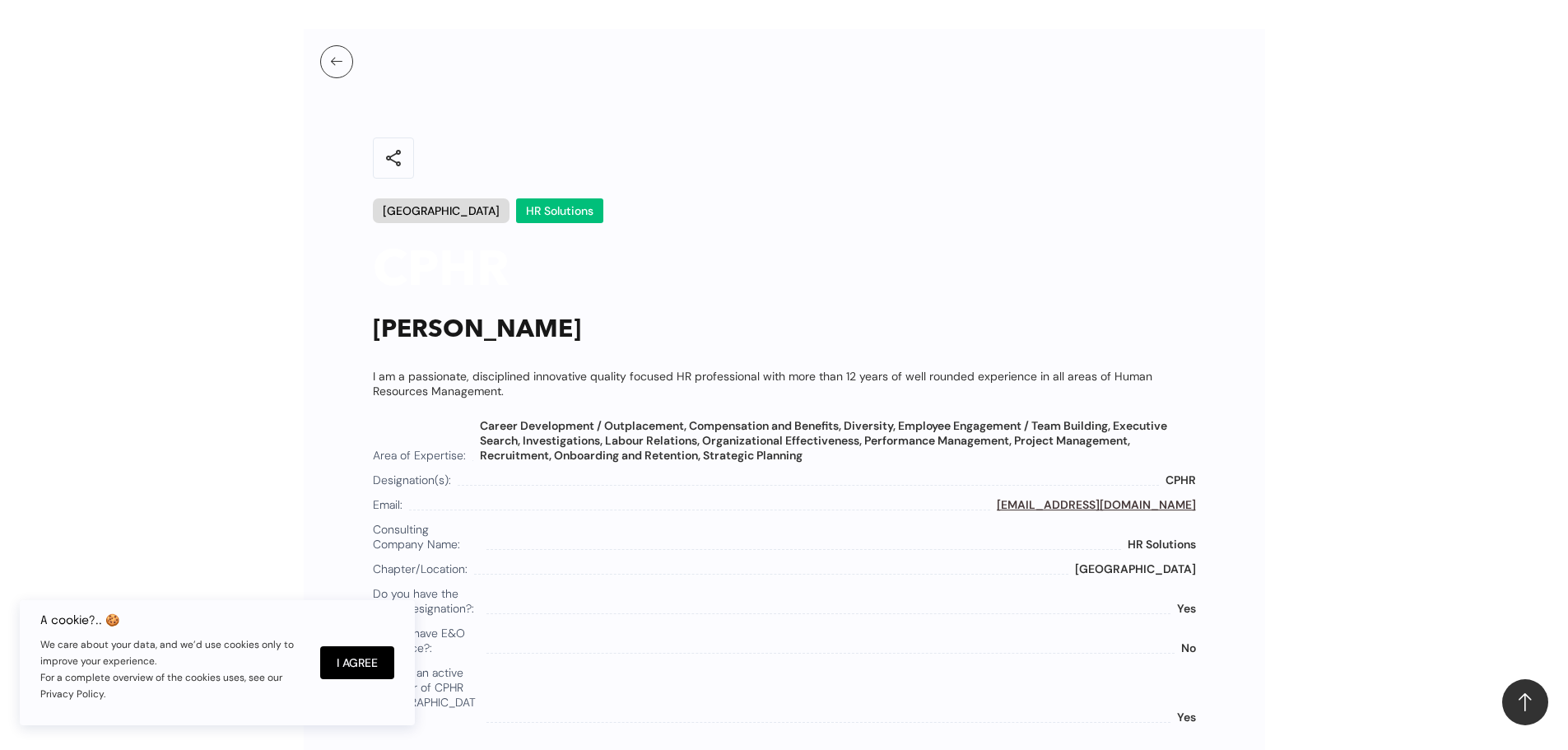
scroll to position [735, 0]
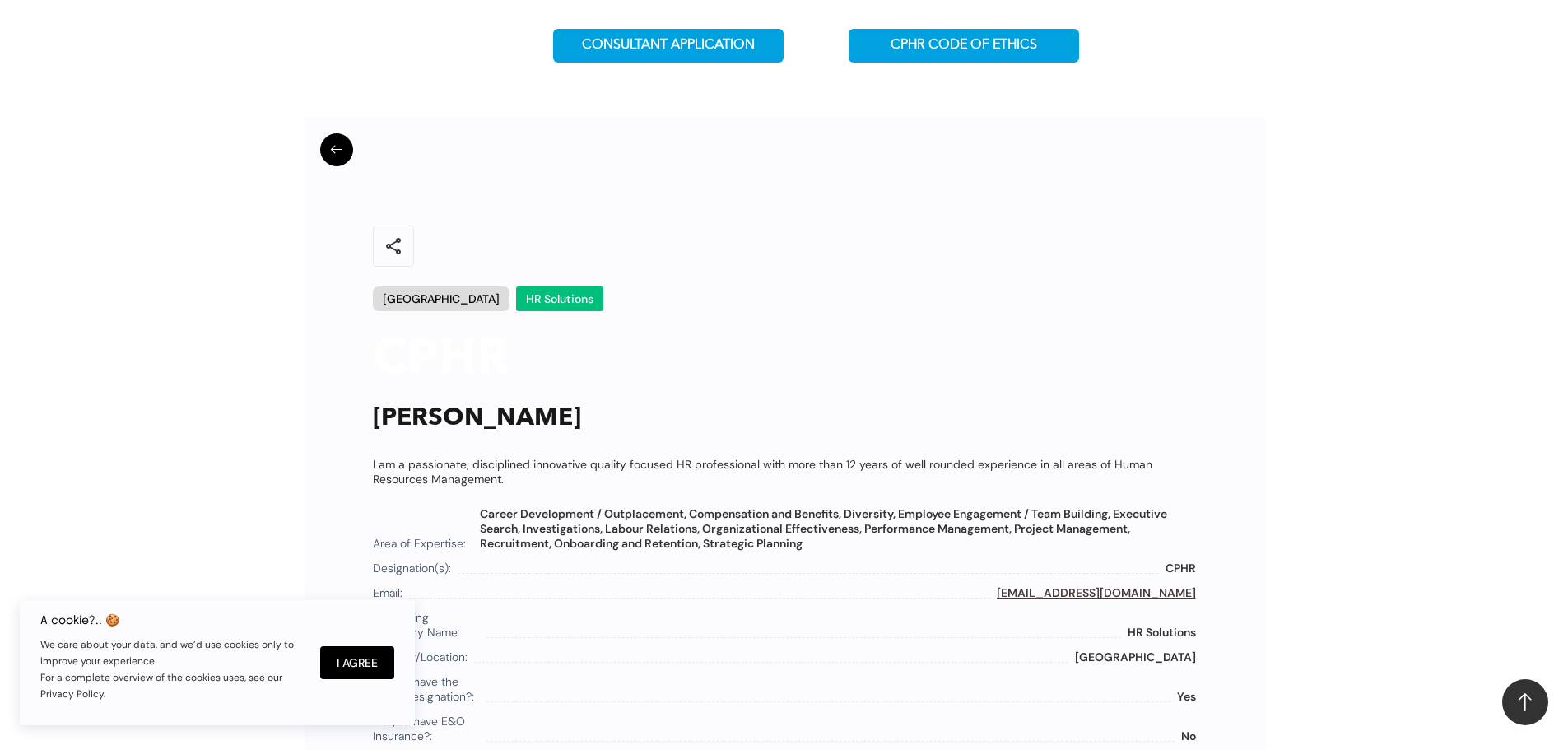
click at [344, 139] on button at bounding box center [337, 150] width 33 height 33
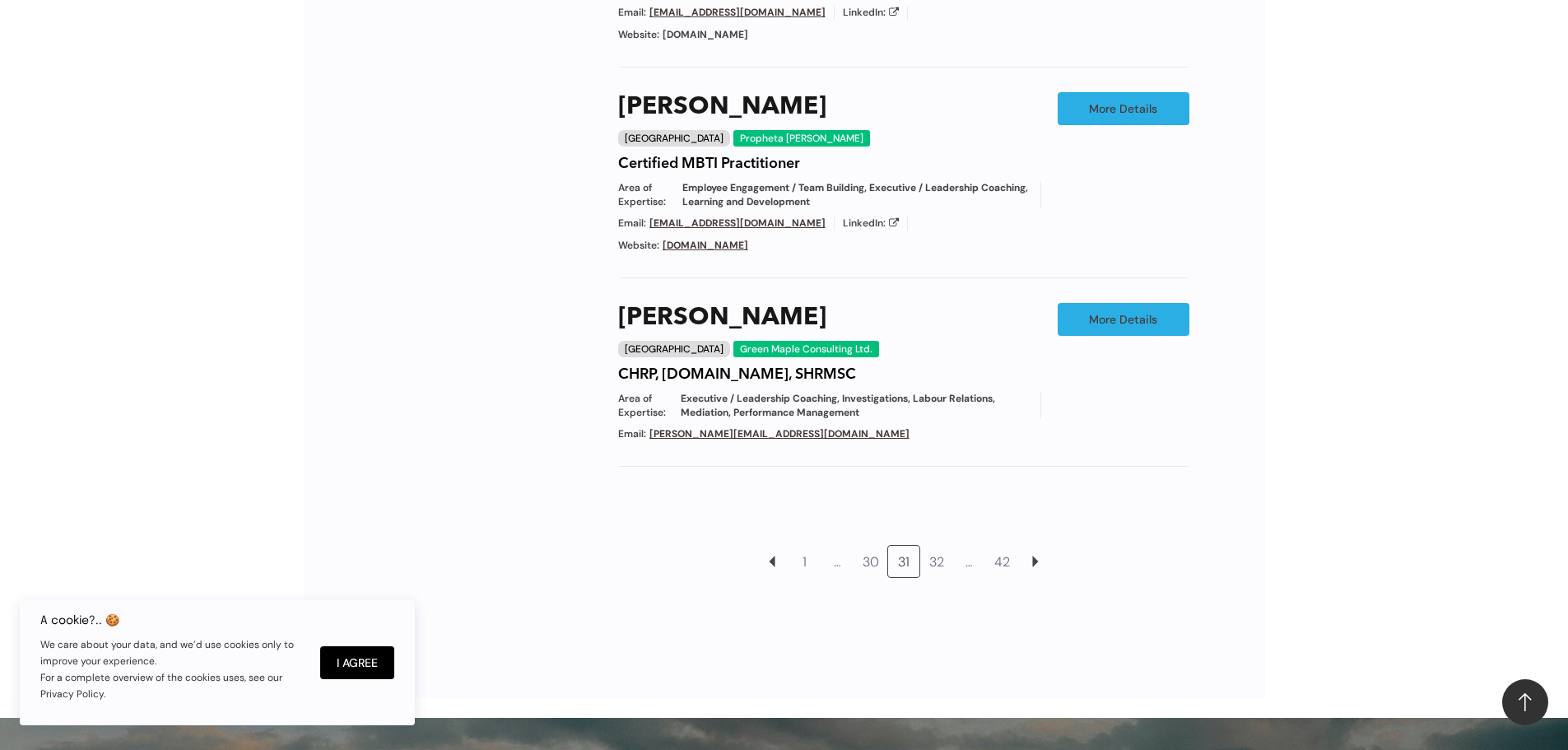
scroll to position [1839, 0]
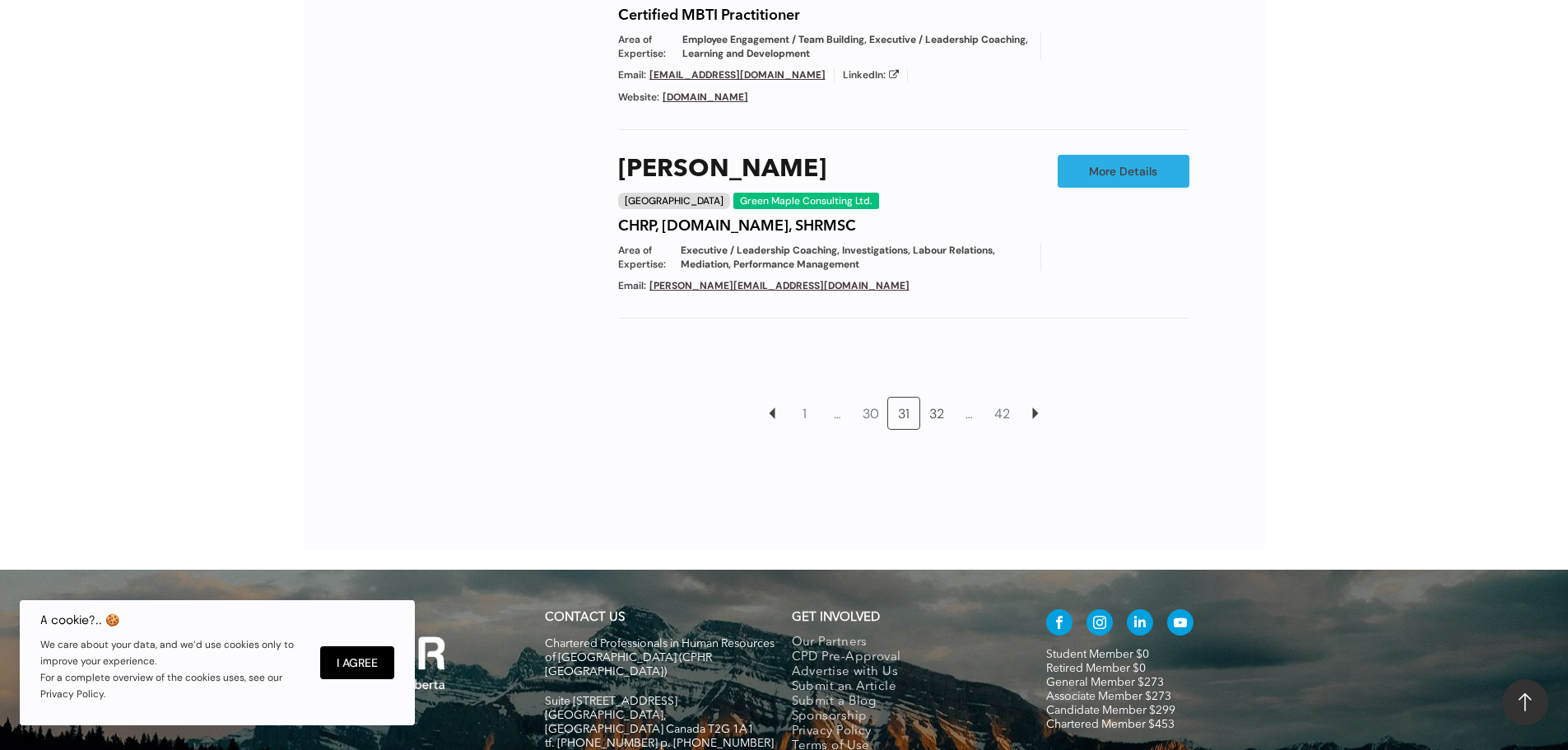
click at [935, 398] on link "32" at bounding box center [937, 413] width 31 height 31
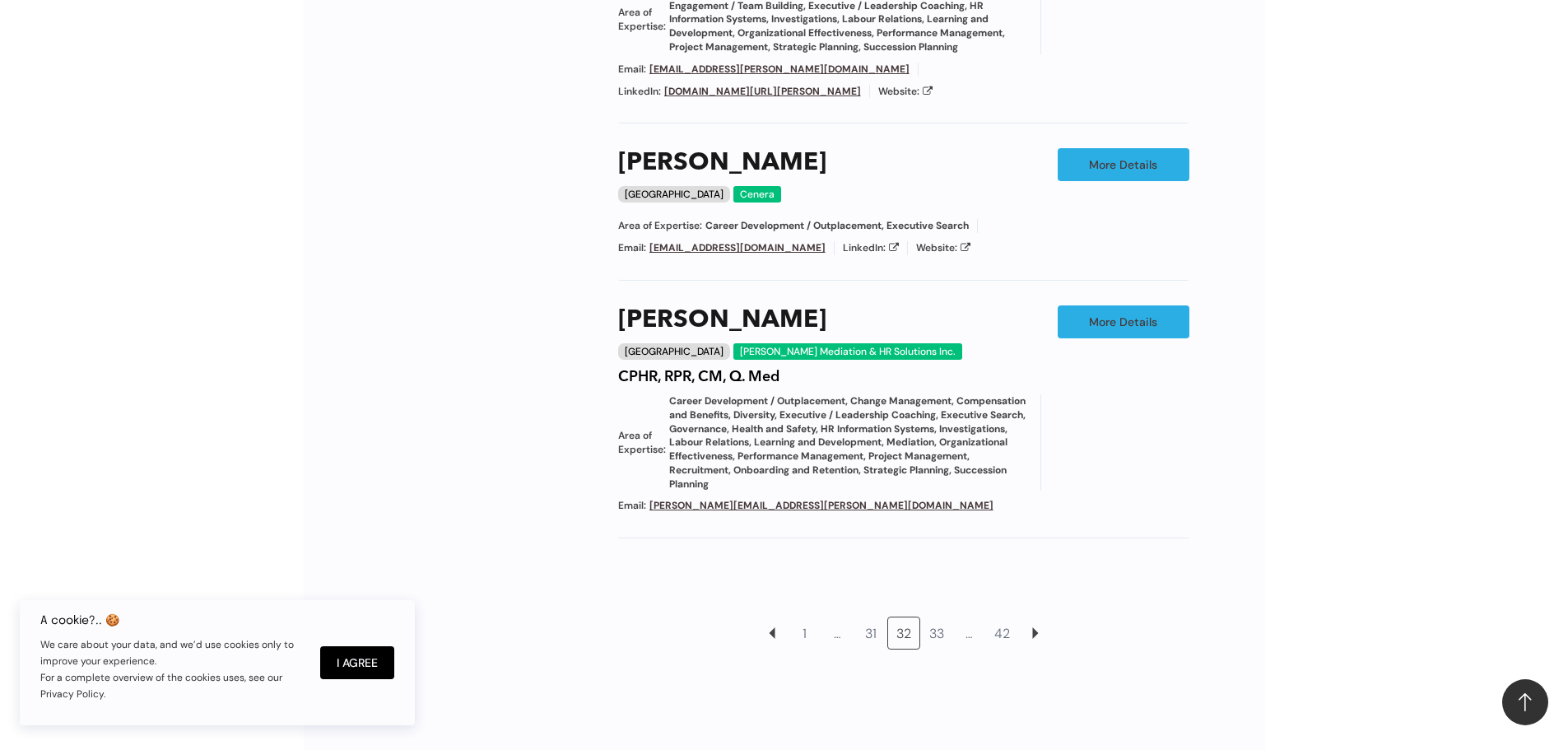
scroll to position [1674, 0]
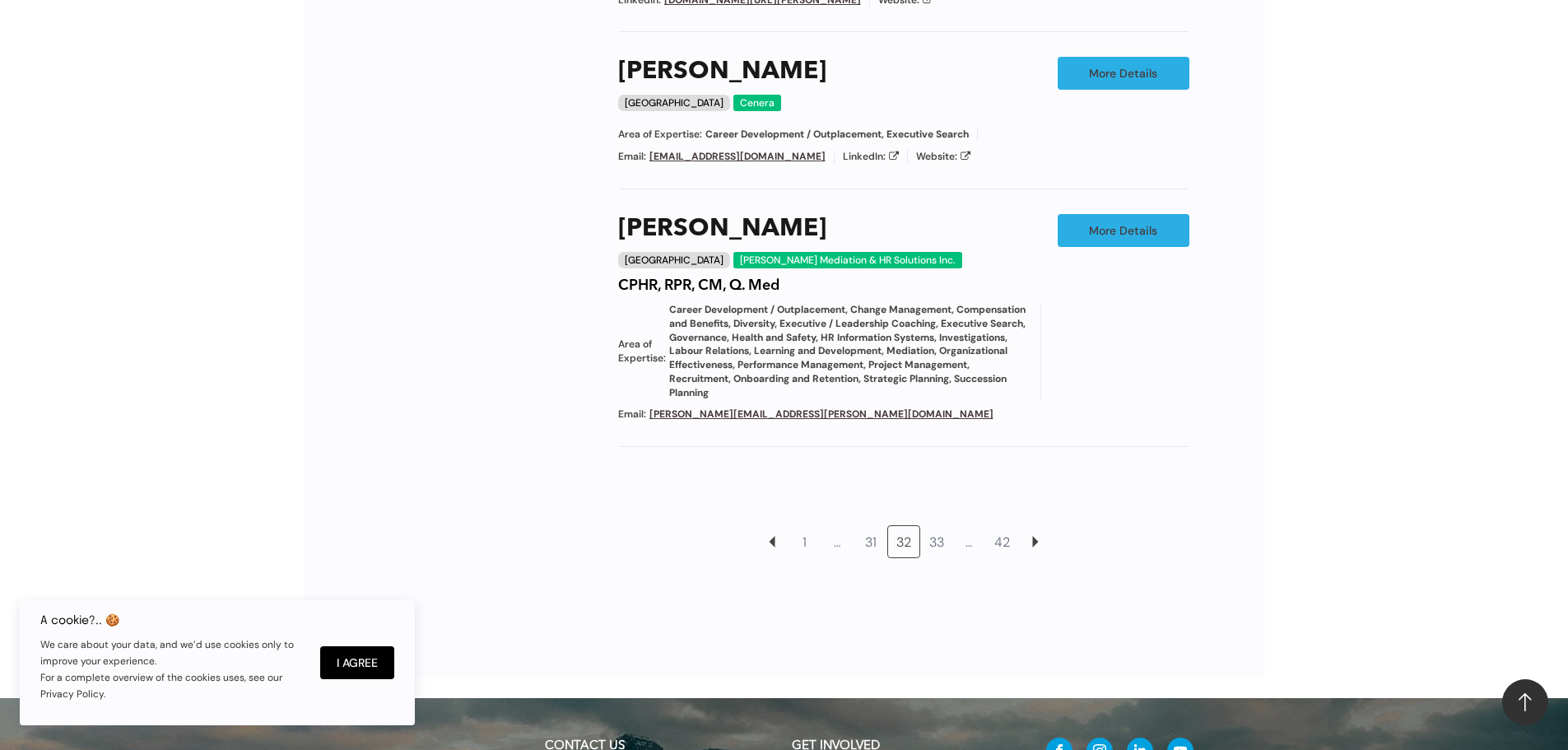
click at [942, 526] on link "33" at bounding box center [937, 541] width 31 height 31
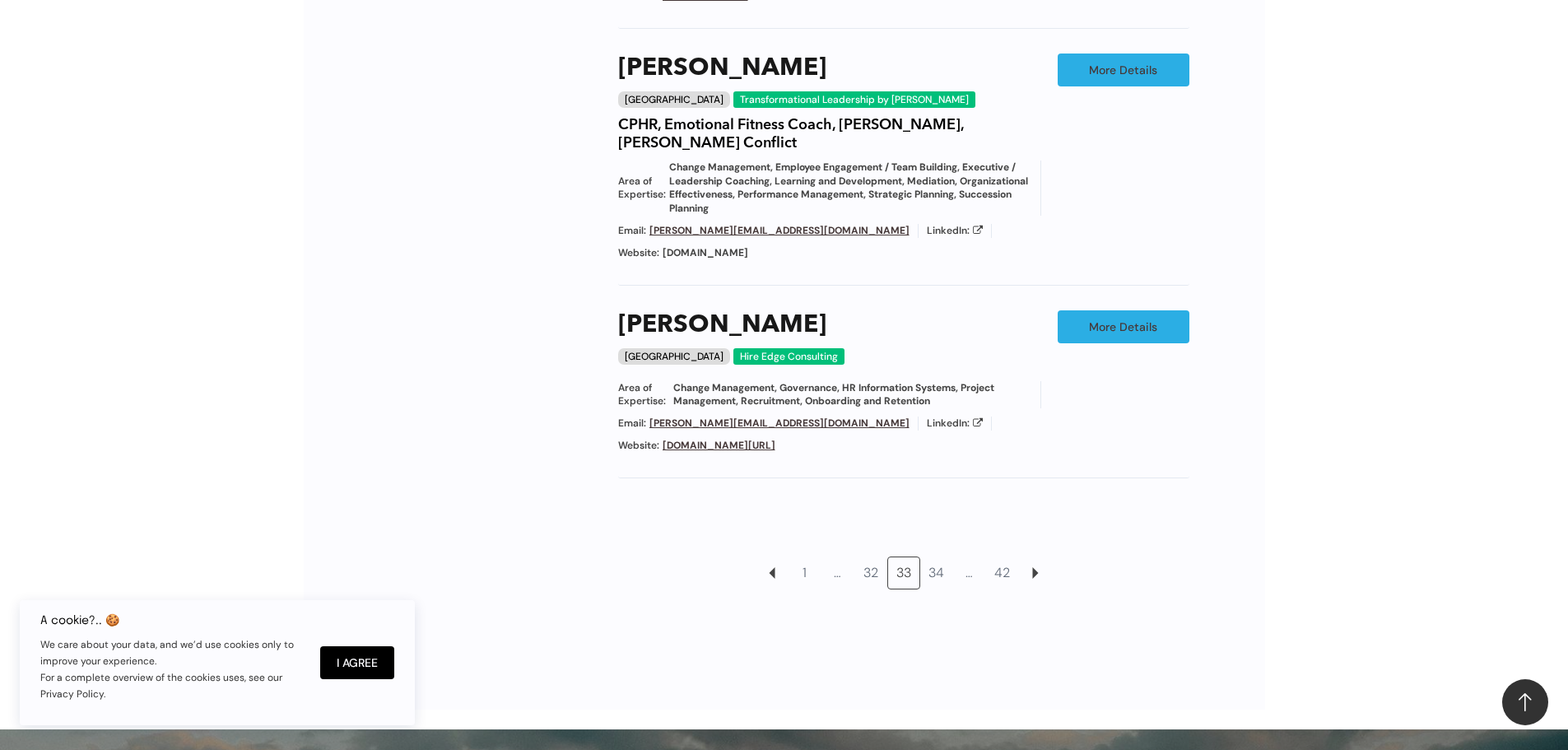
scroll to position [1757, 0]
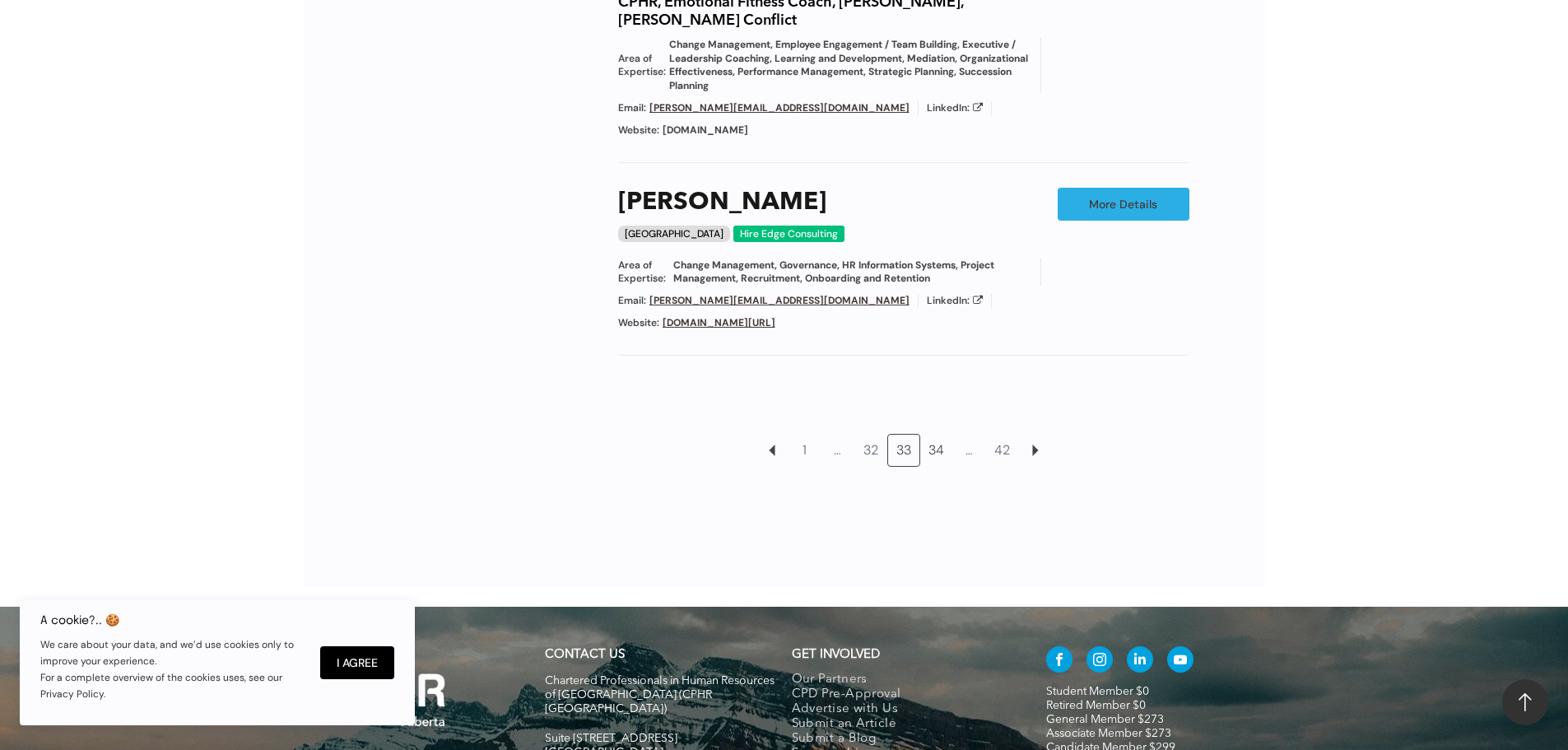
click at [943, 435] on link "34" at bounding box center [937, 450] width 31 height 31
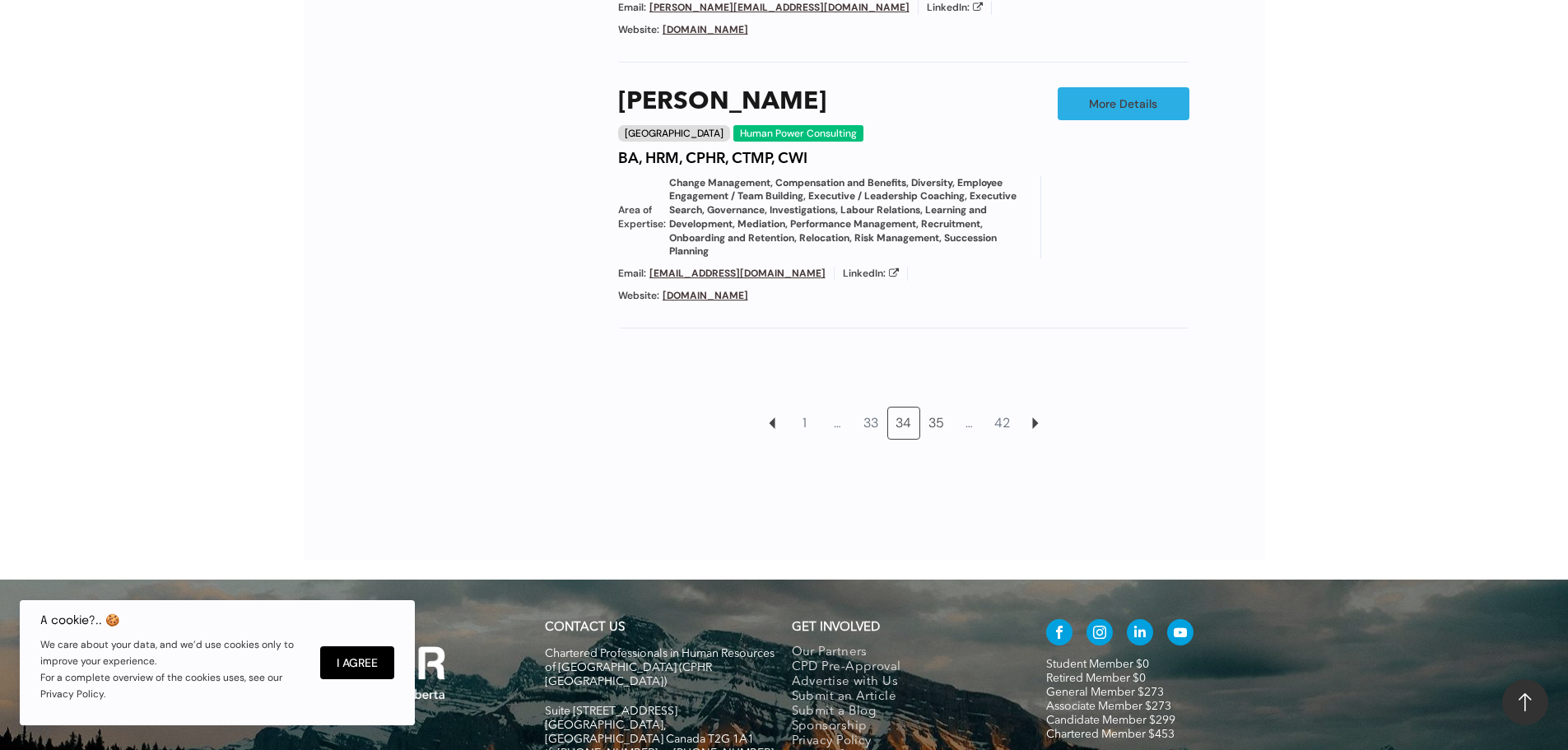
click at [936, 407] on link "35" at bounding box center [937, 423] width 31 height 31
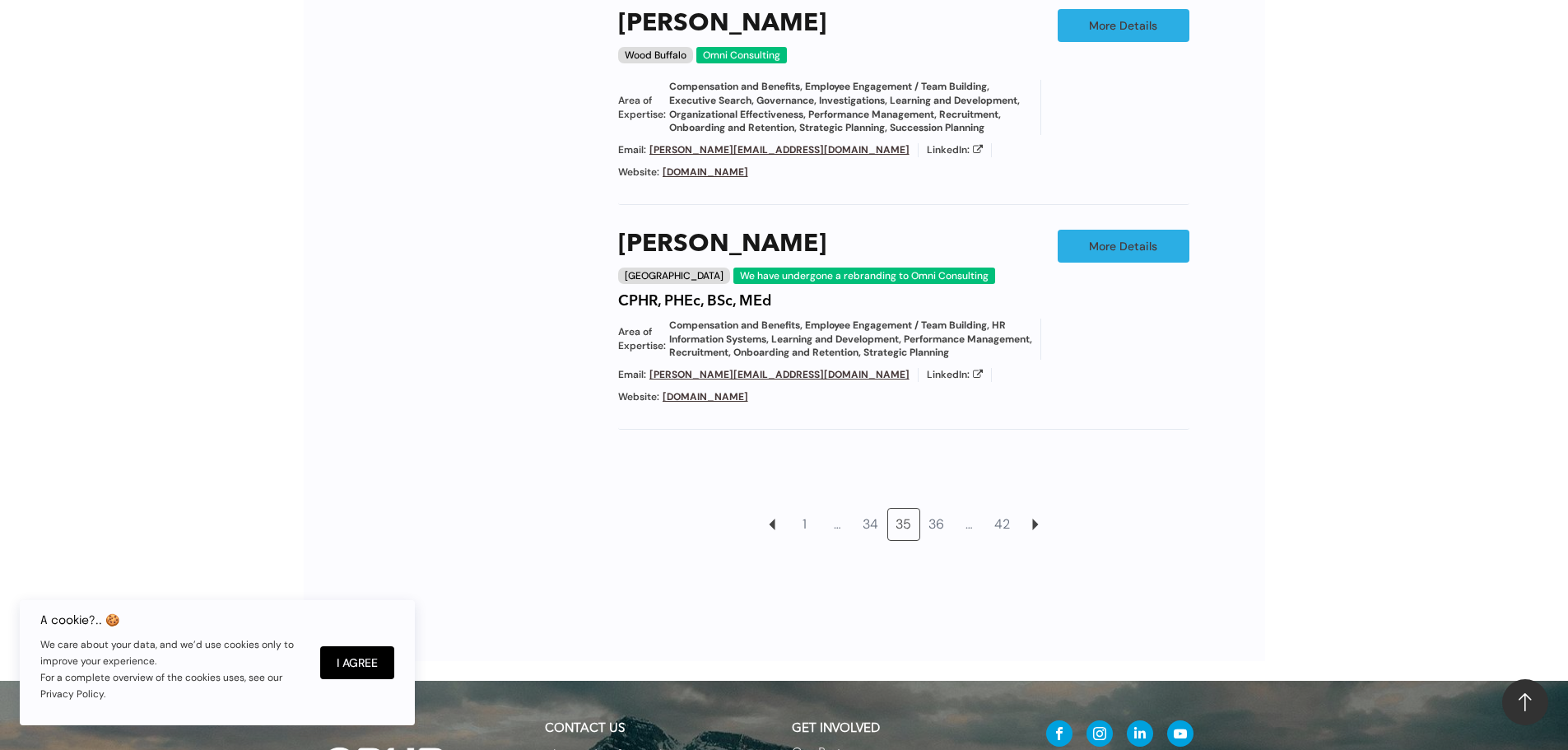
scroll to position [1674, 0]
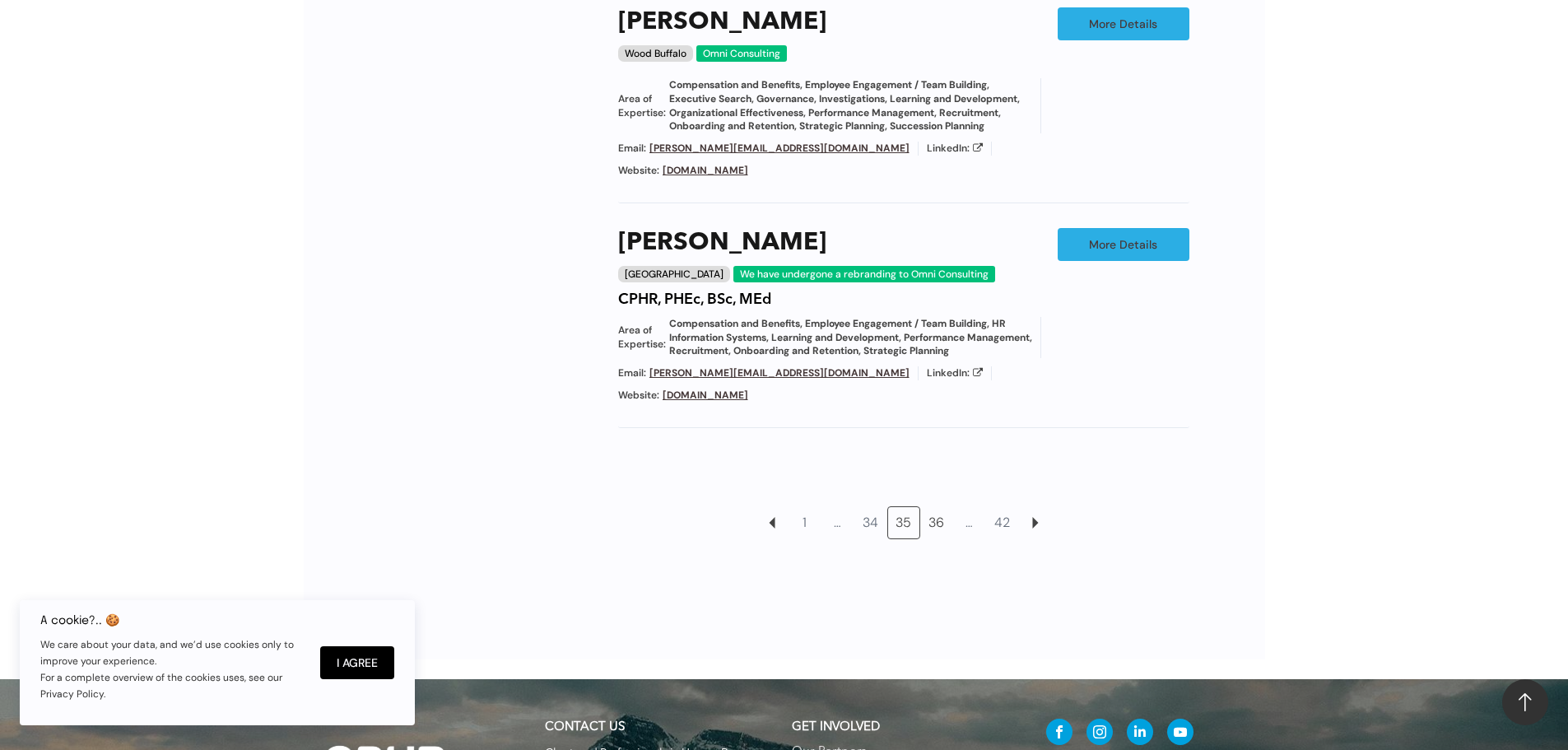
click at [945, 524] on link "36" at bounding box center [937, 523] width 31 height 31
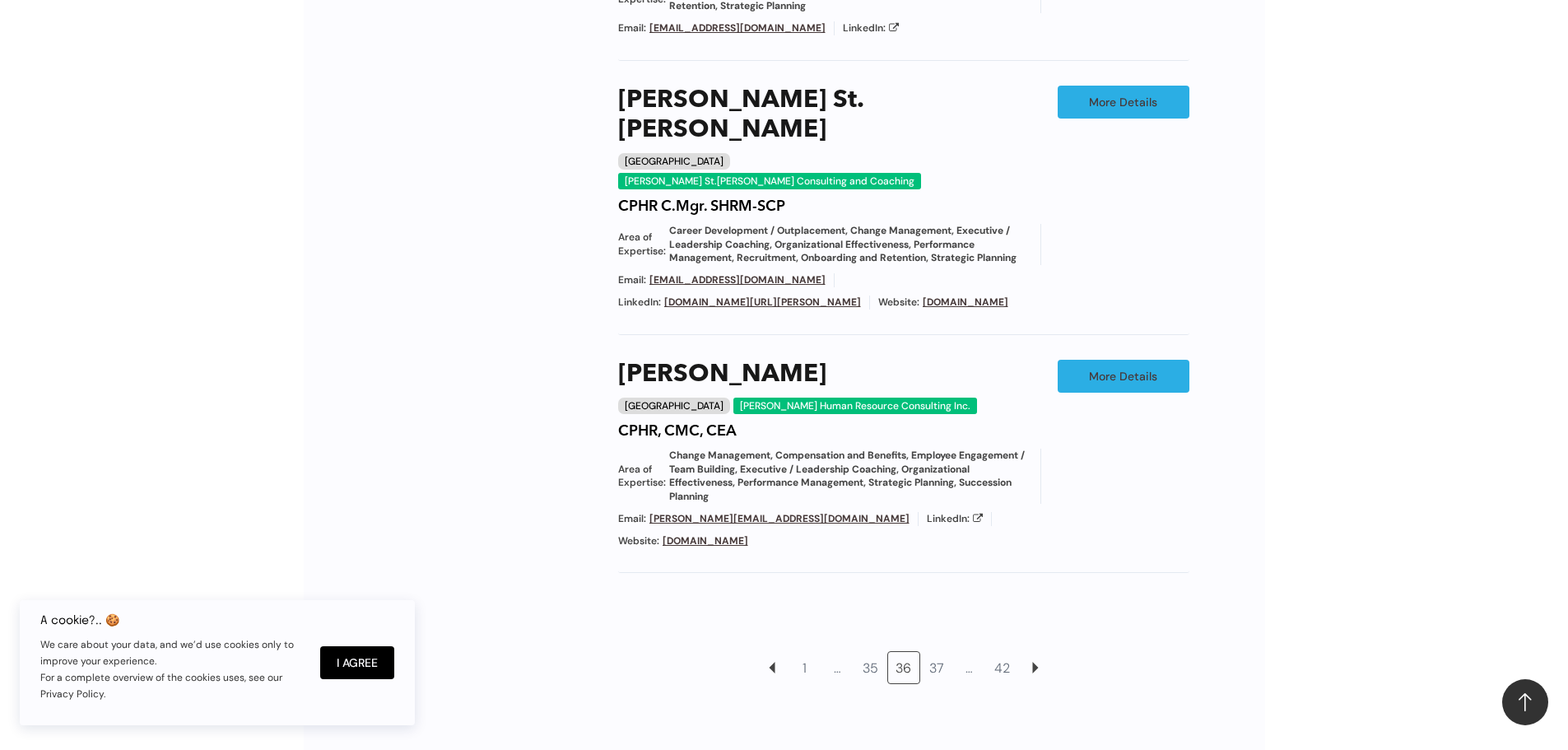
scroll to position [1674, 0]
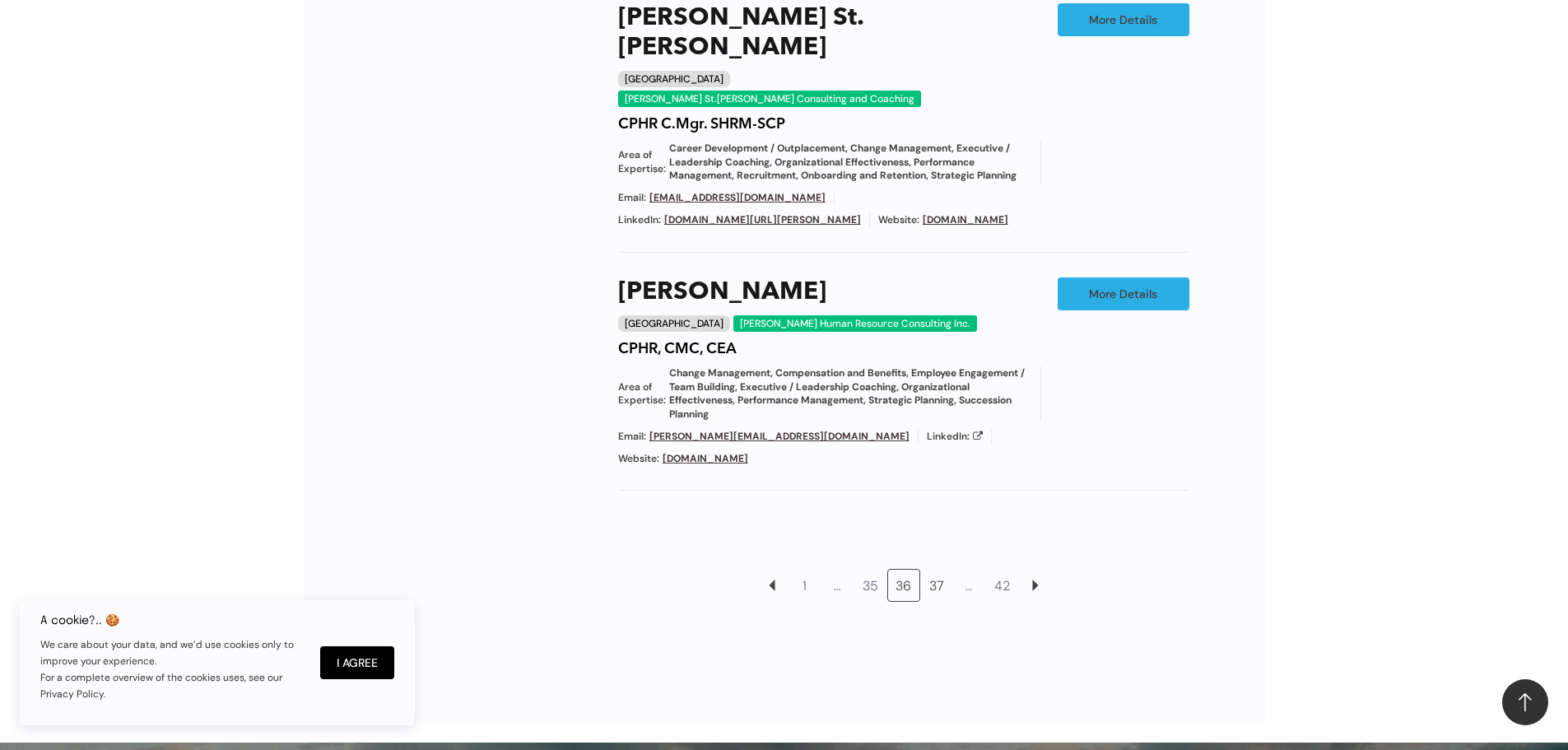
click at [933, 570] on link "37" at bounding box center [937, 586] width 31 height 31
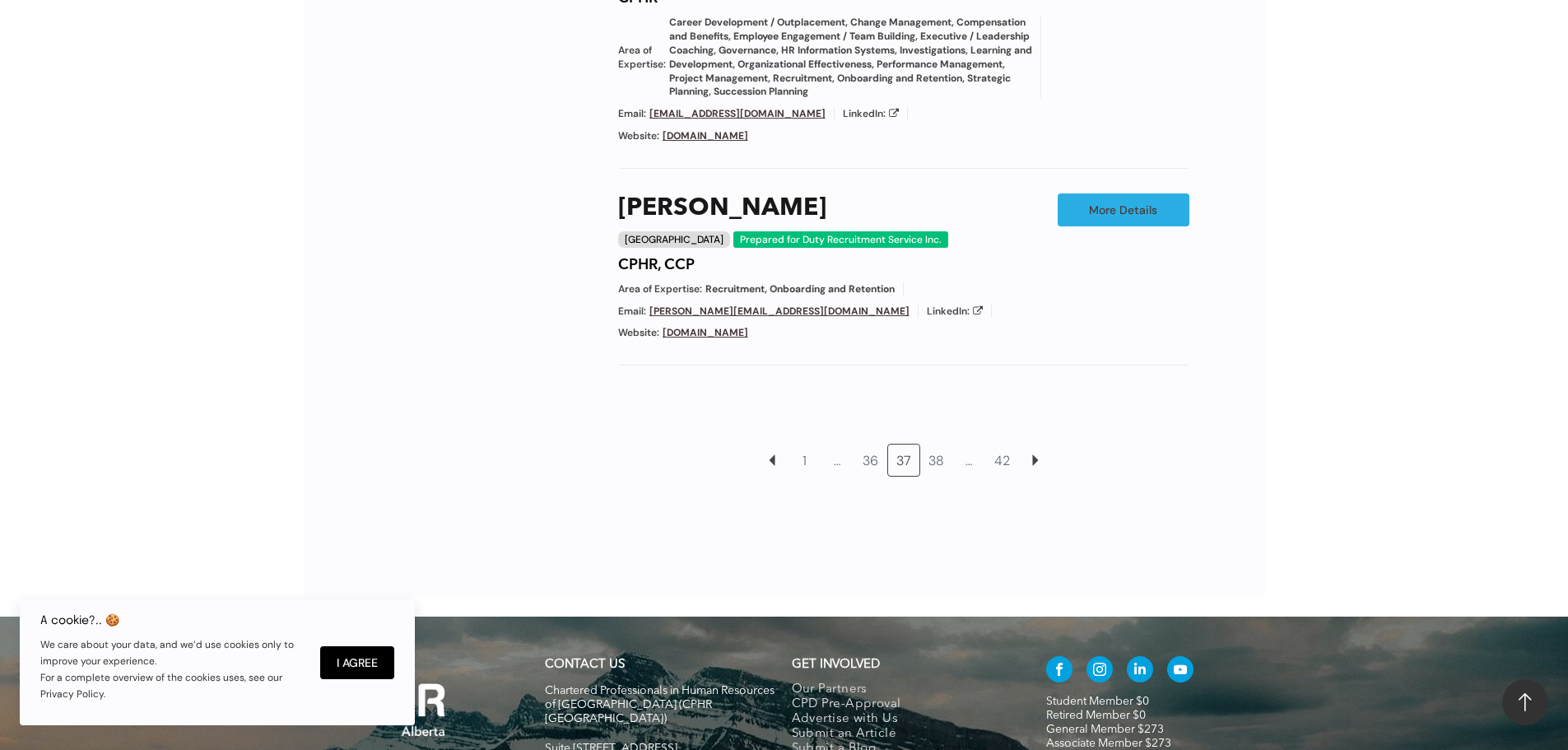
scroll to position [1757, 0]
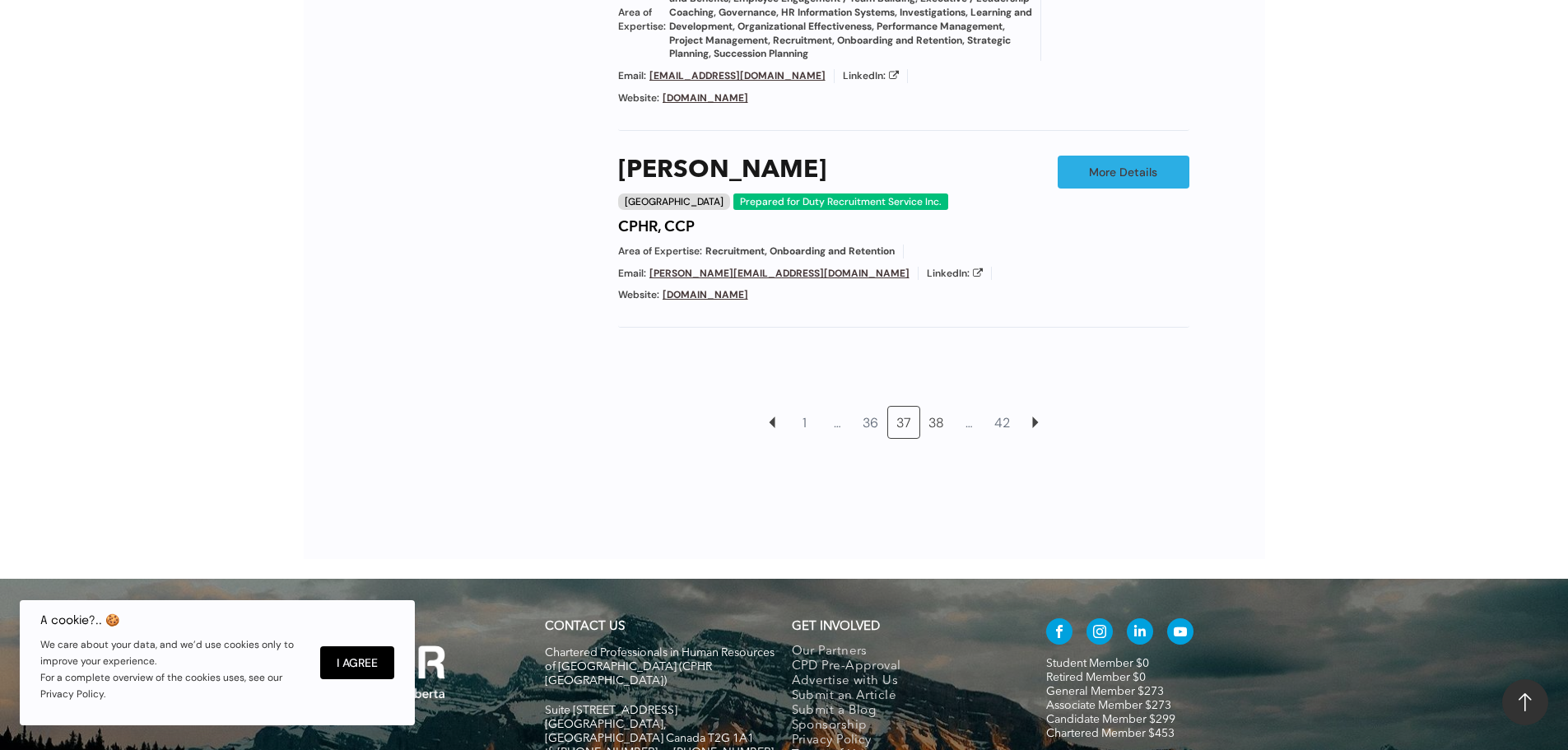
click at [930, 406] on link "38" at bounding box center [937, 422] width 31 height 31
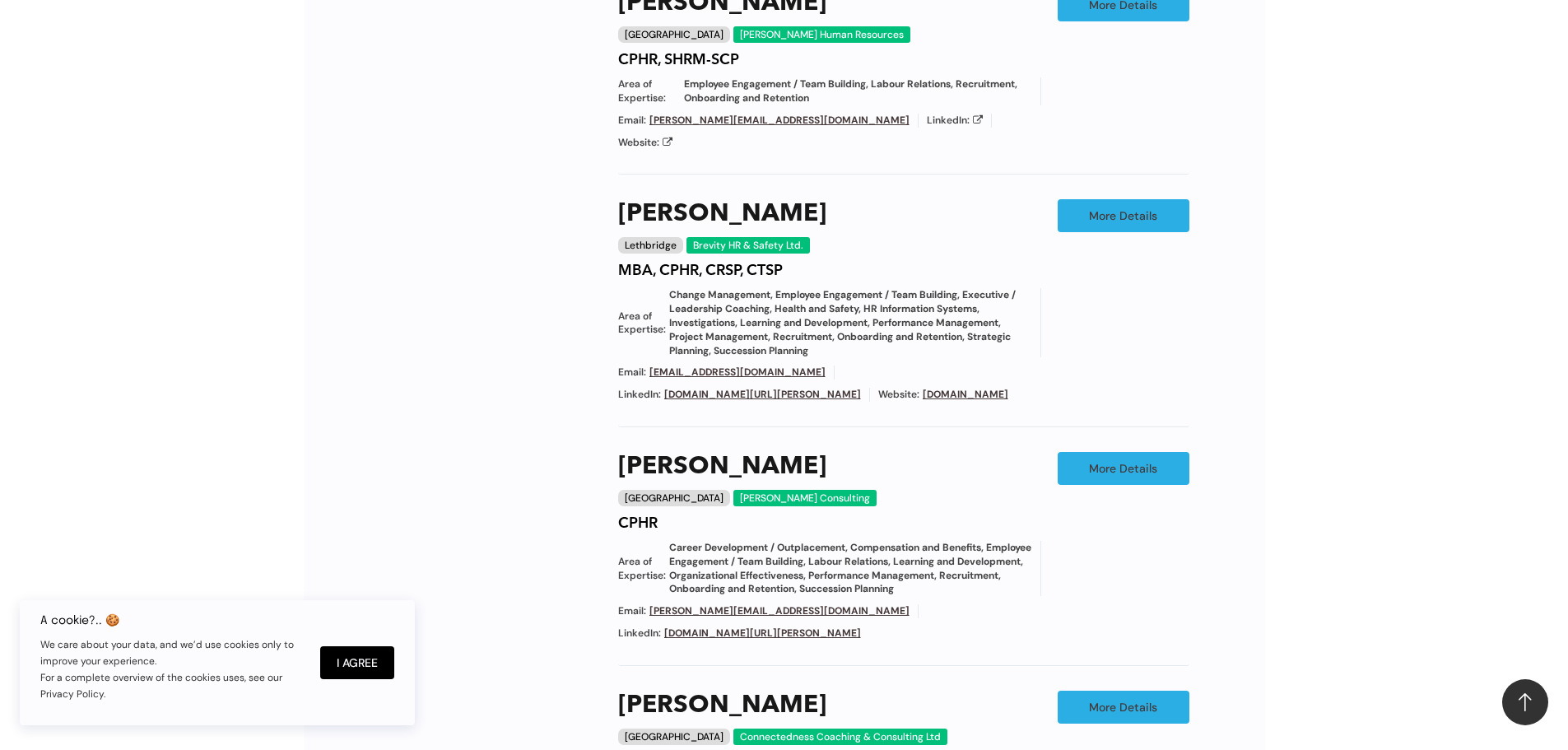
scroll to position [1262, 0]
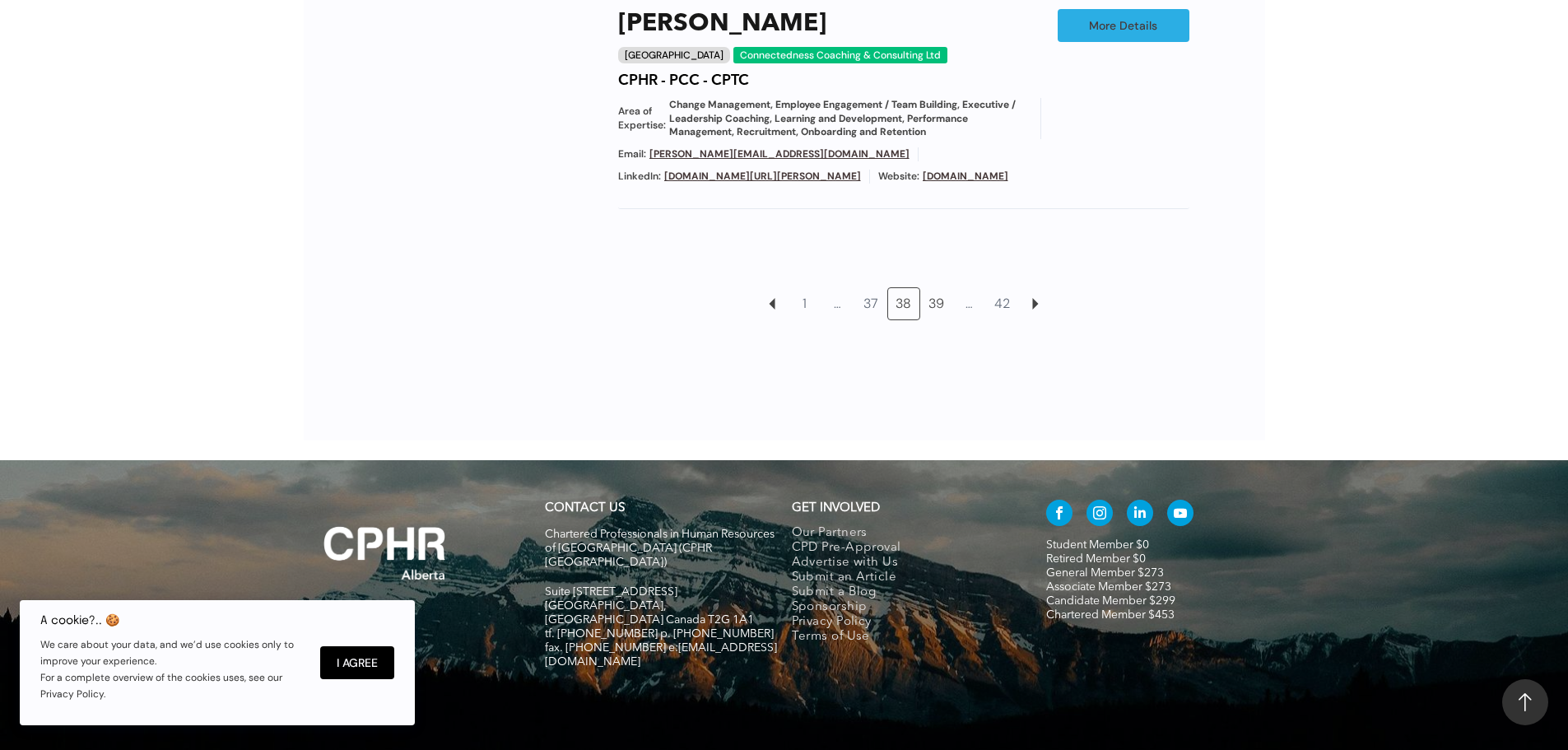
click at [940, 288] on link "39" at bounding box center [937, 304] width 31 height 31
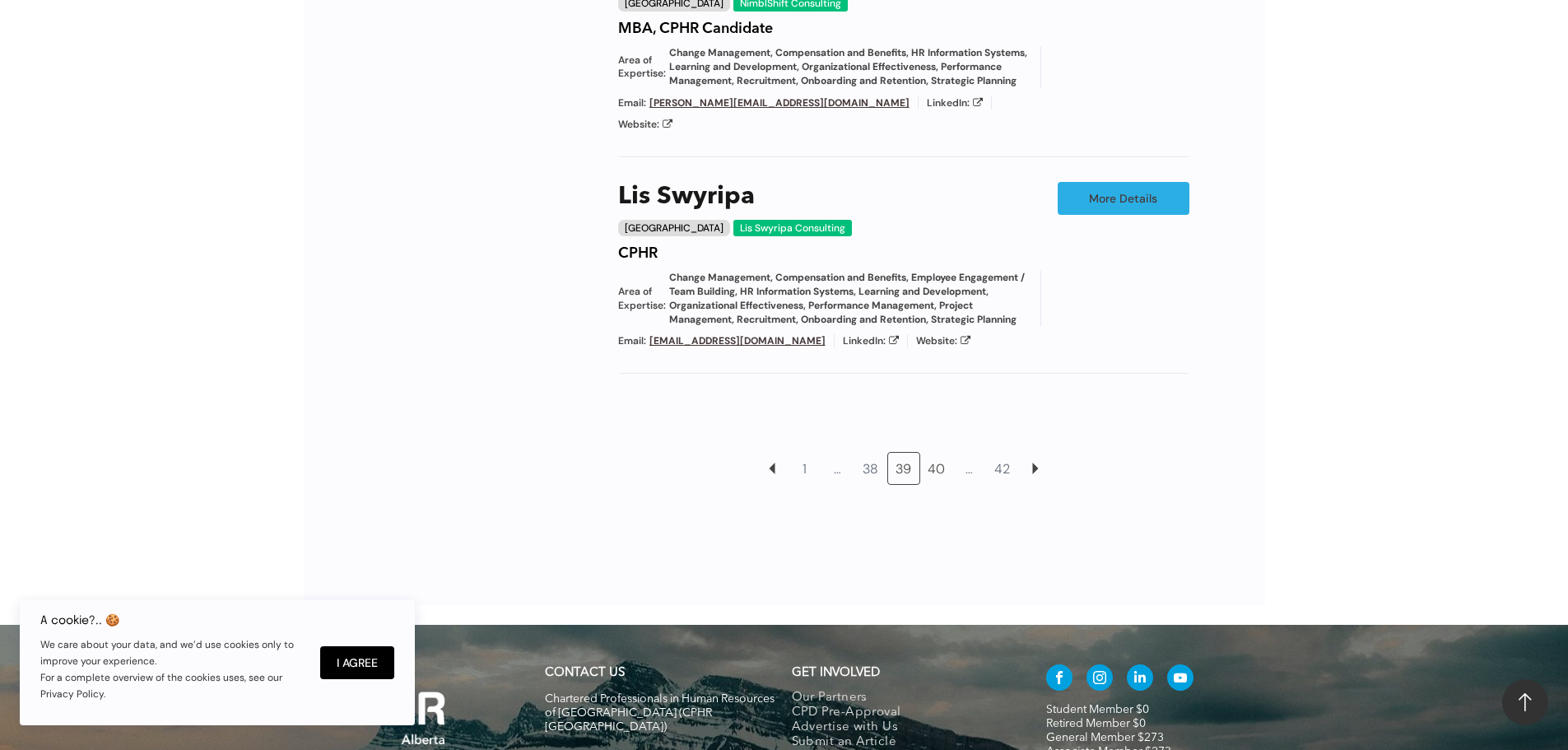
click at [945, 453] on link "40" at bounding box center [937, 469] width 31 height 31
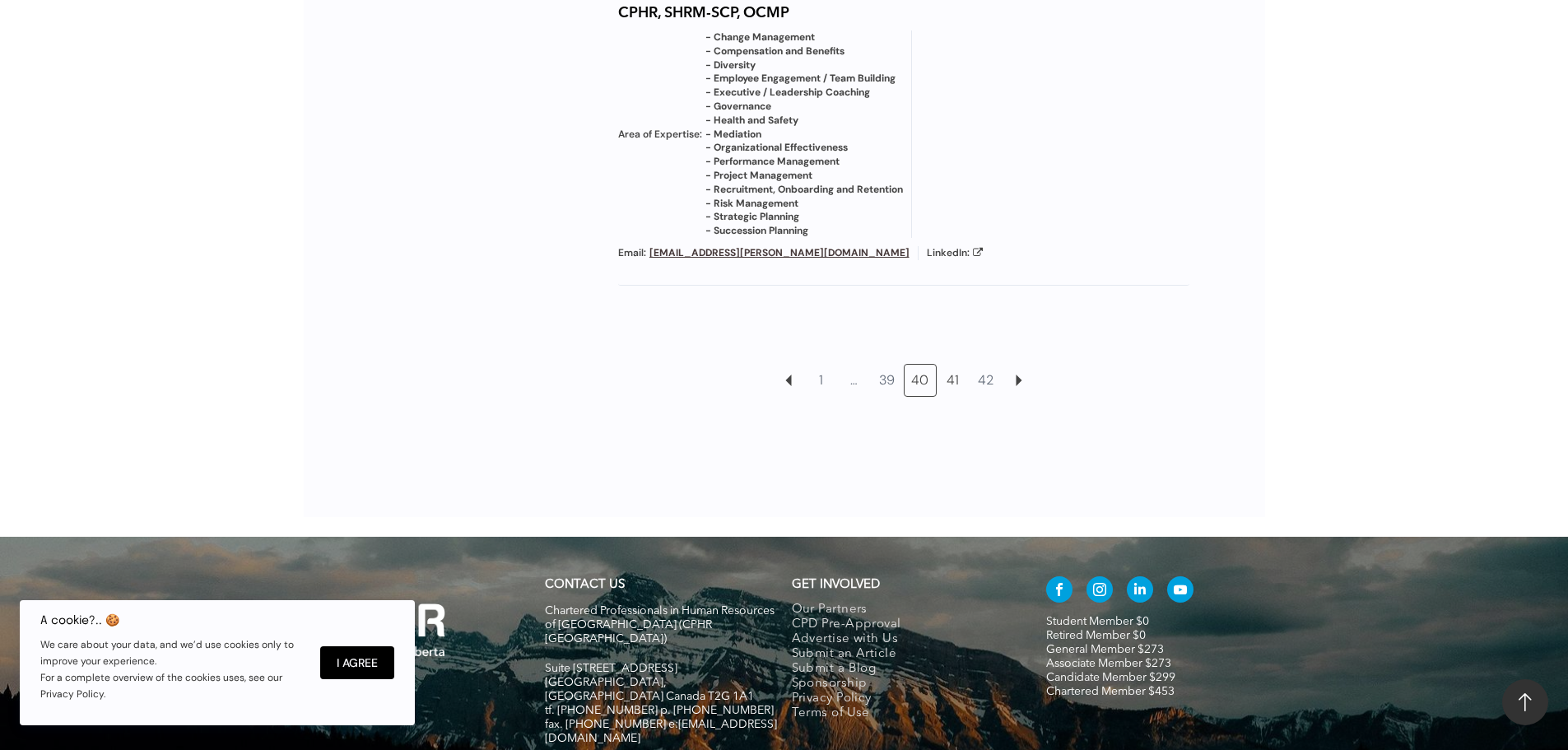
scroll to position [2086, 0]
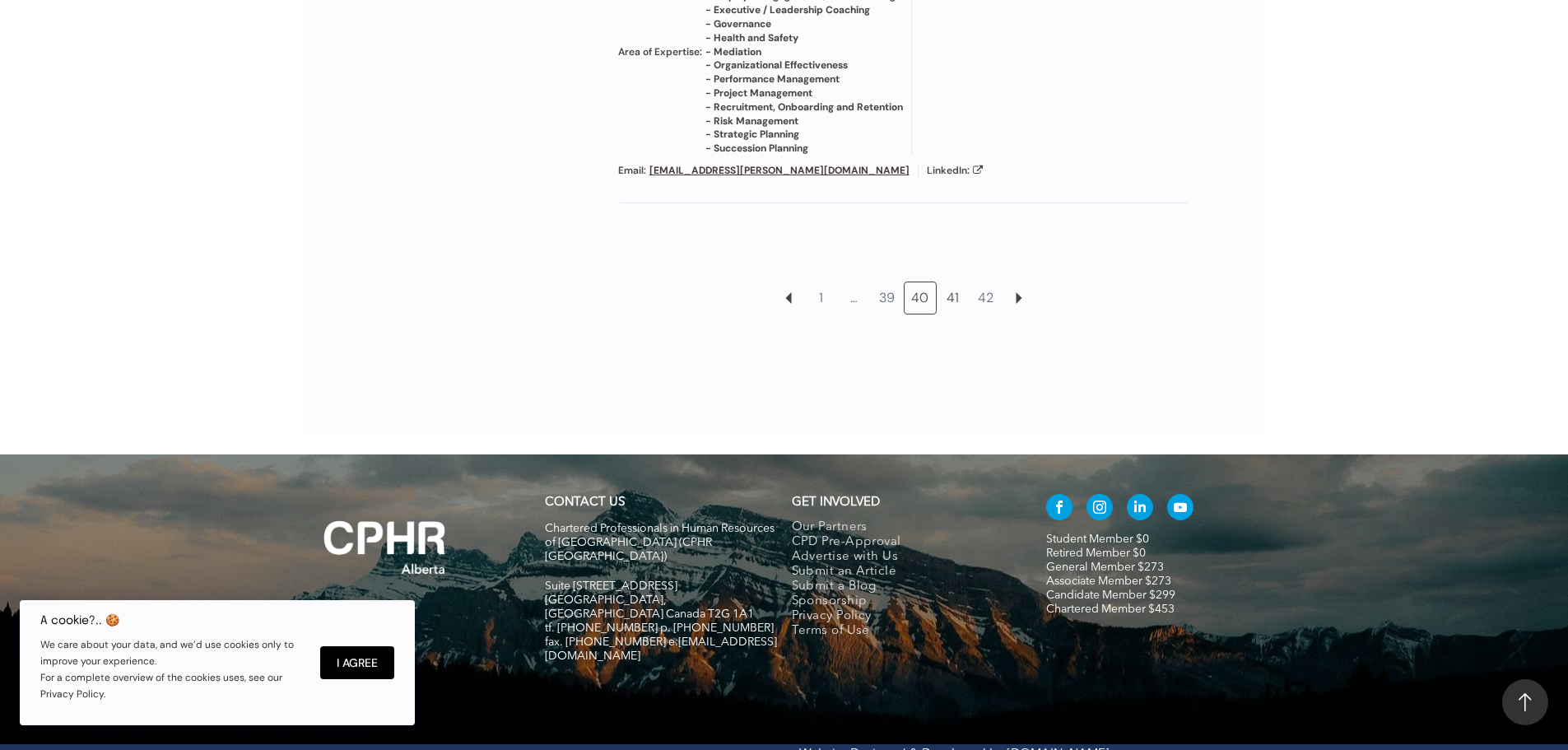
click at [951, 301] on link "41" at bounding box center [953, 298] width 31 height 31
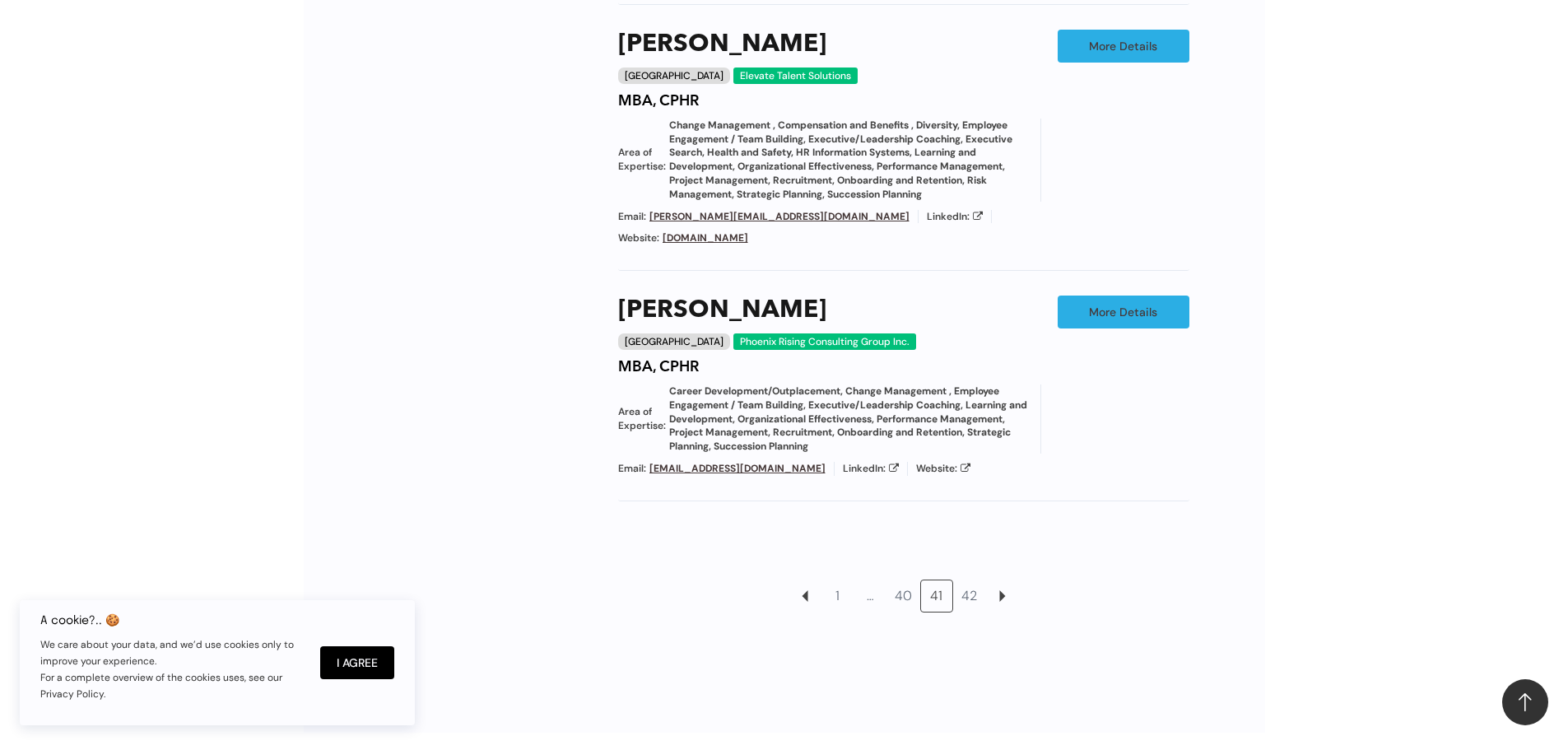
scroll to position [1921, 0]
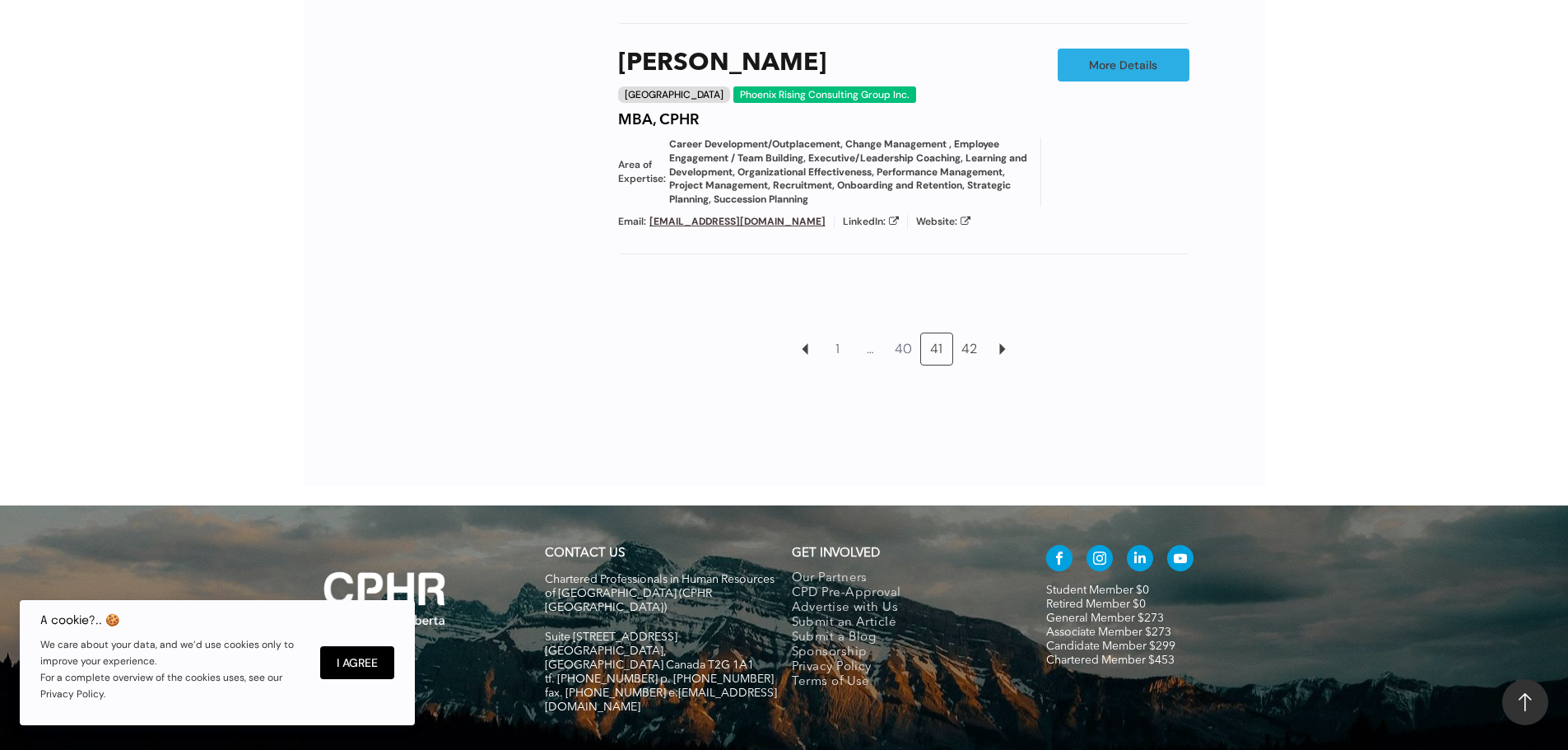
click at [972, 334] on link "42" at bounding box center [970, 350] width 31 height 31
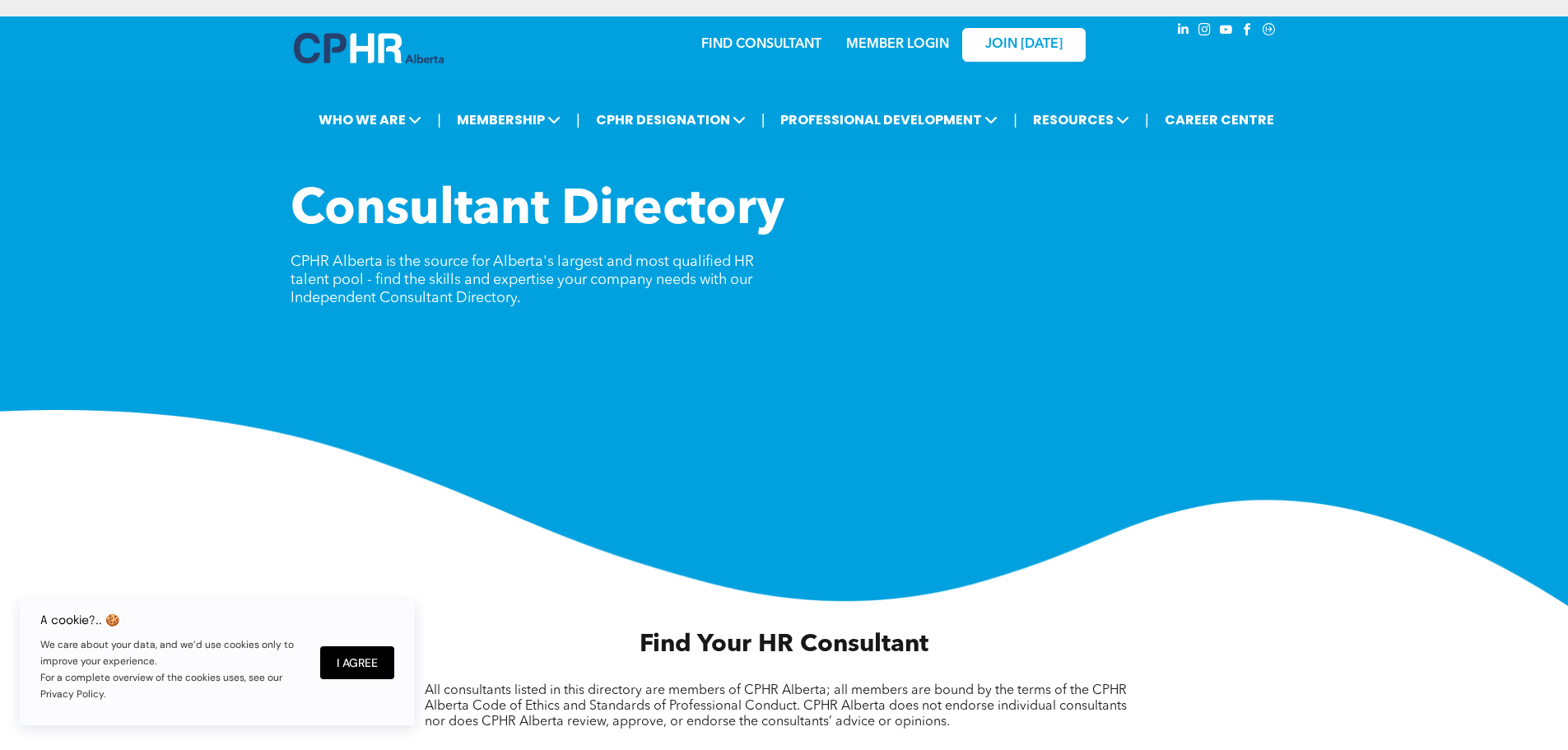
click at [914, 44] on link "MEMBER LOGIN" at bounding box center [898, 44] width 103 height 13
